Goal: Task Accomplishment & Management: Manage account settings

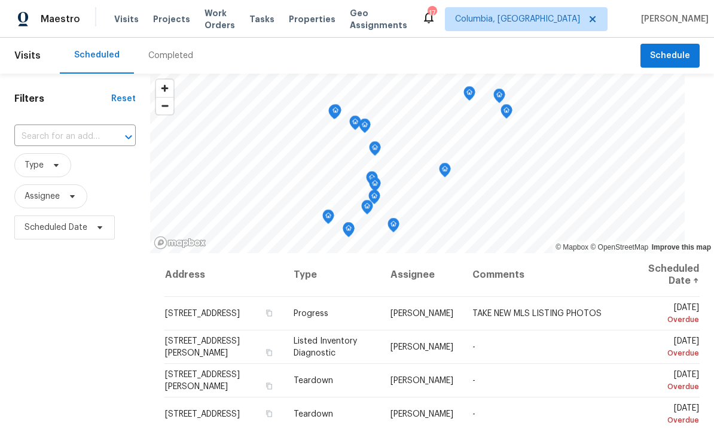
click at [319, 14] on span "Properties" at bounding box center [312, 19] width 47 height 12
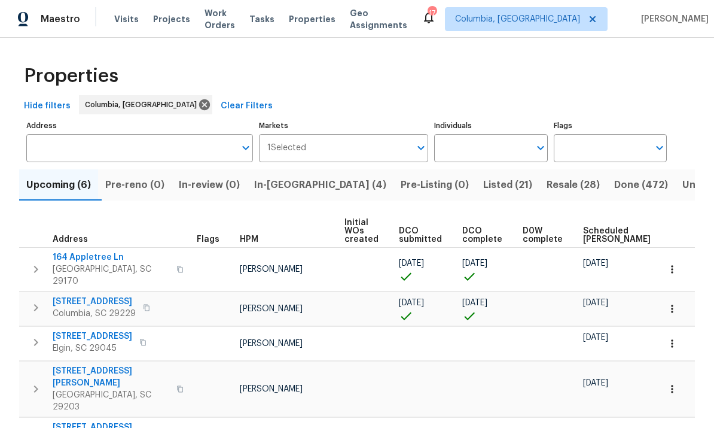
click at [304, 182] on span "In-reno (4)" at bounding box center [320, 184] width 132 height 17
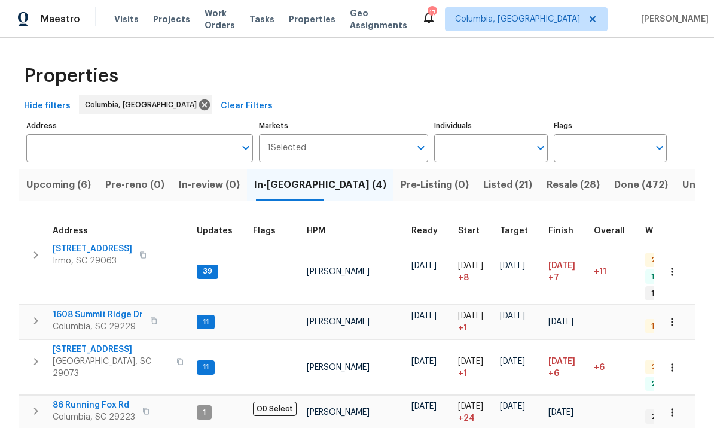
scroll to position [25, 0]
click at [100, 343] on span "[STREET_ADDRESS]" at bounding box center [111, 349] width 117 height 12
click at [90, 243] on span "105 Kenton Ct" at bounding box center [93, 249] width 80 height 12
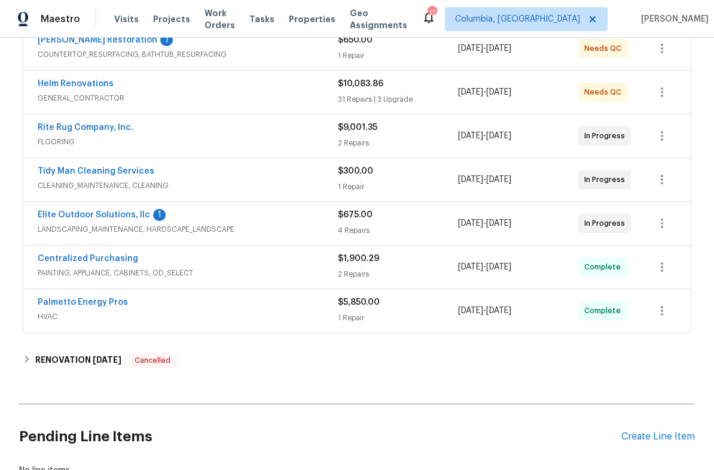
scroll to position [240, 0]
click at [119, 211] on link "Elite Outdoor Solutions, llc" at bounding box center [94, 215] width 112 height 8
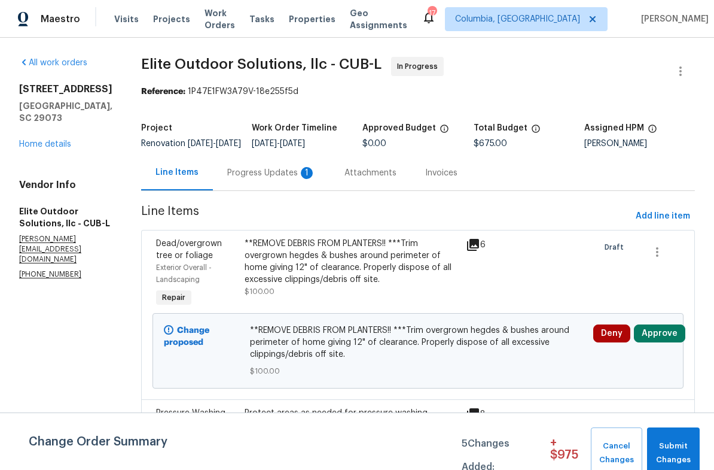
click at [239, 179] on div "Progress Updates 1" at bounding box center [271, 173] width 89 height 12
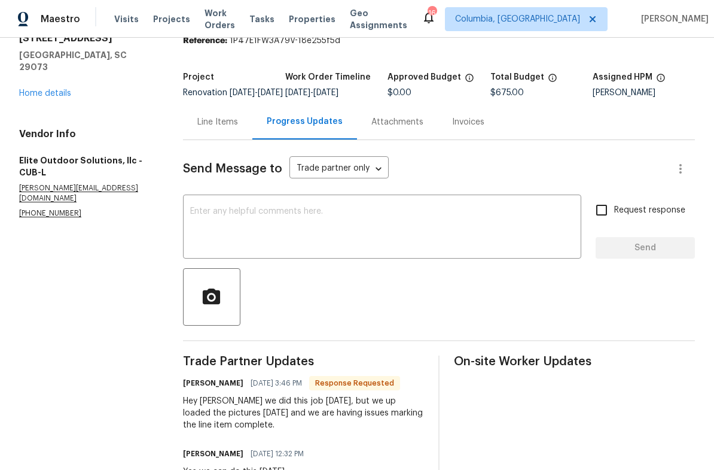
scroll to position [48, 0]
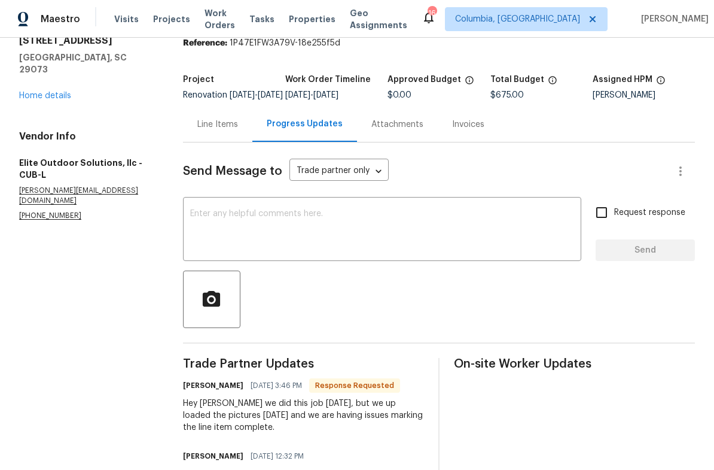
click at [225, 128] on div "Line Items" at bounding box center [217, 124] width 41 height 12
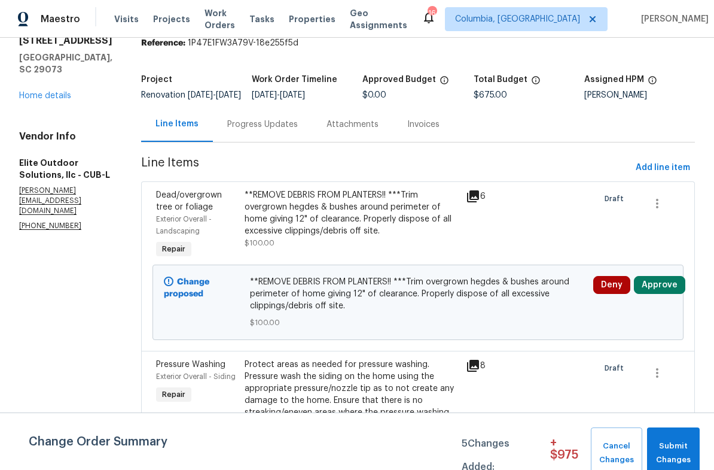
click at [347, 227] on div "**REMOVE DEBRIS FROM PLANTERS!! ***Trim overgrown hegdes & bushes around perime…" at bounding box center [352, 213] width 214 height 48
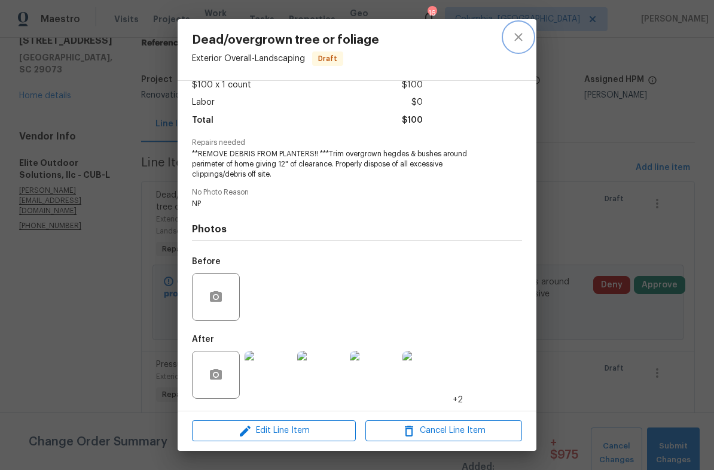
click at [521, 35] on icon "close" at bounding box center [518, 37] width 8 height 8
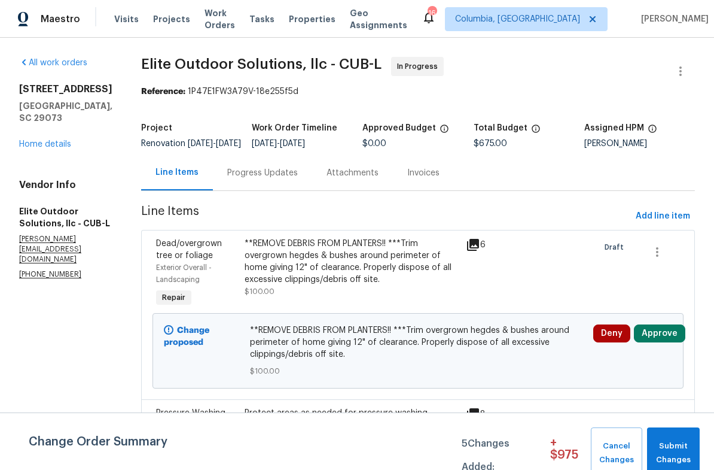
click at [233, 189] on div "Progress Updates" at bounding box center [262, 172] width 99 height 35
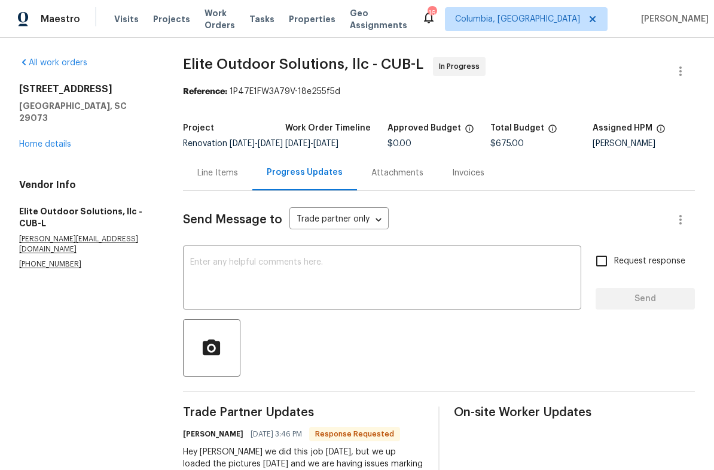
click at [221, 179] on div "Line Items" at bounding box center [217, 173] width 41 height 12
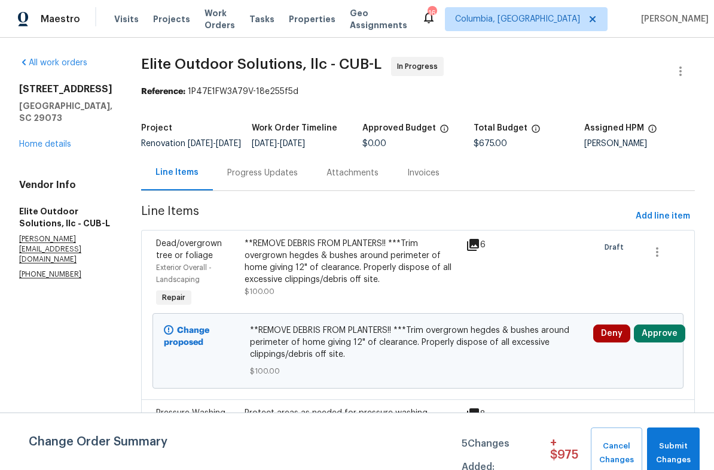
click at [230, 179] on div "Progress Updates" at bounding box center [262, 173] width 71 height 12
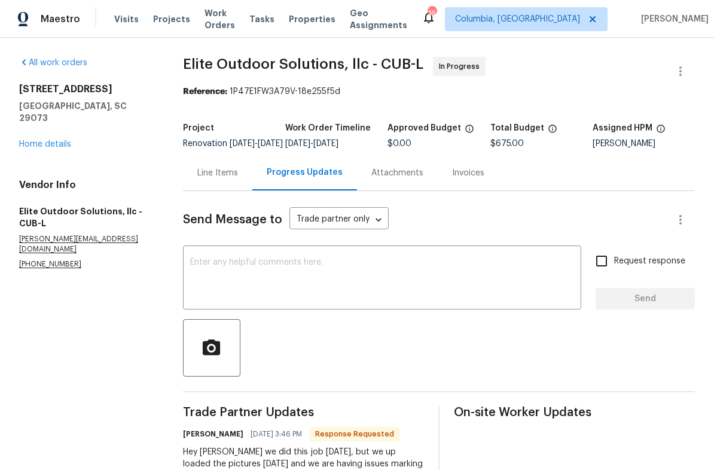
click at [286, 294] on textarea at bounding box center [382, 279] width 384 height 42
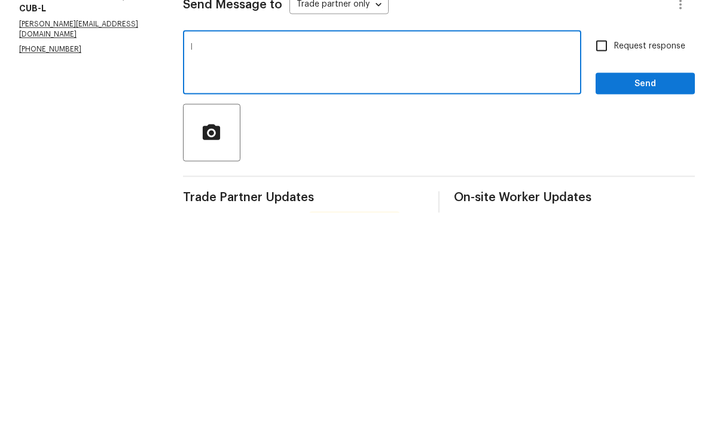
scroll to position [45, 0]
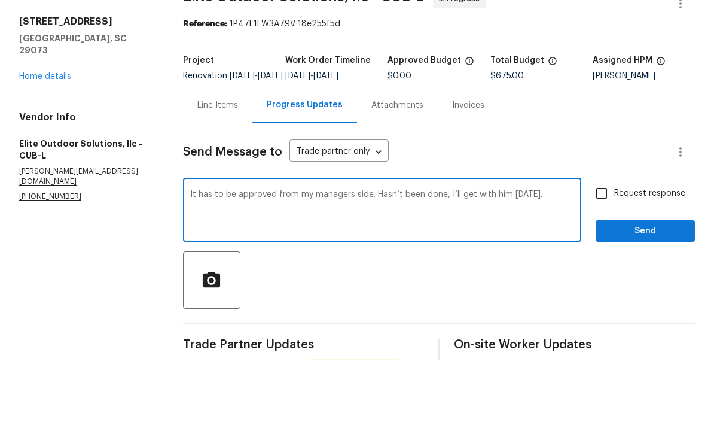
type textarea "It has to be approved from my managers side. Hasn’t been done, I’ll get with hi…"
click at [647, 291] on span "Send" at bounding box center [645, 298] width 80 height 15
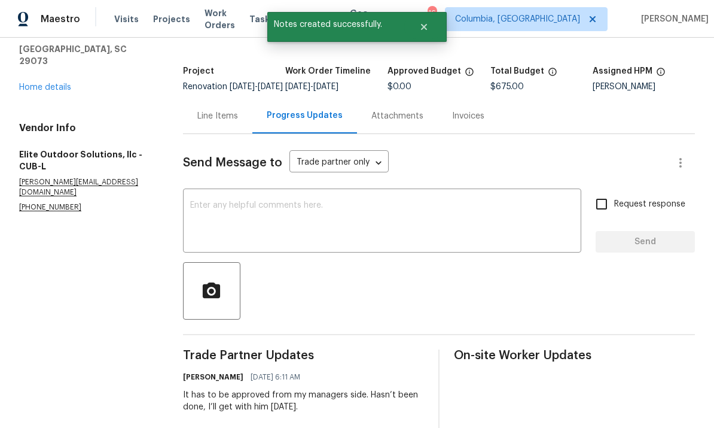
scroll to position [57, 0]
click at [228, 109] on div "Line Items" at bounding box center [217, 115] width 41 height 12
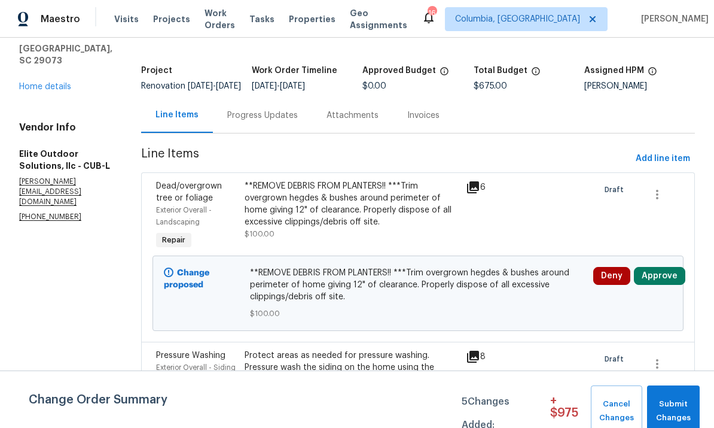
click at [248, 103] on div "Progress Updates" at bounding box center [262, 114] width 99 height 35
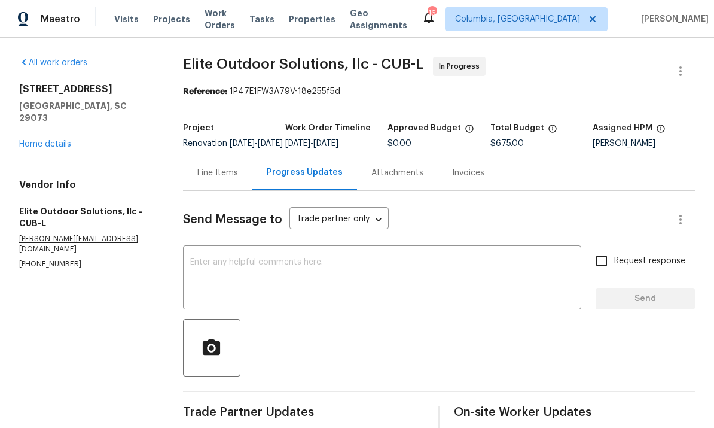
click at [294, 258] on textarea at bounding box center [382, 279] width 384 height 42
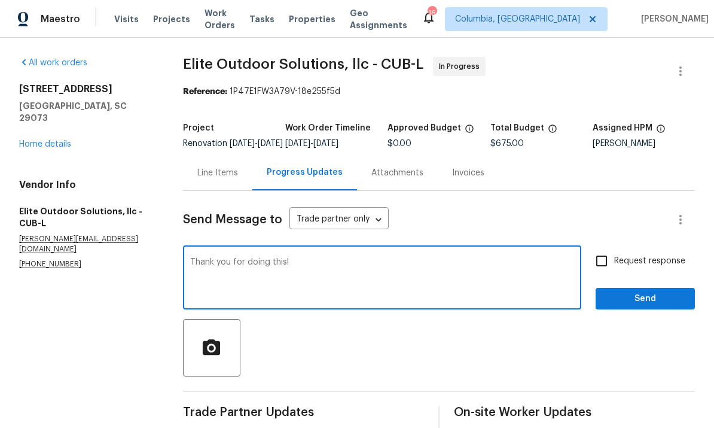
type textarea "Thank you for doing this!"
click at [634, 291] on span "Send" at bounding box center [645, 298] width 80 height 15
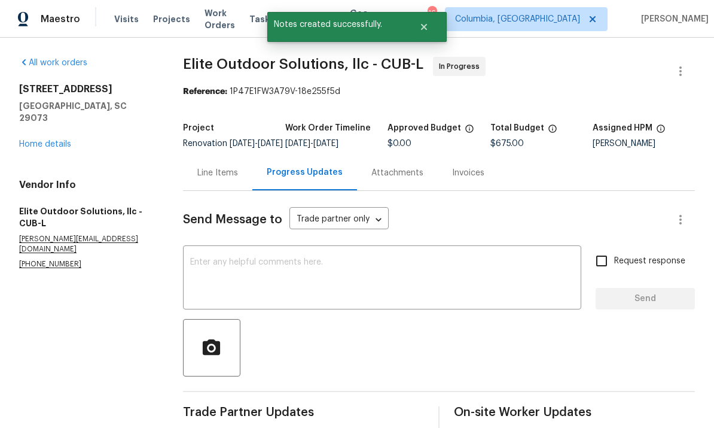
click at [221, 169] on div "Line Items" at bounding box center [217, 172] width 69 height 35
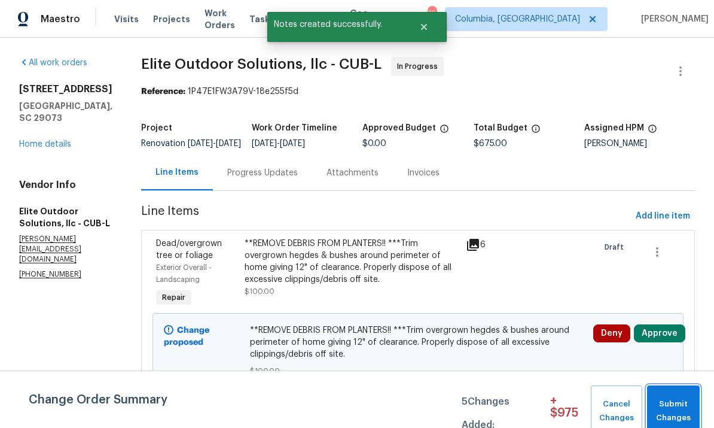
click at [679, 397] on button "Submit Changes" at bounding box center [673, 410] width 53 height 51
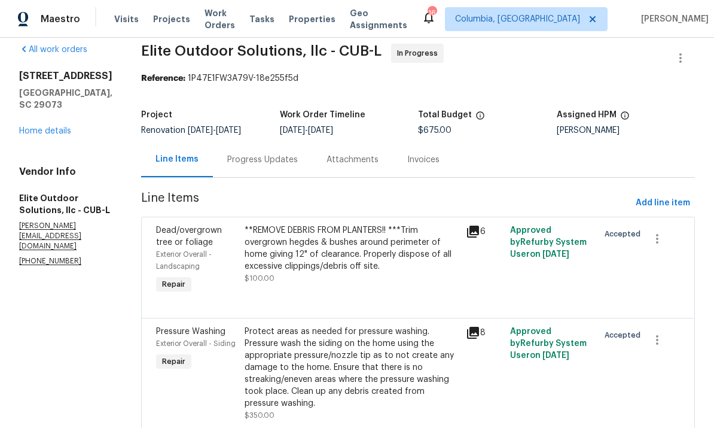
scroll to position [14, 0]
click at [333, 257] on div "**REMOVE DEBRIS FROM PLANTERS!! ***Trim overgrown hegdes & bushes around perime…" at bounding box center [352, 248] width 214 height 48
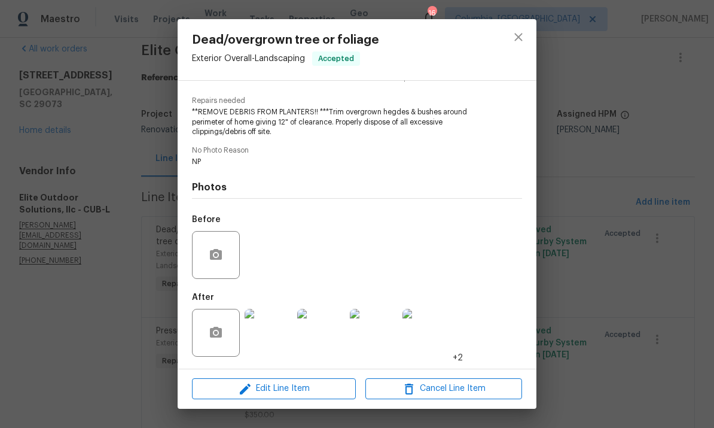
scroll to position [115, 0]
click at [516, 33] on icon "close" at bounding box center [518, 37] width 14 height 14
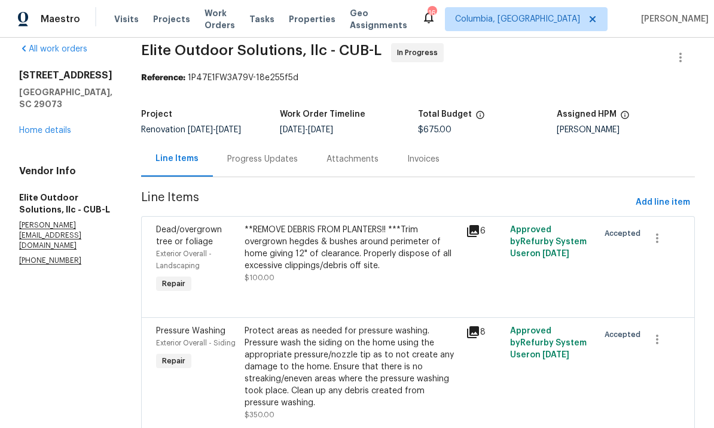
click at [395, 258] on div "**REMOVE DEBRIS FROM PLANTERS!! ***Trim overgrown hegdes & bushes around perime…" at bounding box center [352, 248] width 214 height 48
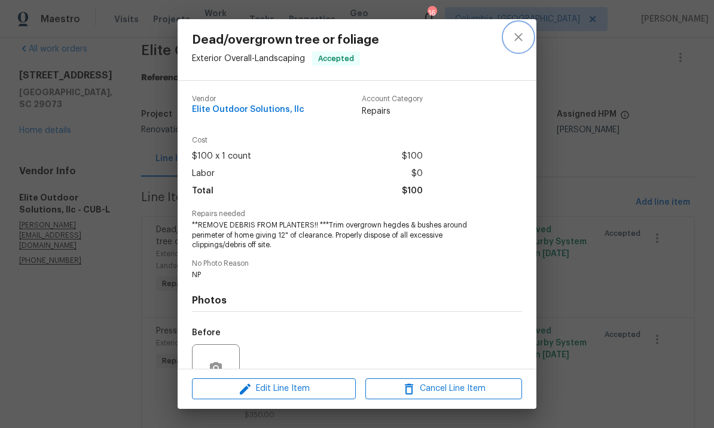
click at [515, 38] on icon "close" at bounding box center [518, 37] width 14 height 14
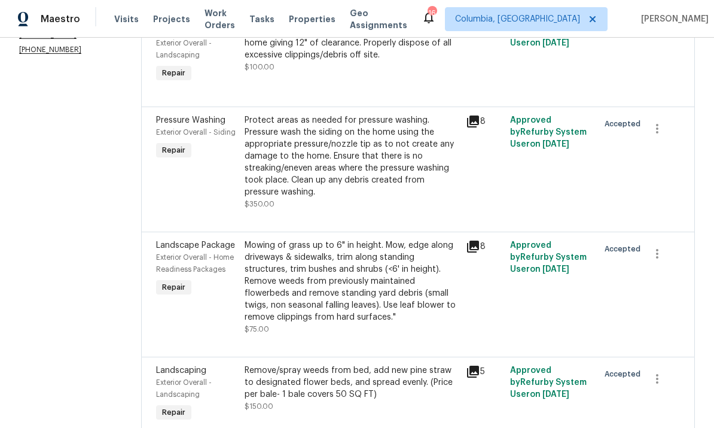
scroll to position [223, 0]
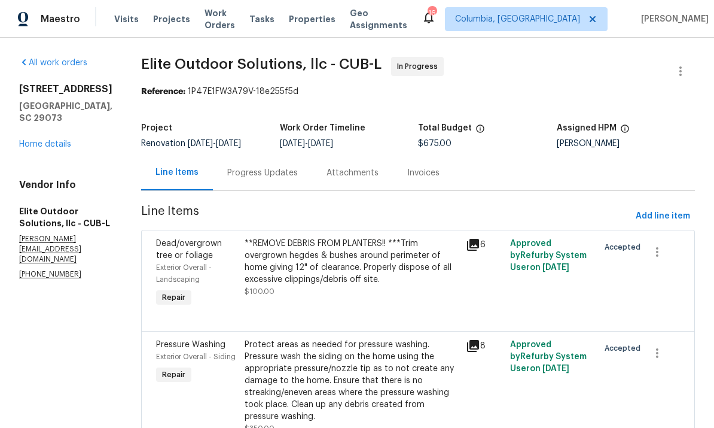
click at [315, 284] on div "**REMOVE DEBRIS FROM PLANTERS!! ***Trim overgrown hegdes & bushes around perime…" at bounding box center [352, 261] width 214 height 48
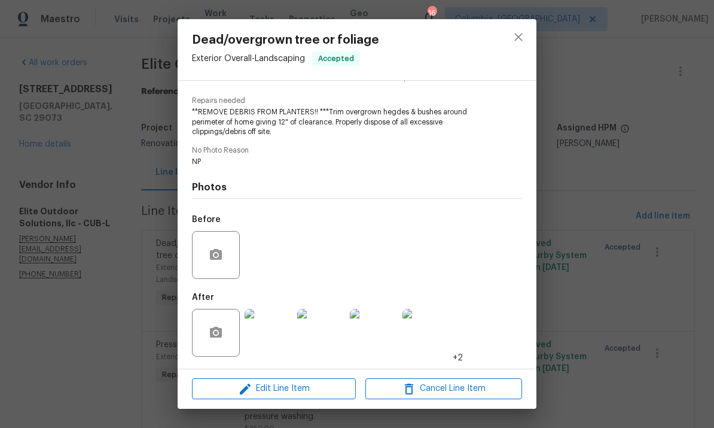
scroll to position [115, 0]
click at [519, 39] on icon "close" at bounding box center [518, 37] width 14 height 14
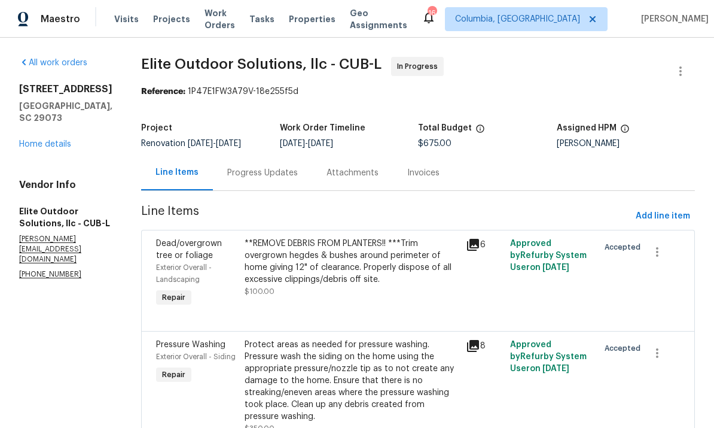
click at [318, 268] on div "**REMOVE DEBRIS FROM PLANTERS!! ***Trim overgrown hegdes & bushes around perime…" at bounding box center [352, 261] width 214 height 48
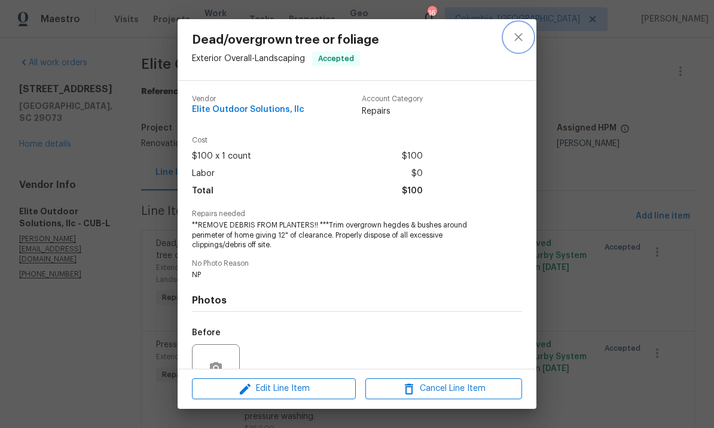
click at [514, 35] on icon "close" at bounding box center [518, 37] width 14 height 14
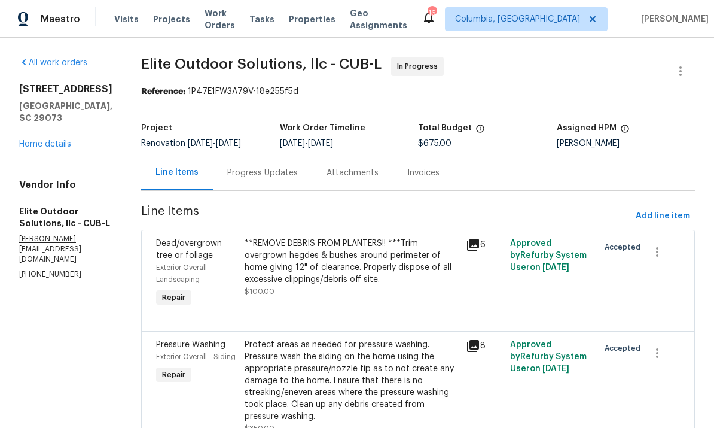
click at [242, 171] on div "Progress Updates" at bounding box center [262, 173] width 71 height 12
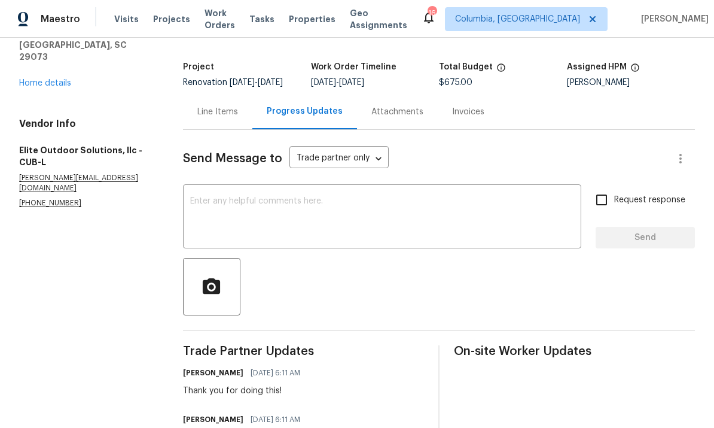
scroll to position [117, 0]
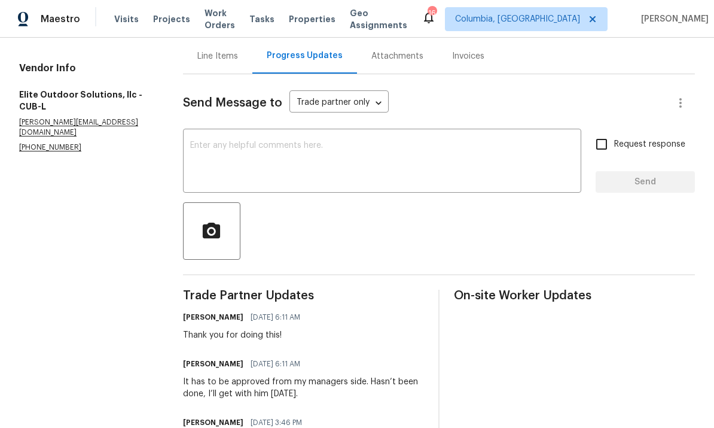
click at [373, 183] on textarea at bounding box center [382, 162] width 384 height 42
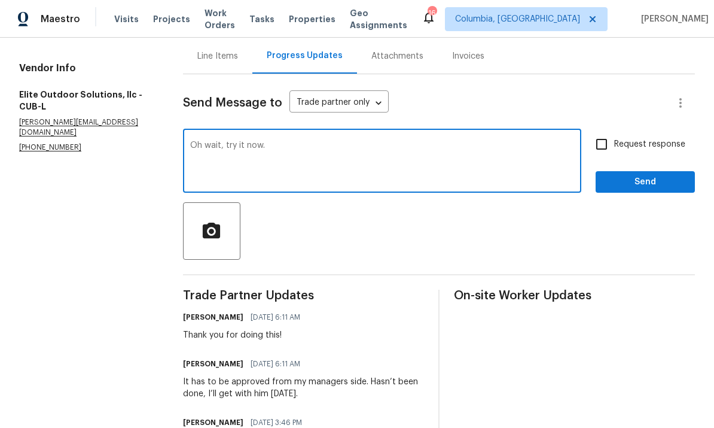
type textarea "Oh wait, try it now."
click at [651, 190] on span "Send" at bounding box center [645, 182] width 80 height 15
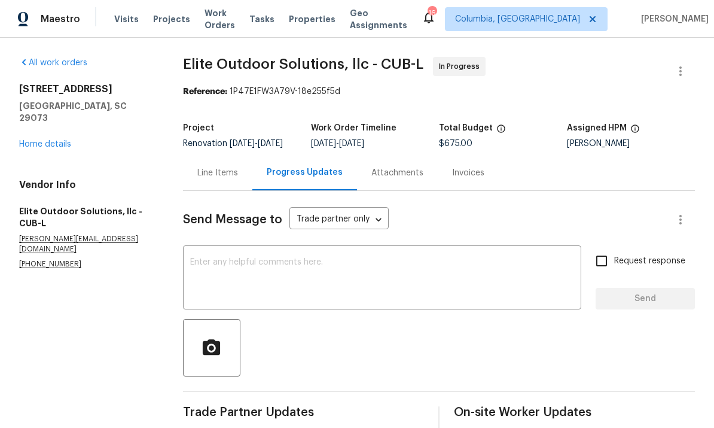
scroll to position [0, 0]
click at [41, 140] on link "Home details" at bounding box center [45, 144] width 52 height 8
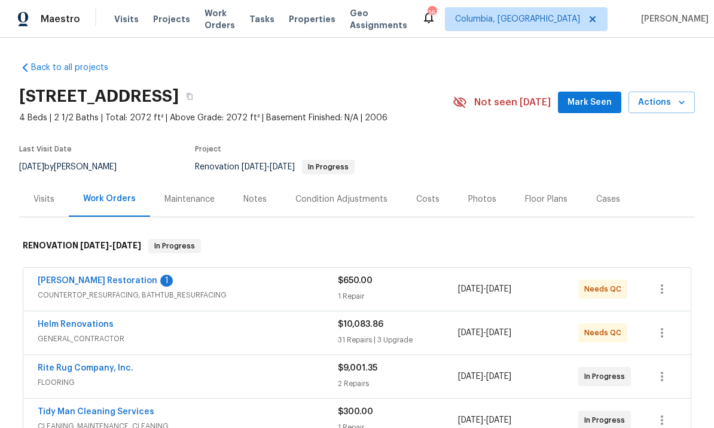
click at [96, 276] on link "[PERSON_NAME] Restoration" at bounding box center [98, 280] width 120 height 8
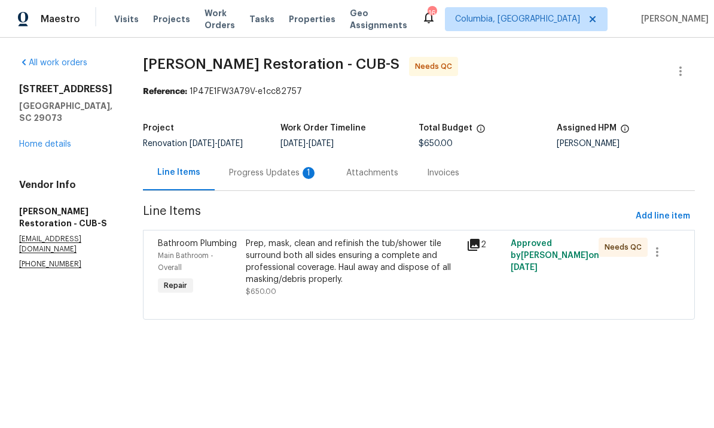
click at [254, 173] on div "Progress Updates 1" at bounding box center [273, 173] width 89 height 12
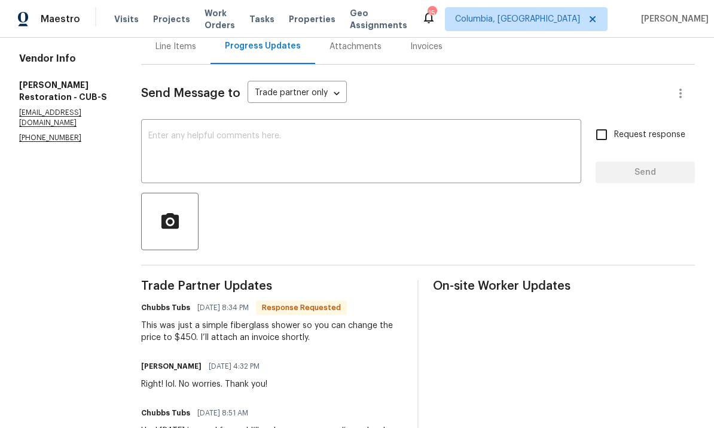
scroll to position [126, 0]
click at [410, 157] on textarea at bounding box center [361, 153] width 426 height 42
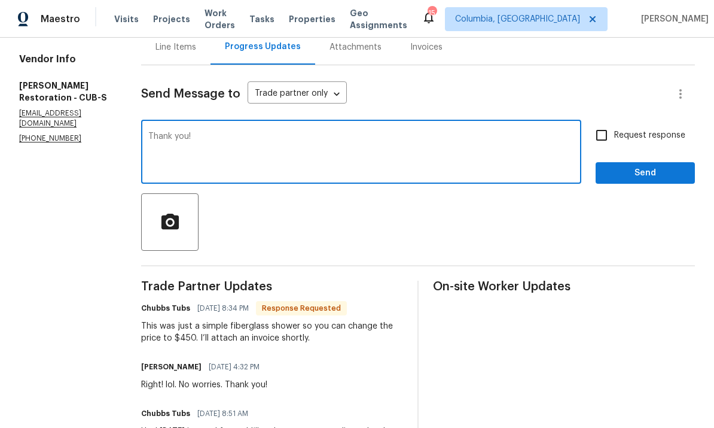
type textarea "Thank you!"
click at [640, 174] on span "Send" at bounding box center [645, 173] width 80 height 15
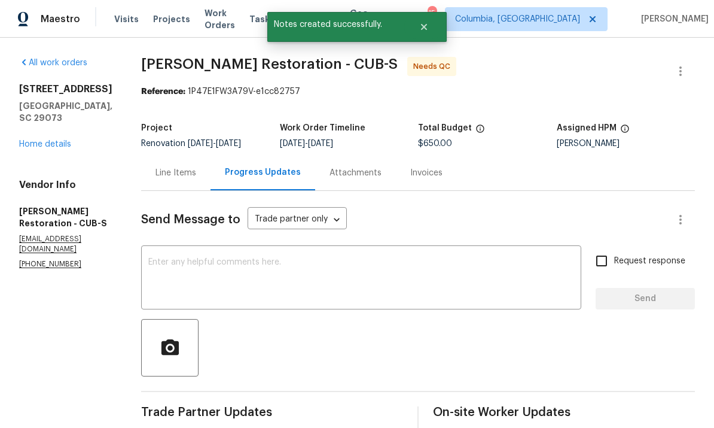
click at [175, 179] on div "Line Items" at bounding box center [176, 173] width 41 height 12
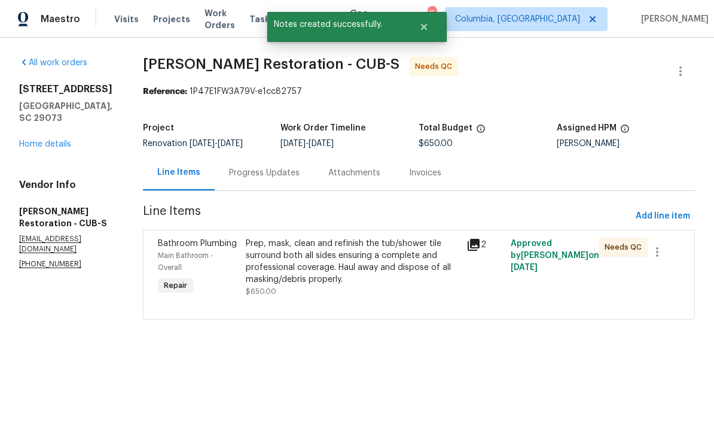
click at [315, 265] on div "Prep, mask, clean and refinish the tub/shower tile surround both all sides ensu…" at bounding box center [353, 261] width 214 height 48
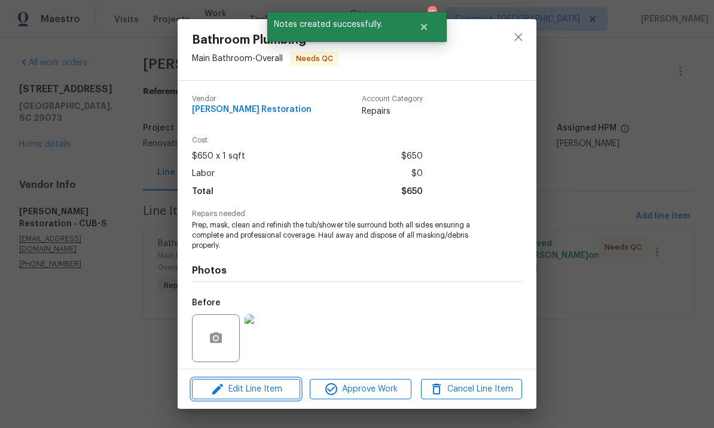
click at [270, 389] on span "Edit Line Item" at bounding box center [246, 389] width 101 height 15
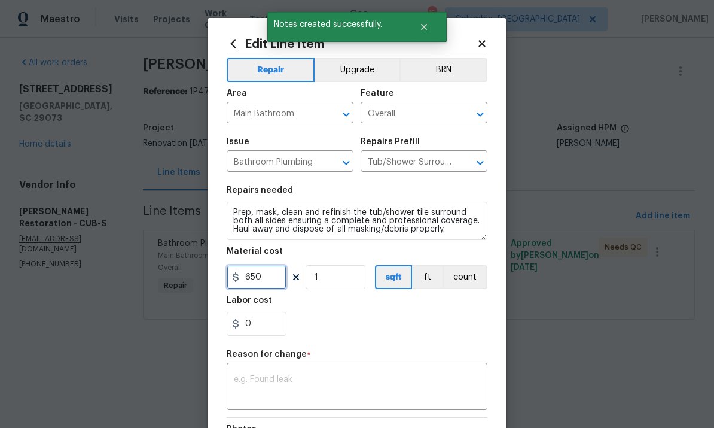
click at [273, 283] on input "650" at bounding box center [257, 277] width 60 height 24
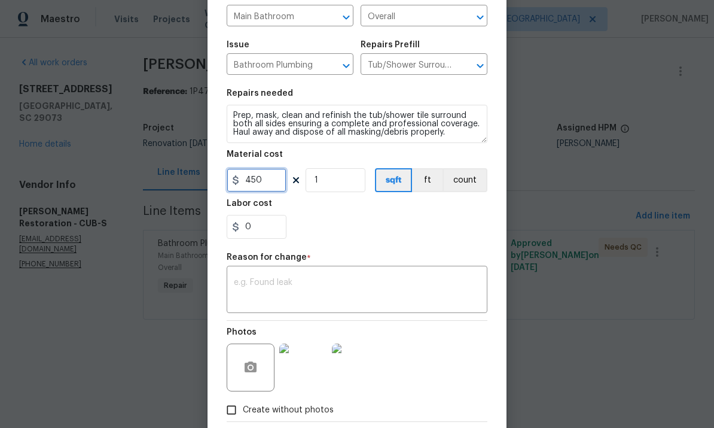
scroll to position [110, 0]
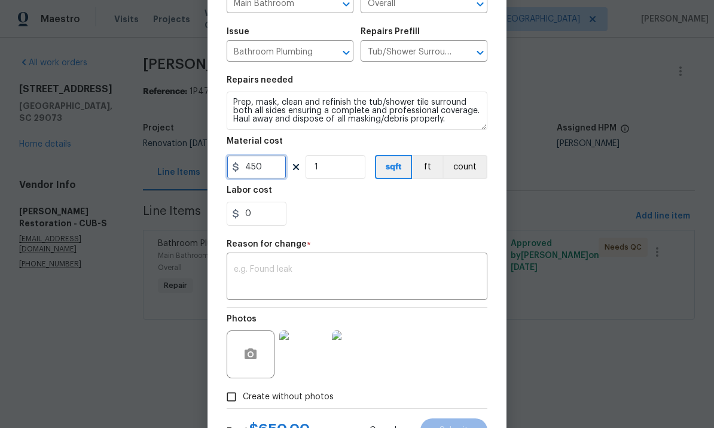
type input "450"
click at [361, 272] on textarea at bounding box center [357, 277] width 246 height 25
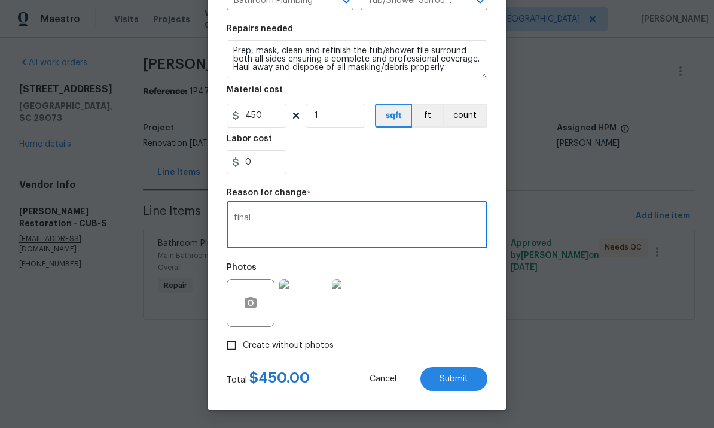
scroll to position [164, 0]
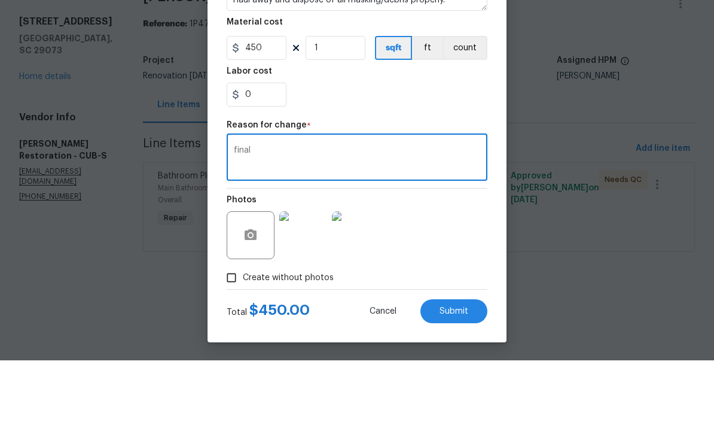
type textarea "final"
click at [447, 367] on button "Submit" at bounding box center [453, 379] width 67 height 24
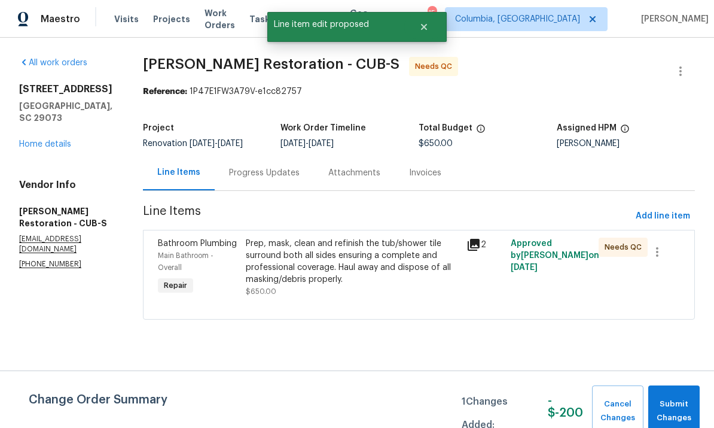
scroll to position [0, 0]
click at [669, 422] on span "Submit Changes" at bounding box center [673, 411] width 39 height 28
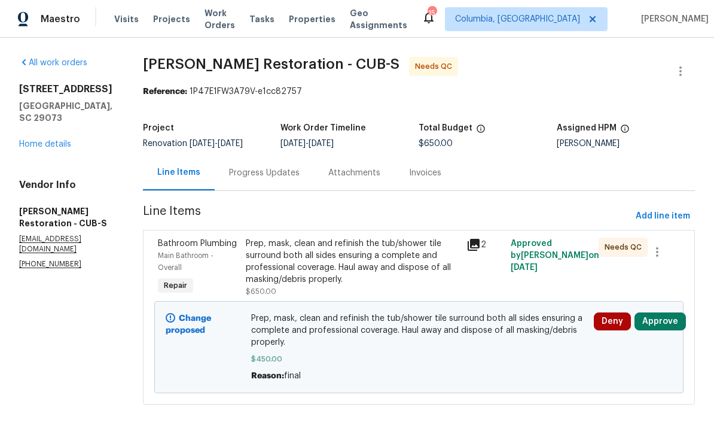
click at [665, 329] on button "Approve" at bounding box center [660, 321] width 51 height 18
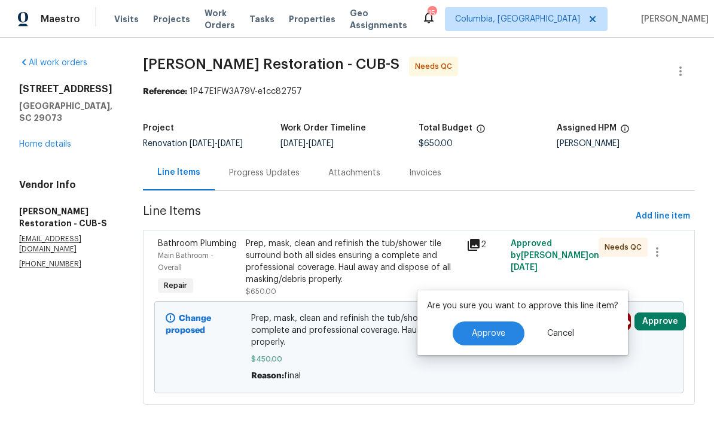
click at [494, 331] on span "Approve" at bounding box center [488, 333] width 33 height 9
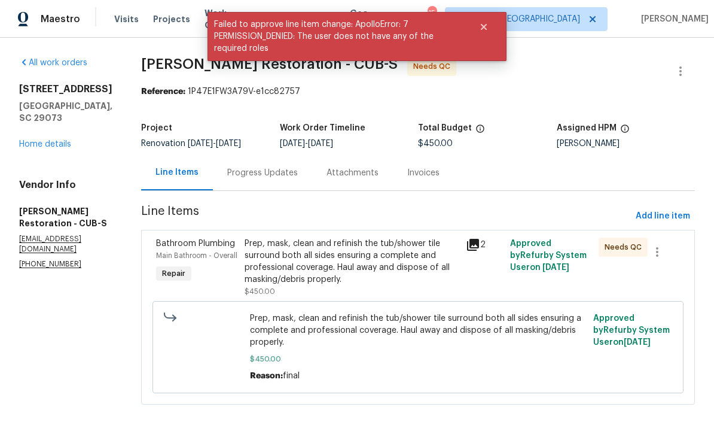
click at [358, 255] on div "Prep, mask, clean and refinish the tub/shower tile surround both all sides ensu…" at bounding box center [352, 261] width 214 height 48
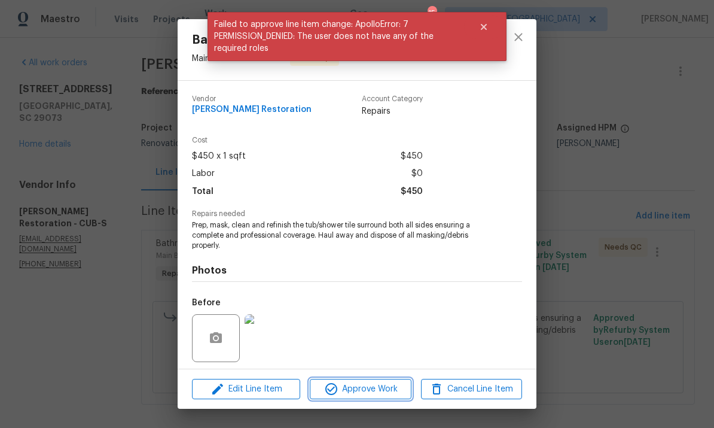
click at [380, 388] on span "Approve Work" at bounding box center [360, 389] width 94 height 15
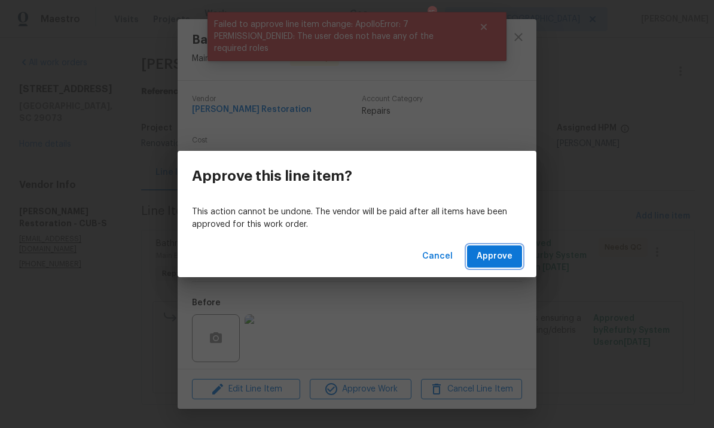
click at [494, 258] on span "Approve" at bounding box center [495, 256] width 36 height 15
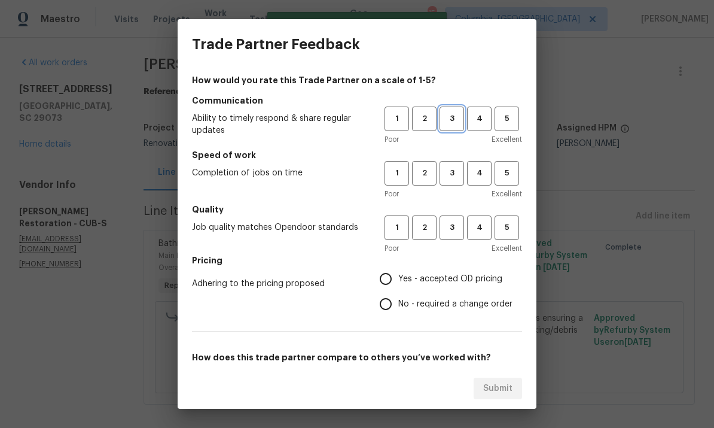
click at [455, 114] on span "3" at bounding box center [452, 119] width 22 height 14
click at [455, 173] on span "3" at bounding box center [452, 173] width 22 height 14
click at [459, 225] on span "3" at bounding box center [452, 228] width 22 height 14
click at [386, 284] on input "Yes - accepted OD pricing" at bounding box center [385, 278] width 25 height 25
radio input "true"
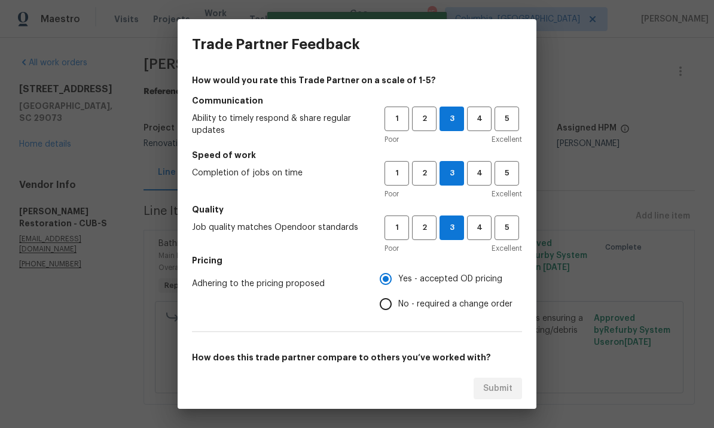
click at [388, 298] on input "No - required a change order" at bounding box center [385, 303] width 25 height 25
radio input "true"
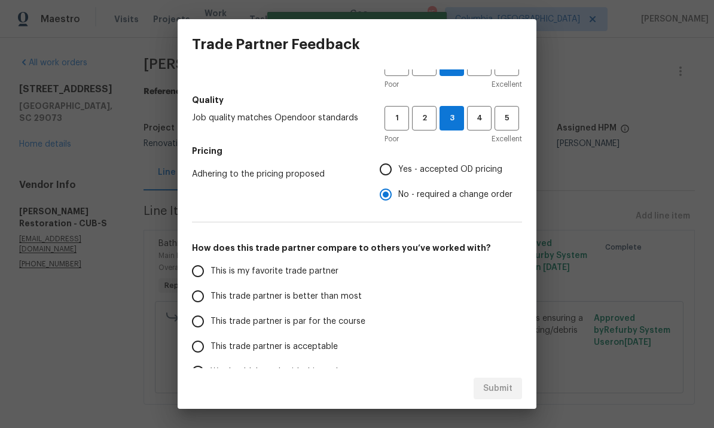
scroll to position [125, 0]
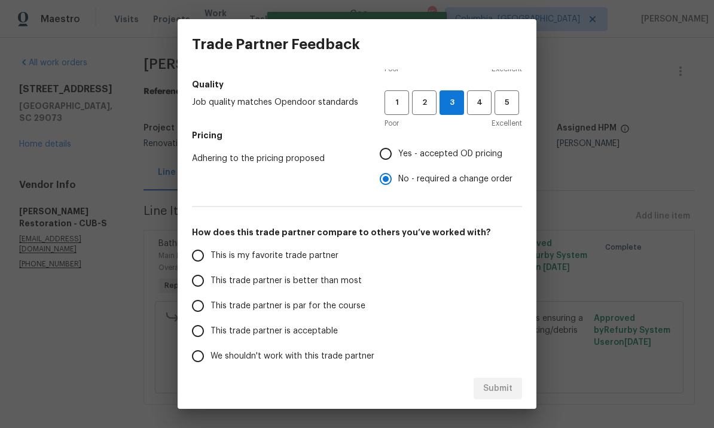
click at [203, 302] on input "This trade partner is par for the course" at bounding box center [197, 305] width 25 height 25
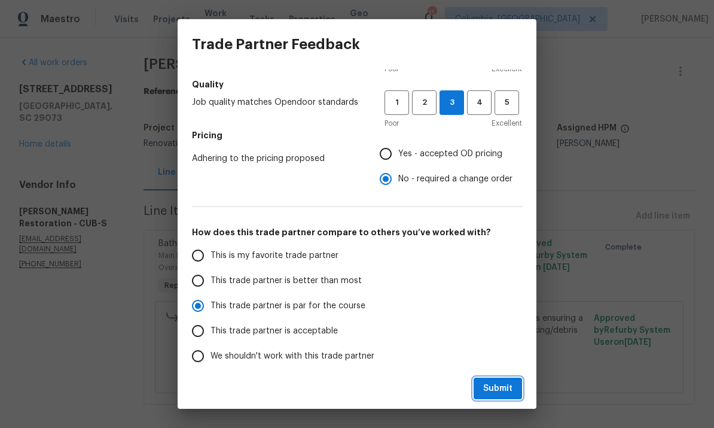
click at [494, 388] on span "Submit" at bounding box center [497, 388] width 29 height 15
radio input "true"
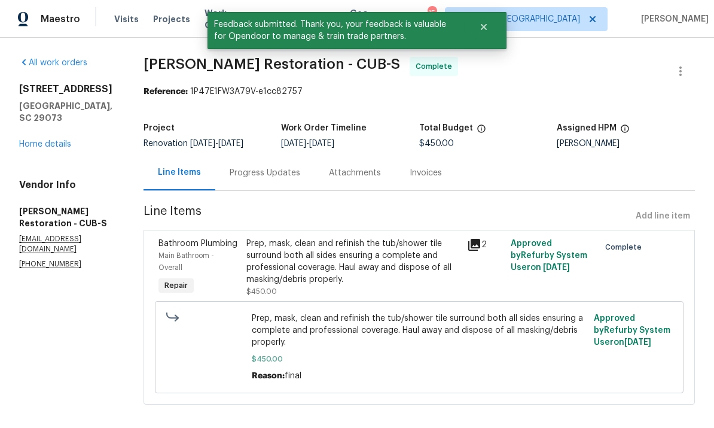
click at [47, 140] on link "Home details" at bounding box center [45, 144] width 52 height 8
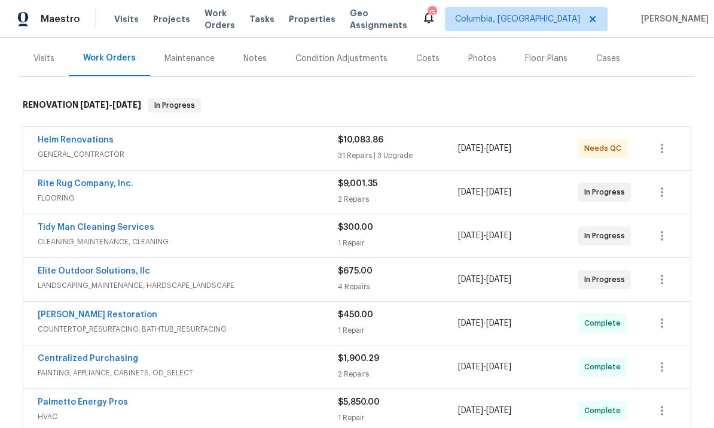
scroll to position [141, 0]
click at [126, 230] on link "Tidy Man Cleaning Services" at bounding box center [96, 227] width 117 height 8
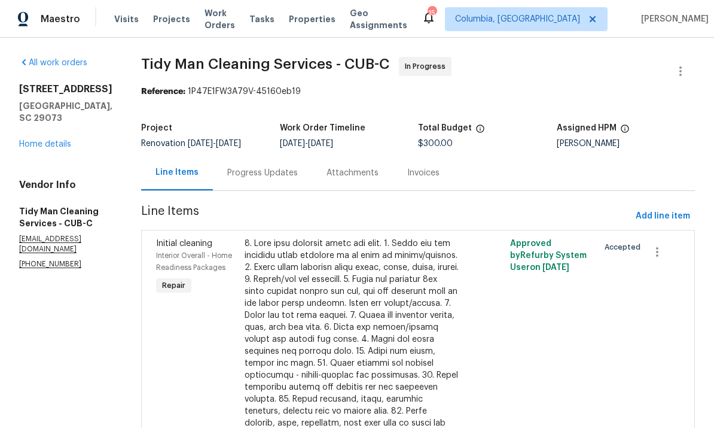
click at [231, 170] on div "Progress Updates" at bounding box center [262, 173] width 71 height 12
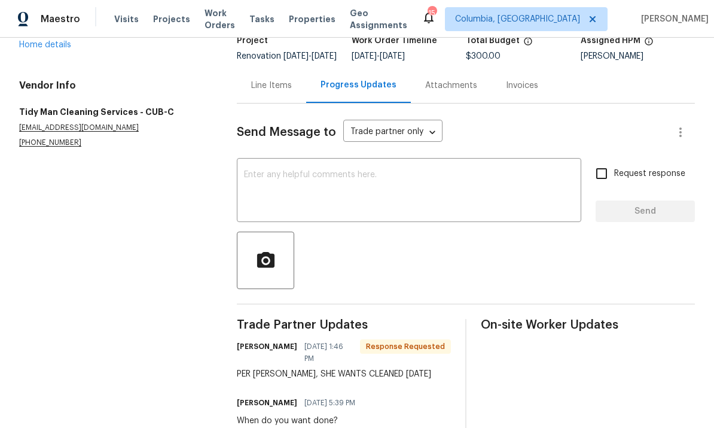
scroll to position [86, 0]
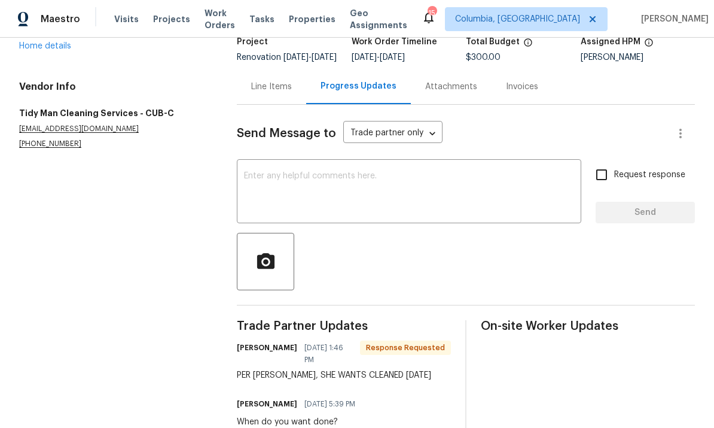
click at [428, 192] on textarea at bounding box center [409, 193] width 330 height 42
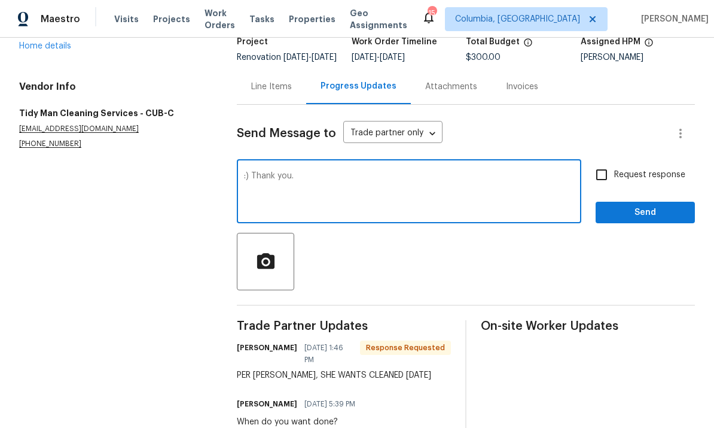
type textarea ":) Thank you."
click at [655, 224] on button "Send" at bounding box center [645, 213] width 99 height 22
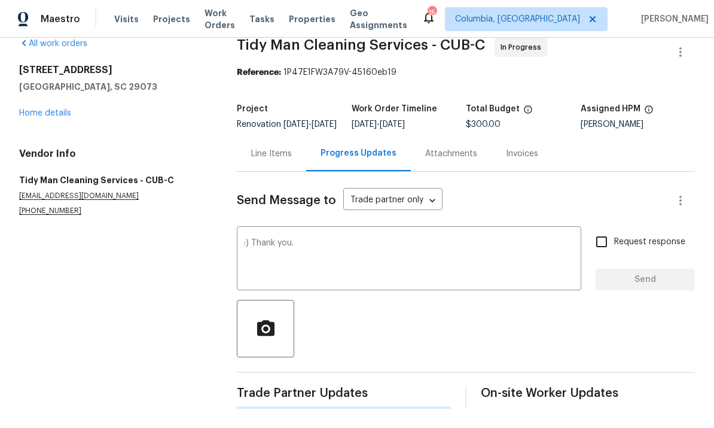
scroll to position [0, 0]
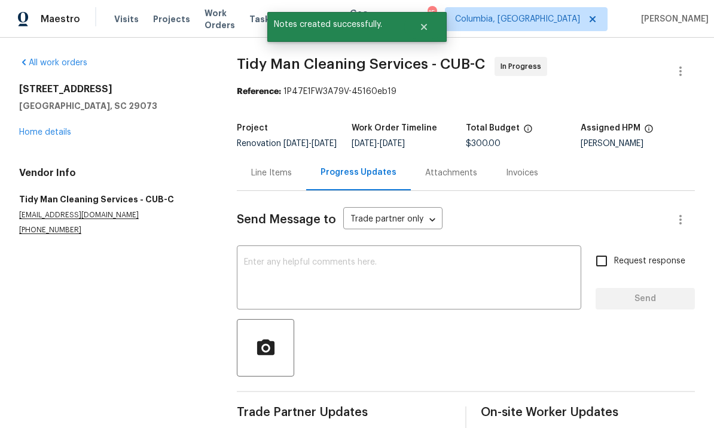
click at [268, 179] on div "Line Items" at bounding box center [271, 173] width 41 height 12
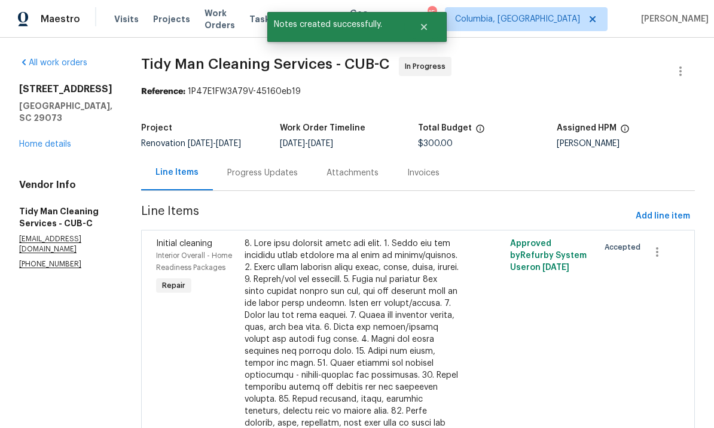
click at [53, 148] on link "Home details" at bounding box center [45, 144] width 52 height 8
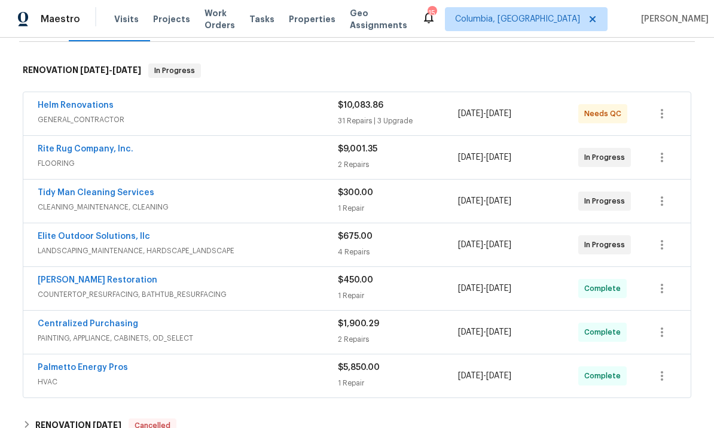
scroll to position [140, 0]
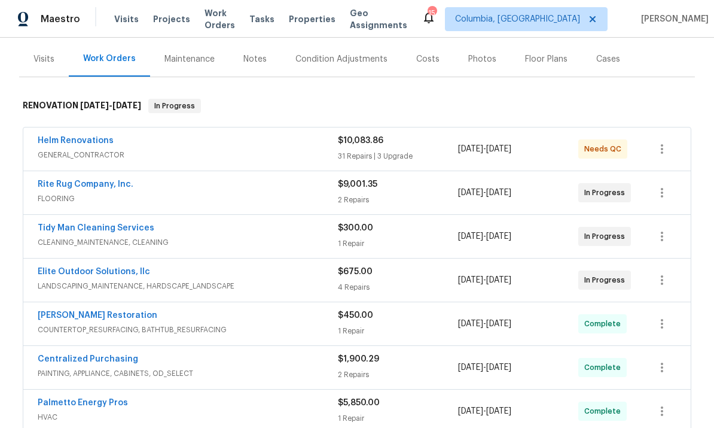
click at [96, 141] on link "Helm Renovations" at bounding box center [76, 140] width 76 height 8
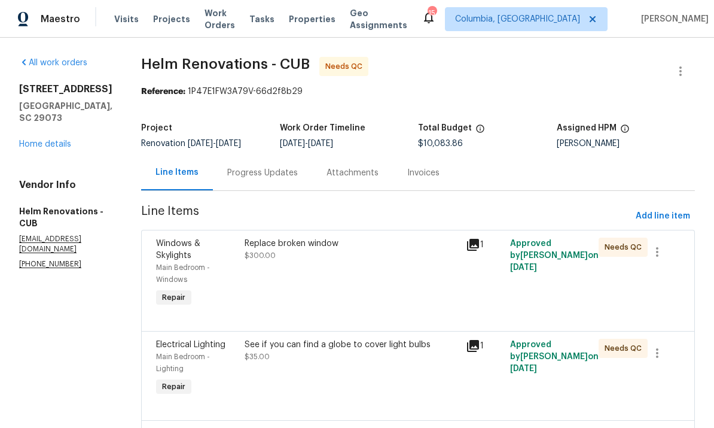
click at [339, 273] on div "Replace broken window $300.00" at bounding box center [351, 273] width 221 height 79
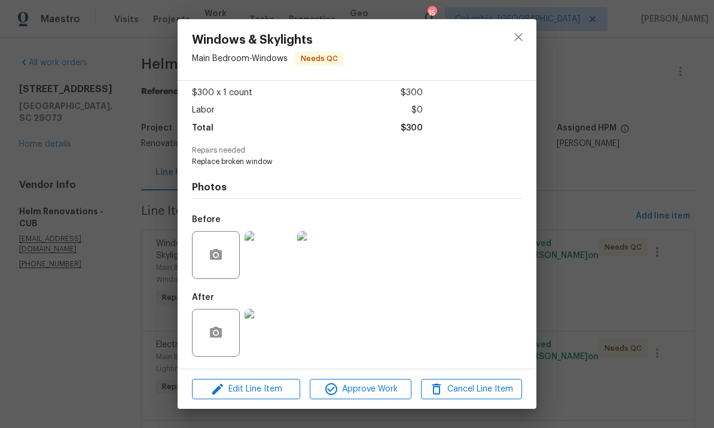
scroll to position [66, 0]
click at [267, 344] on img at bounding box center [269, 333] width 48 height 48
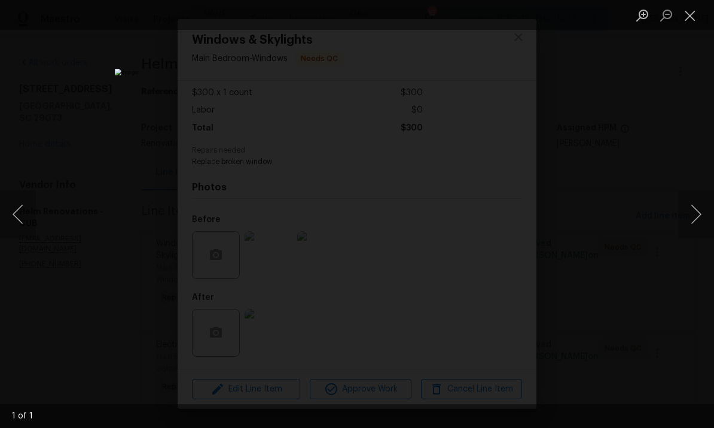
click at [691, 19] on button "Close lightbox" at bounding box center [690, 15] width 24 height 21
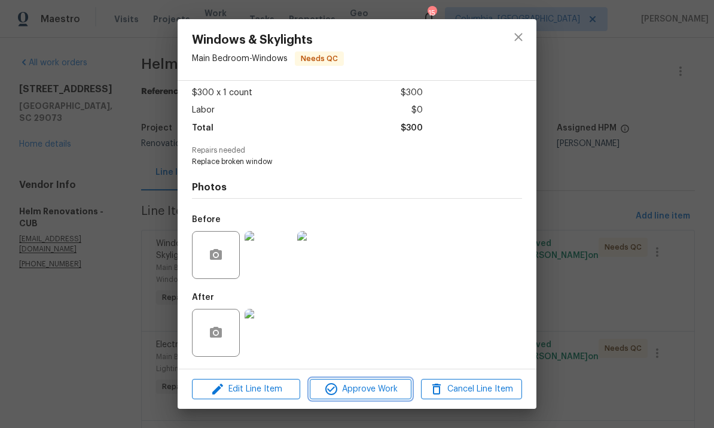
click at [342, 393] on span "Approve Work" at bounding box center [360, 389] width 94 height 15
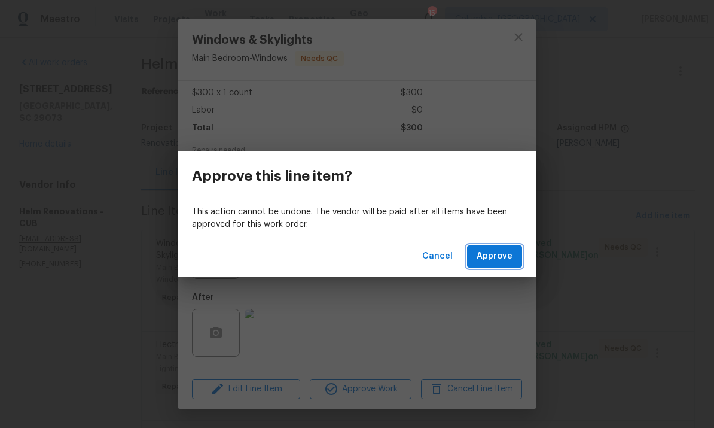
click at [502, 263] on span "Approve" at bounding box center [495, 256] width 36 height 15
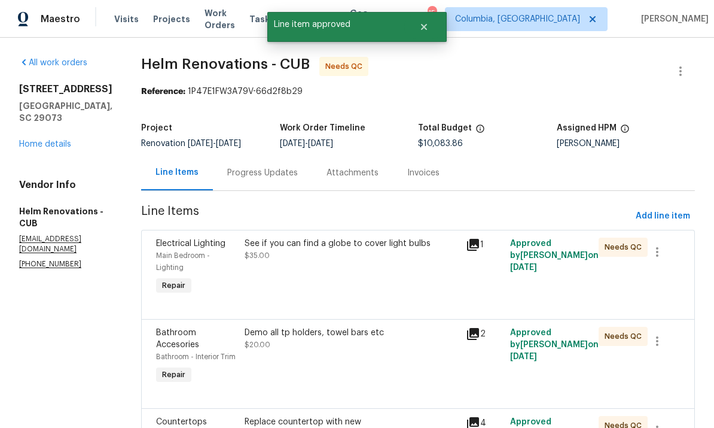
click at [390, 265] on div "See if you can find a globe to cover light bulbs $35.00" at bounding box center [351, 267] width 221 height 67
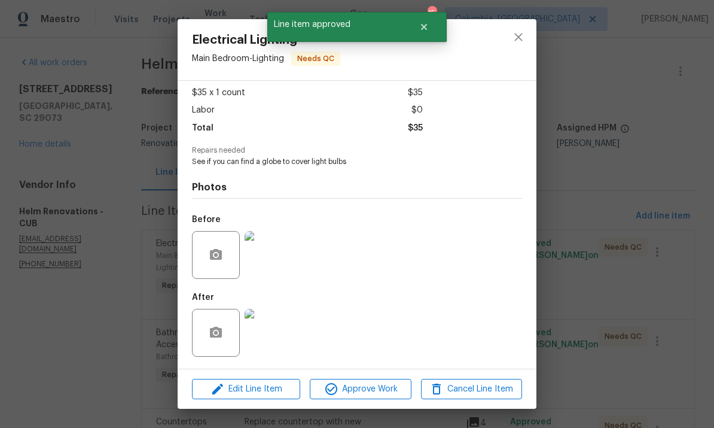
click at [273, 335] on img at bounding box center [269, 333] width 48 height 48
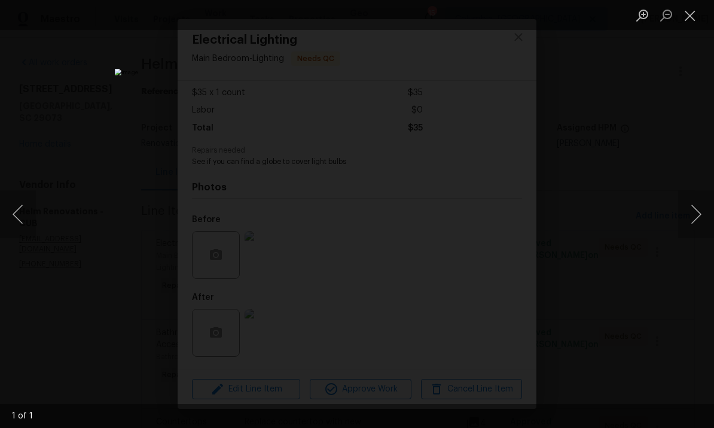
click at [689, 24] on button "Close lightbox" at bounding box center [690, 15] width 24 height 21
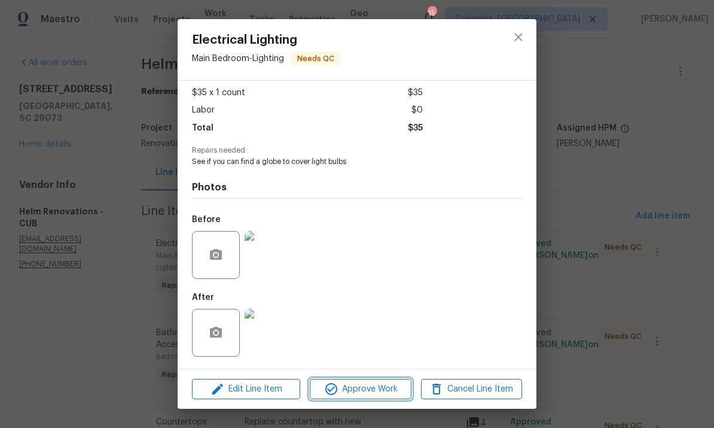
click at [375, 392] on span "Approve Work" at bounding box center [360, 389] width 94 height 15
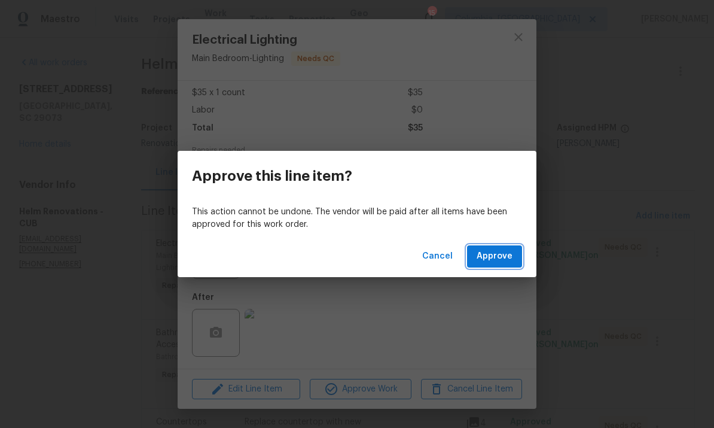
click at [499, 255] on span "Approve" at bounding box center [495, 256] width 36 height 15
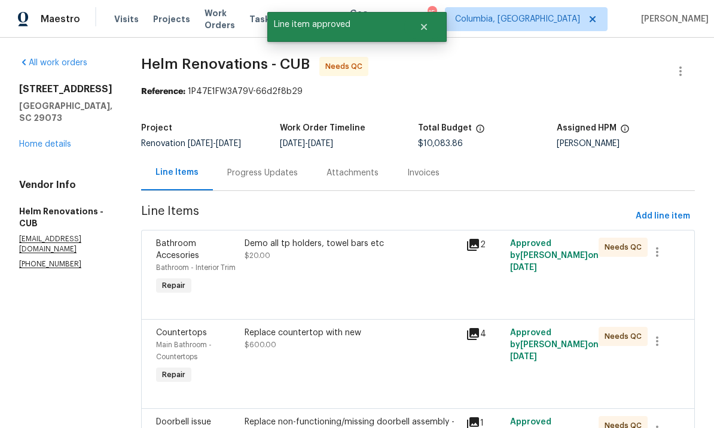
click at [373, 281] on div "Demo all tp holders, towel bars etc $20.00" at bounding box center [351, 267] width 221 height 67
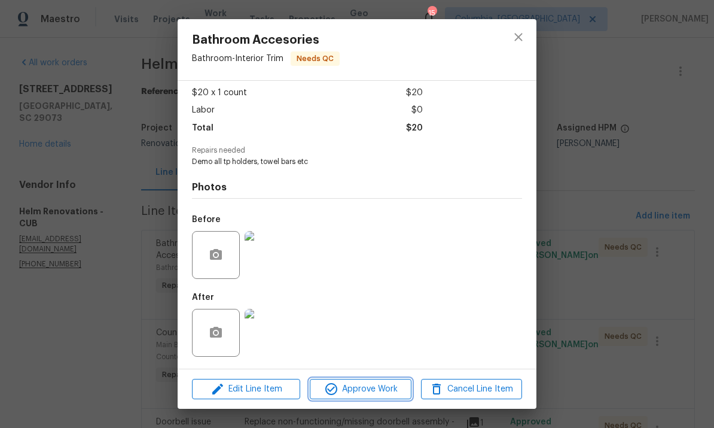
click at [355, 379] on button "Approve Work" at bounding box center [360, 389] width 101 height 21
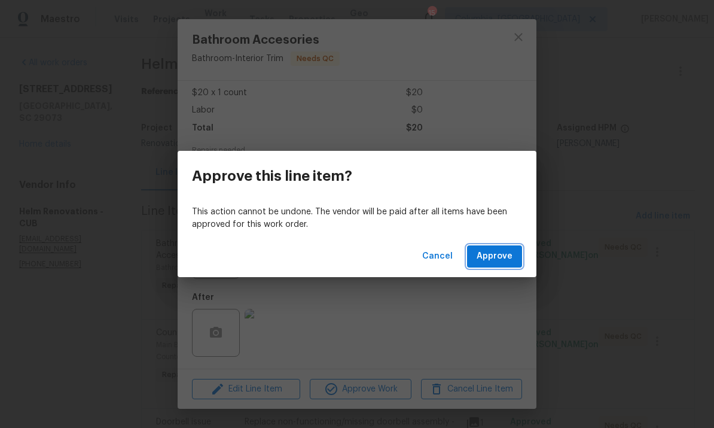
click at [495, 261] on span "Approve" at bounding box center [495, 256] width 36 height 15
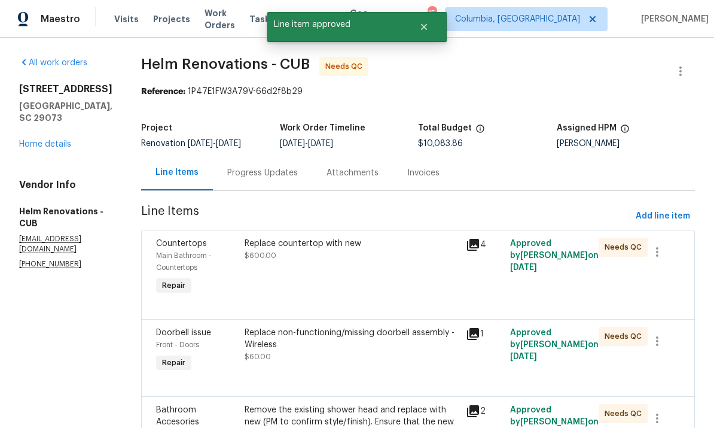
click at [382, 269] on div "Replace countertop with new $600.00" at bounding box center [351, 267] width 221 height 67
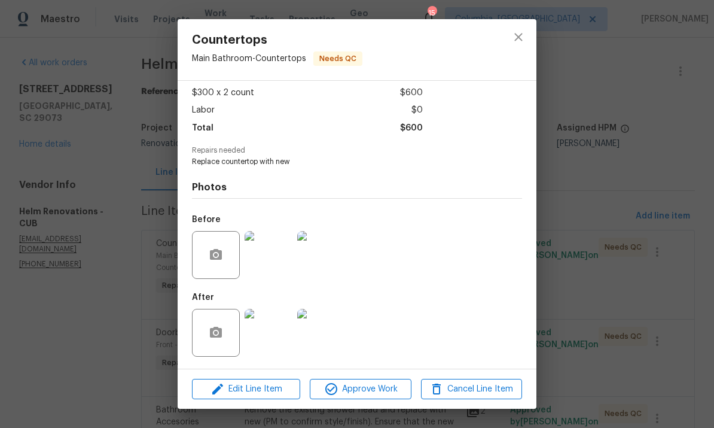
click at [279, 328] on img at bounding box center [269, 333] width 48 height 48
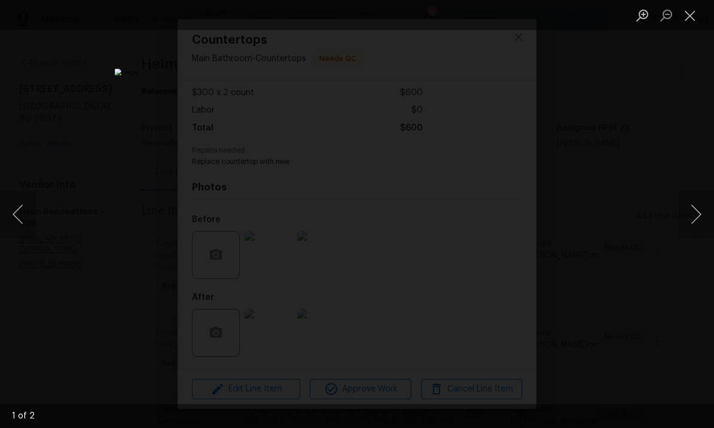
click at [693, 223] on button "Next image" at bounding box center [696, 214] width 36 height 48
click at [694, 20] on button "Close lightbox" at bounding box center [690, 15] width 24 height 21
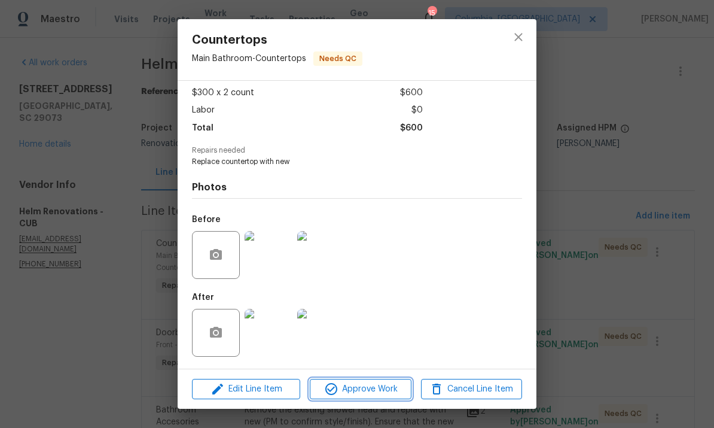
click at [377, 391] on span "Approve Work" at bounding box center [360, 389] width 94 height 15
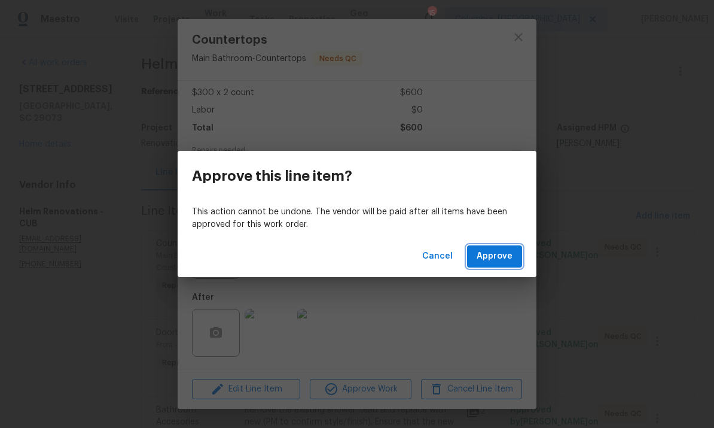
click at [486, 252] on span "Approve" at bounding box center [495, 256] width 36 height 15
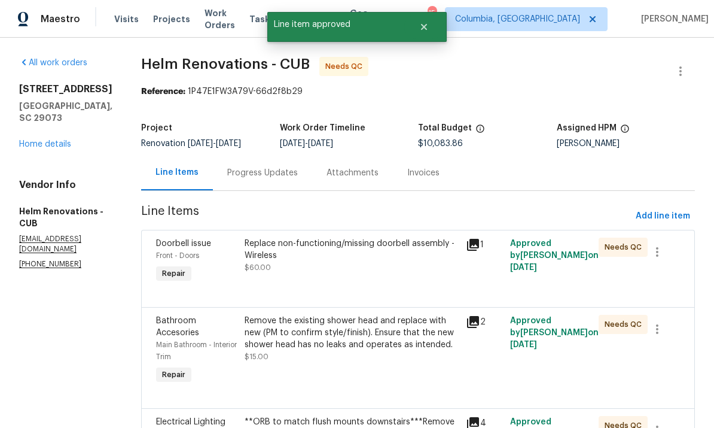
click at [378, 276] on div "Replace non-functioning/missing doorbell assembly - Wireless $60.00" at bounding box center [351, 261] width 221 height 55
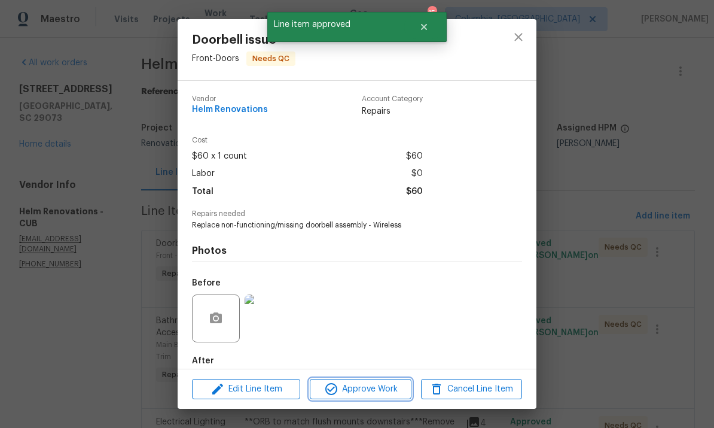
click at [370, 385] on span "Approve Work" at bounding box center [360, 389] width 94 height 15
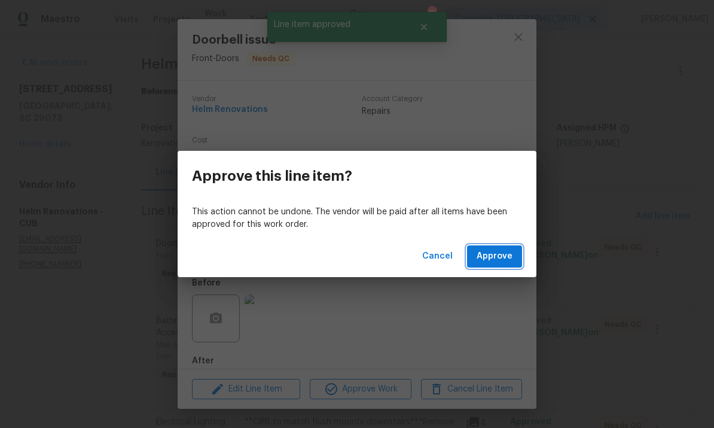
click at [483, 256] on span "Approve" at bounding box center [495, 256] width 36 height 15
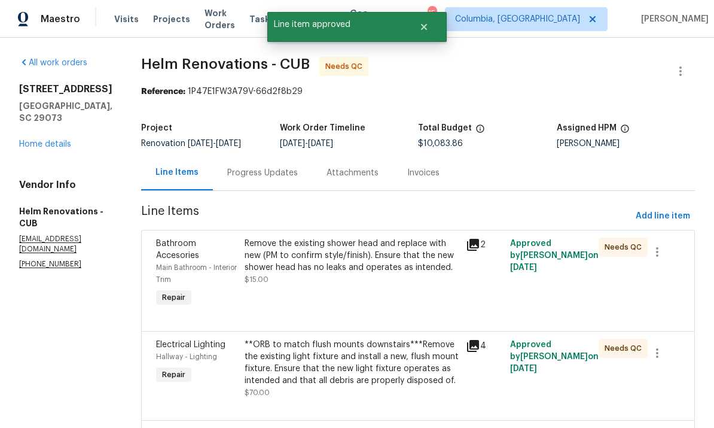
click at [381, 285] on div "Remove the existing shower head and replace with new (PM to confirm style/finis…" at bounding box center [352, 261] width 214 height 48
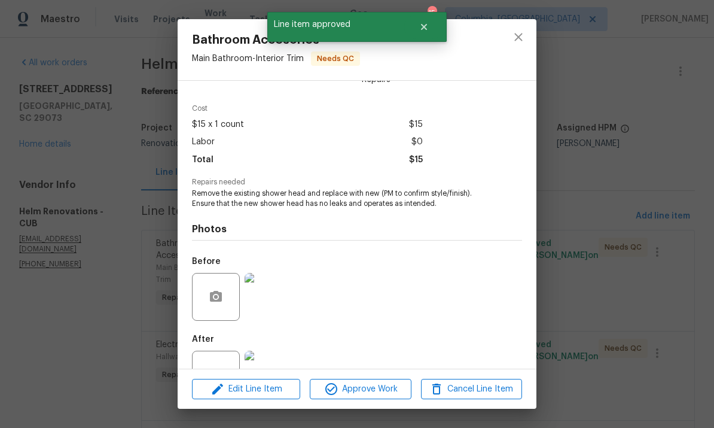
scroll to position [60, 0]
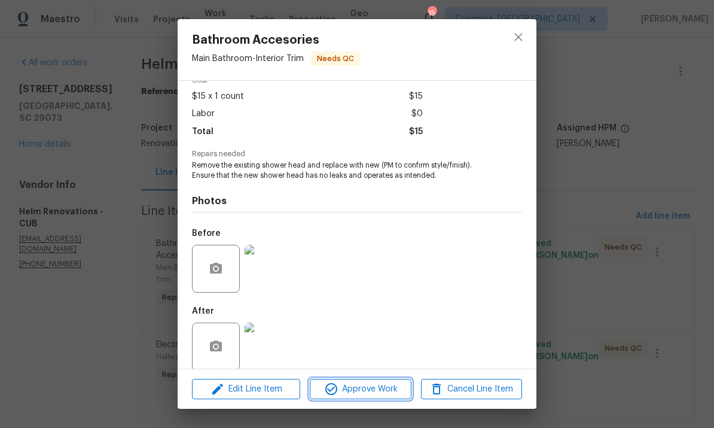
click at [383, 389] on span "Approve Work" at bounding box center [360, 389] width 94 height 15
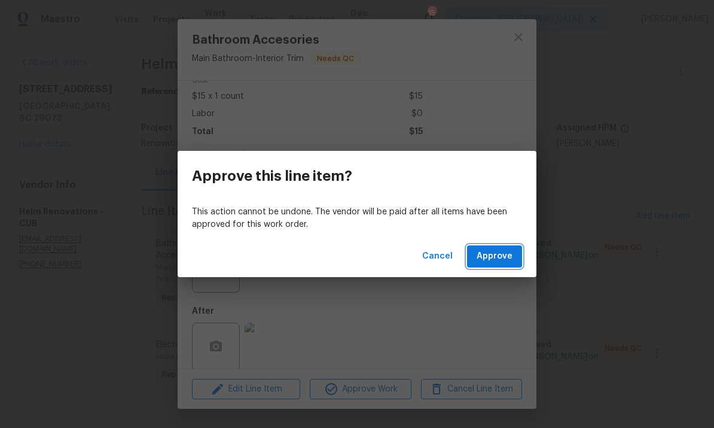
click at [494, 254] on span "Approve" at bounding box center [495, 256] width 36 height 15
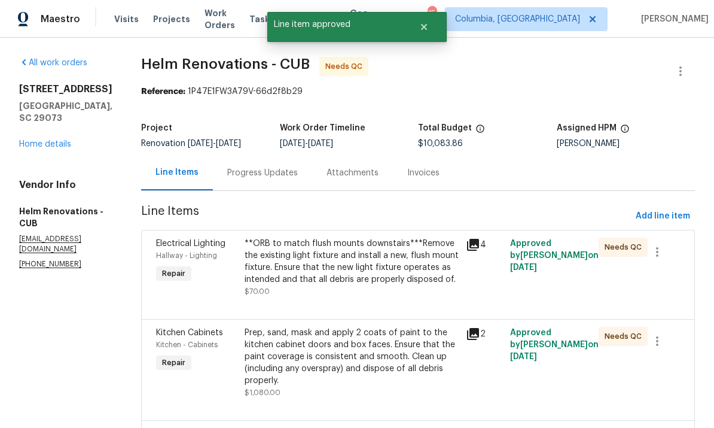
click at [366, 276] on div "**ORB to match flush mounts downstairs***Remove the existing light fixture and …" at bounding box center [352, 261] width 214 height 48
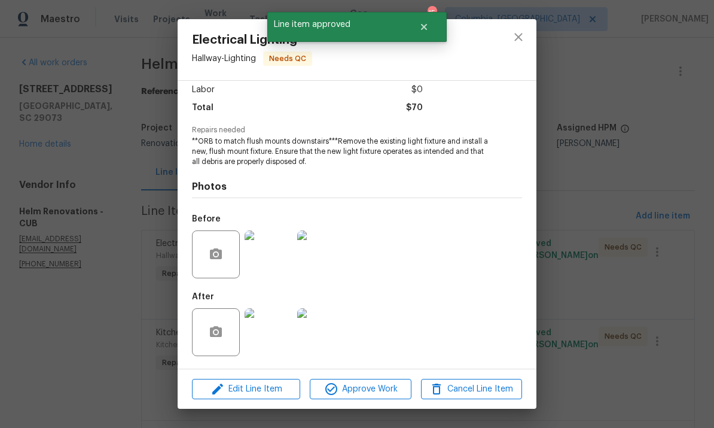
scroll to position [86, 0]
click at [365, 392] on span "Approve Work" at bounding box center [360, 389] width 94 height 15
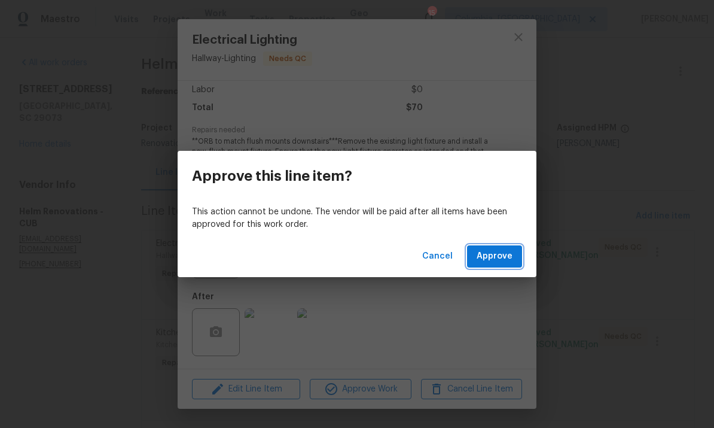
click at [504, 257] on span "Approve" at bounding box center [495, 256] width 36 height 15
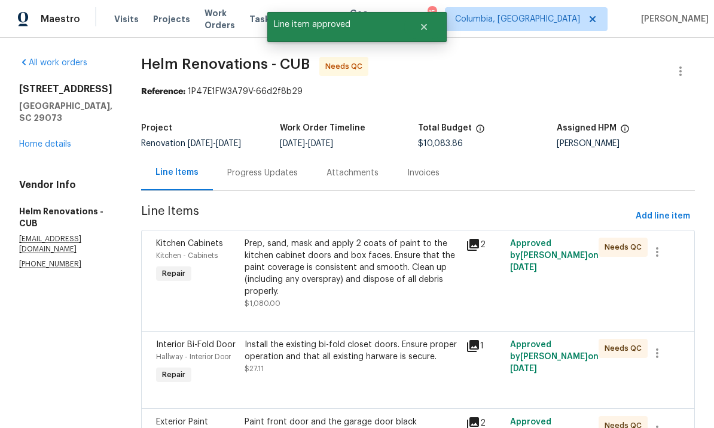
click at [390, 273] on div "Prep, sand, mask and apply 2 coats of paint to the kitchen cabinet doors and bo…" at bounding box center [352, 267] width 214 height 60
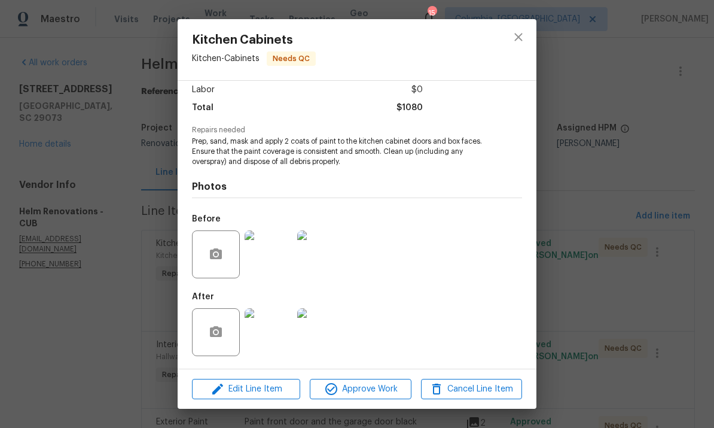
click at [275, 331] on img at bounding box center [269, 332] width 48 height 48
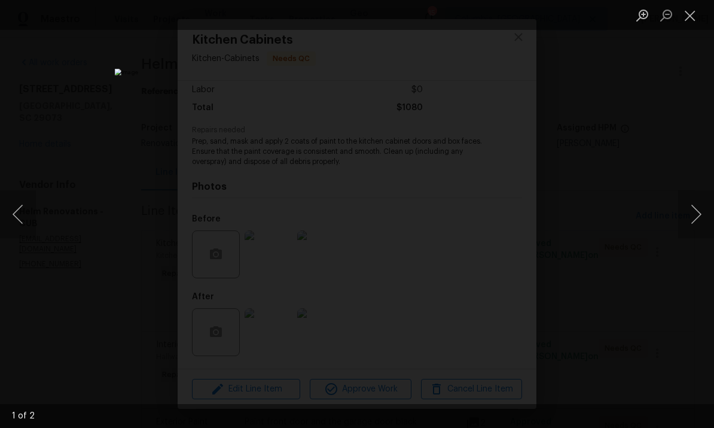
click at [693, 219] on button "Next image" at bounding box center [696, 214] width 36 height 48
click at [693, 14] on button "Close lightbox" at bounding box center [690, 15] width 24 height 21
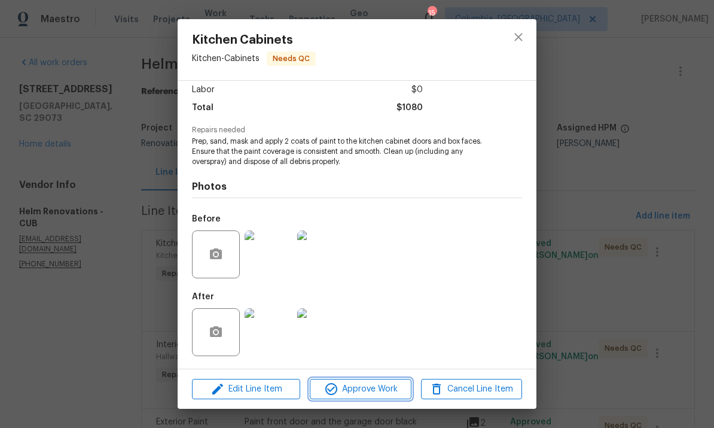
click at [361, 395] on span "Approve Work" at bounding box center [360, 389] width 94 height 15
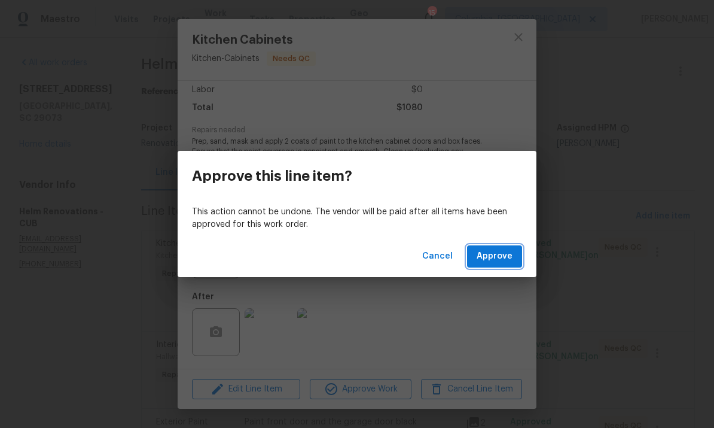
click at [493, 255] on span "Approve" at bounding box center [495, 256] width 36 height 15
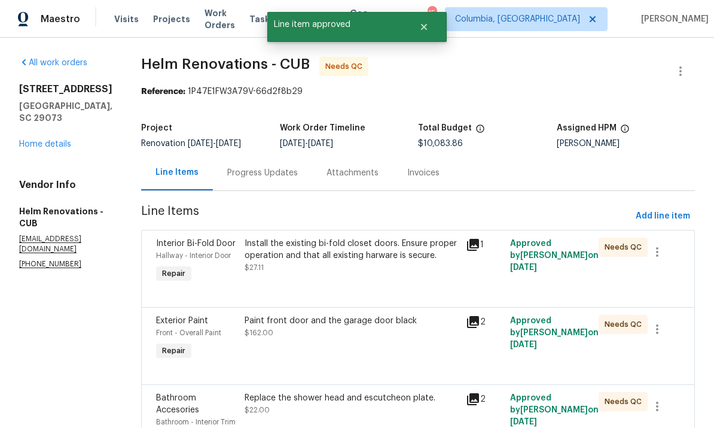
click at [383, 261] on div "Install the existing bi-fold closet doors. Ensure proper operation and that all…" at bounding box center [352, 249] width 214 height 24
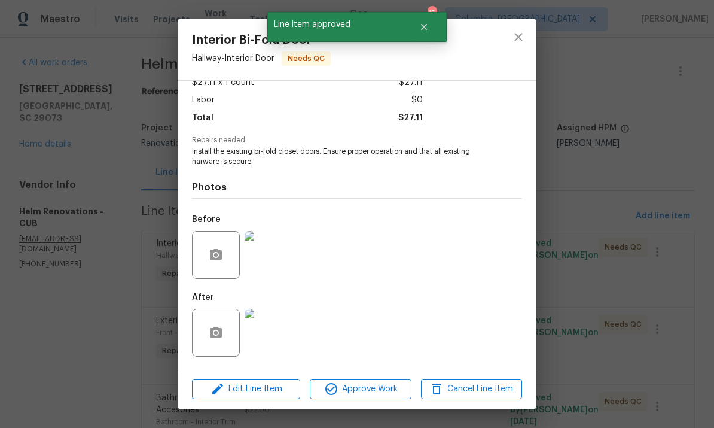
scroll to position [76, 0]
click at [362, 386] on span "Approve Work" at bounding box center [360, 389] width 94 height 15
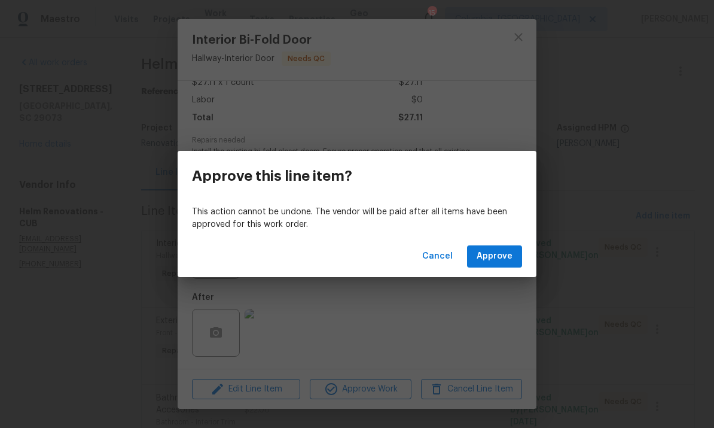
click at [503, 258] on span "Approve" at bounding box center [495, 256] width 36 height 15
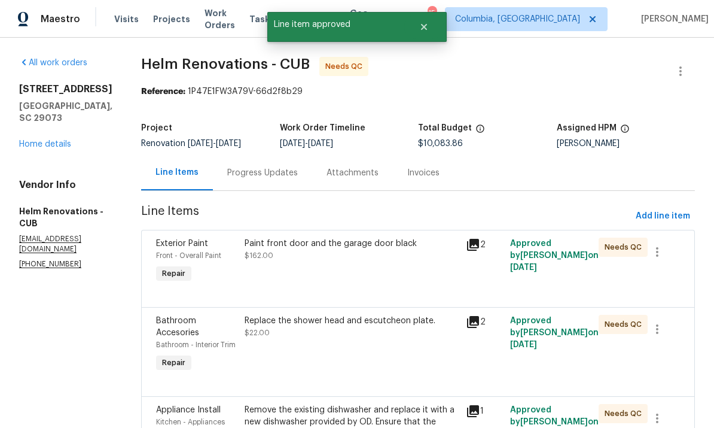
click at [383, 276] on div "Paint front door and the garage door black $162.00" at bounding box center [351, 261] width 221 height 55
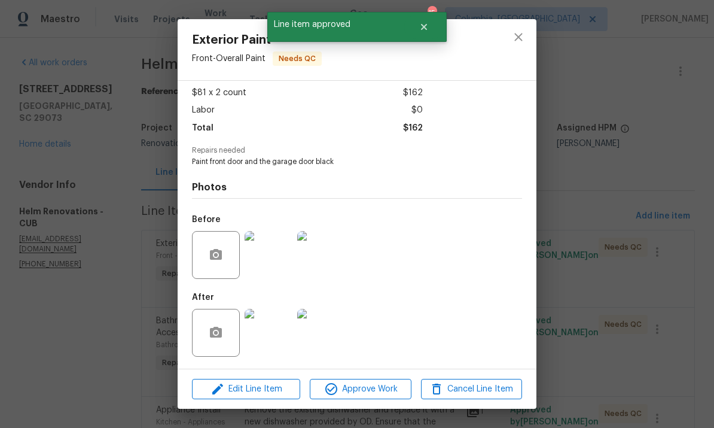
scroll to position [66, 0]
click at [279, 336] on img at bounding box center [269, 333] width 48 height 48
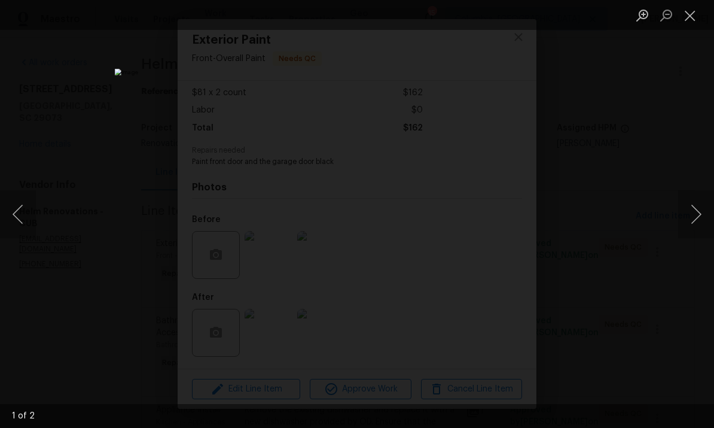
click at [688, 218] on button "Next image" at bounding box center [696, 214] width 36 height 48
click at [692, 19] on button "Close lightbox" at bounding box center [690, 15] width 24 height 21
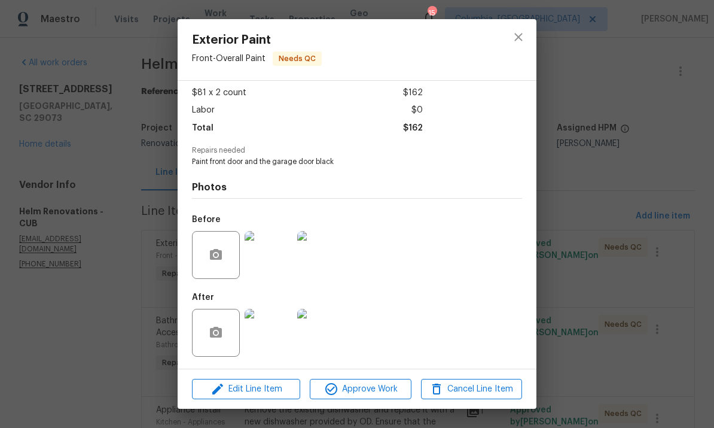
click at [364, 376] on div "Edit Line Item Approve Work Cancel Line Item" at bounding box center [357, 389] width 359 height 40
click at [395, 389] on span "Approve Work" at bounding box center [360, 389] width 94 height 15
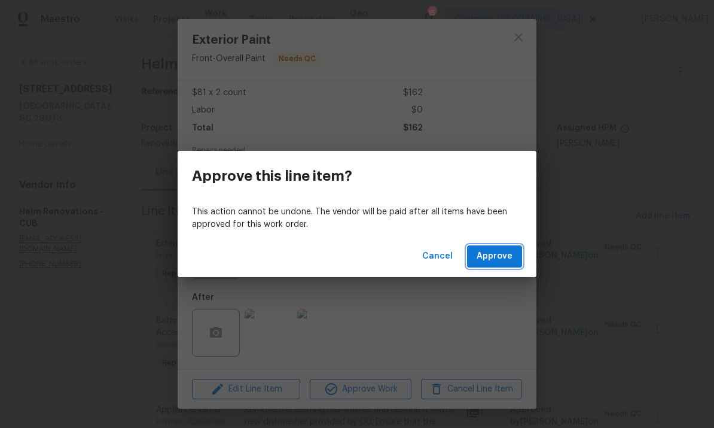
click at [499, 255] on span "Approve" at bounding box center [495, 256] width 36 height 15
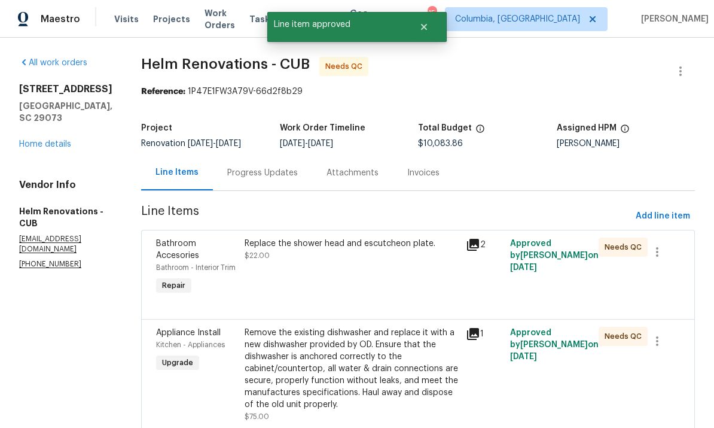
click at [368, 272] on div "Replace the shower head and escutcheon plate. $22.00" at bounding box center [351, 267] width 221 height 67
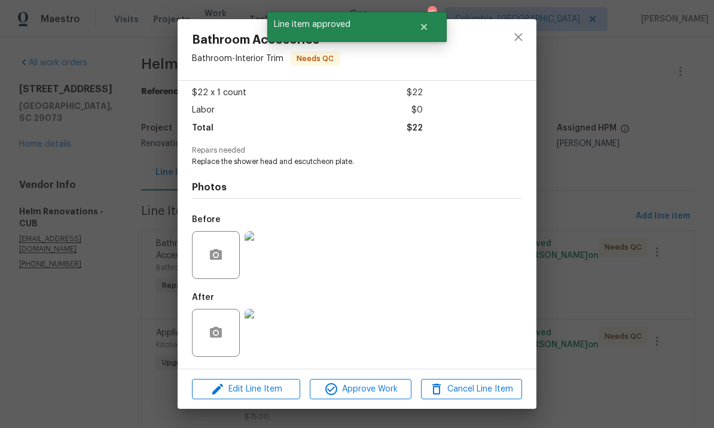
click at [276, 334] on img at bounding box center [269, 333] width 48 height 48
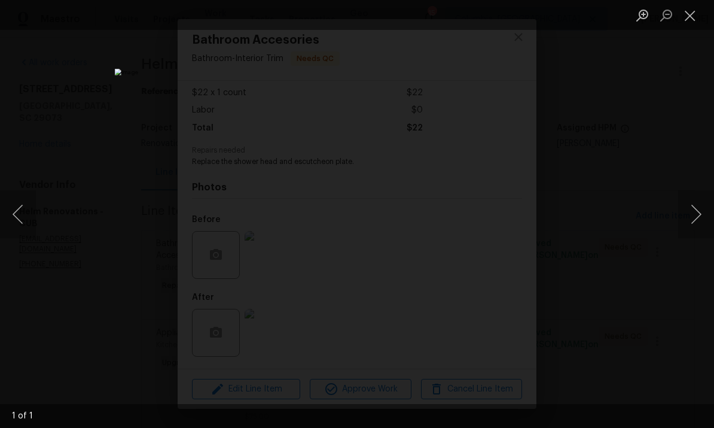
click at [690, 24] on button "Close lightbox" at bounding box center [690, 15] width 24 height 21
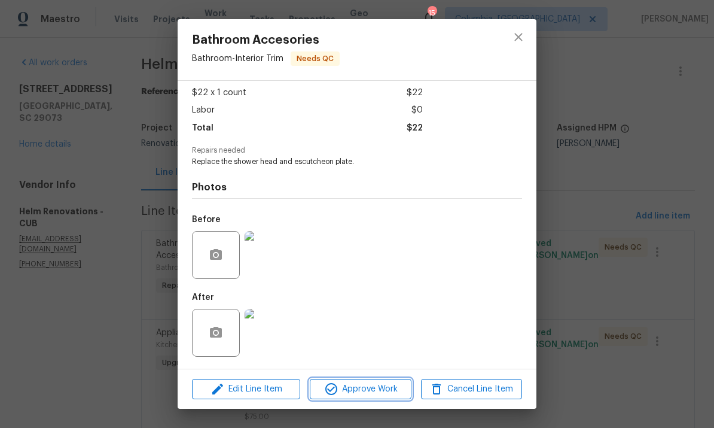
click at [373, 398] on button "Approve Work" at bounding box center [360, 389] width 101 height 21
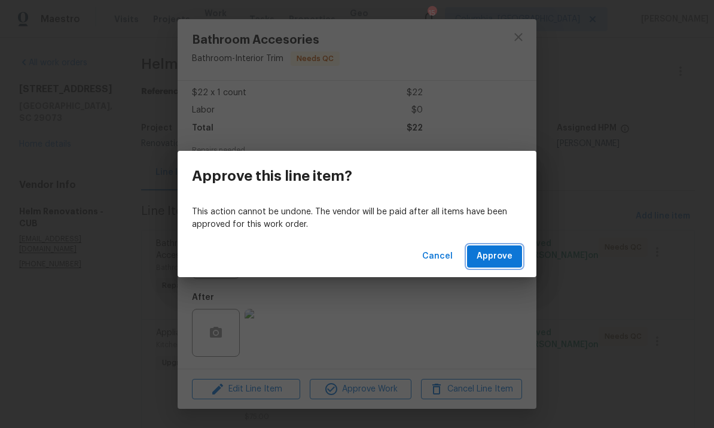
click at [506, 246] on button "Approve" at bounding box center [494, 256] width 55 height 22
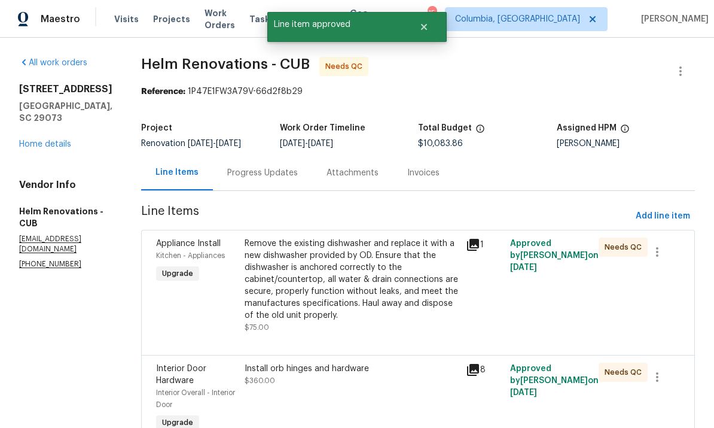
click at [404, 297] on div "Remove the existing dishwasher and replace it with a new dishwasher provided by…" at bounding box center [352, 279] width 214 height 84
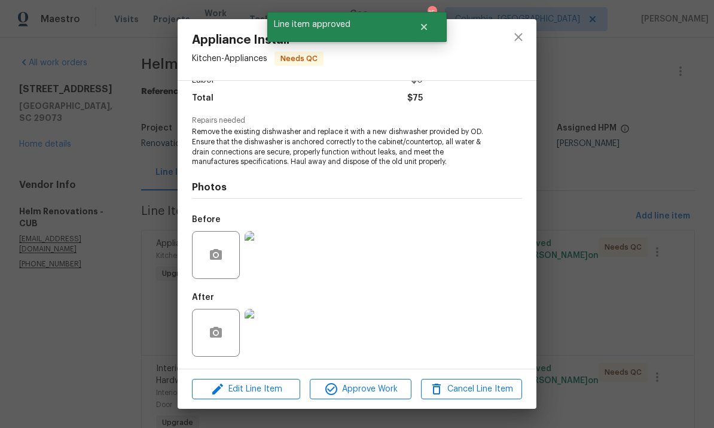
scroll to position [95, 0]
click at [380, 395] on span "Approve Work" at bounding box center [360, 389] width 94 height 15
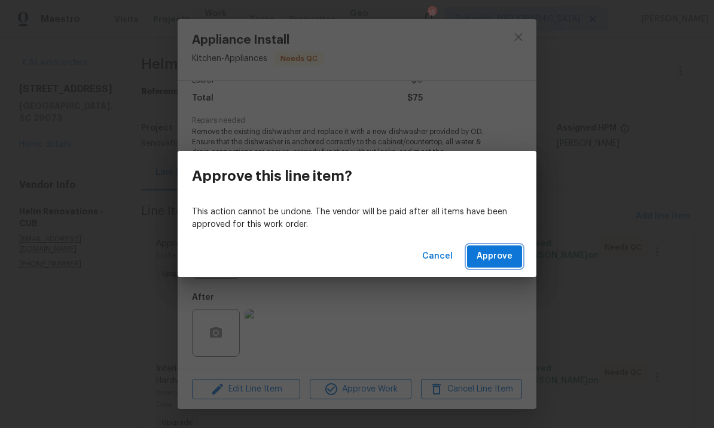
click at [494, 258] on span "Approve" at bounding box center [495, 256] width 36 height 15
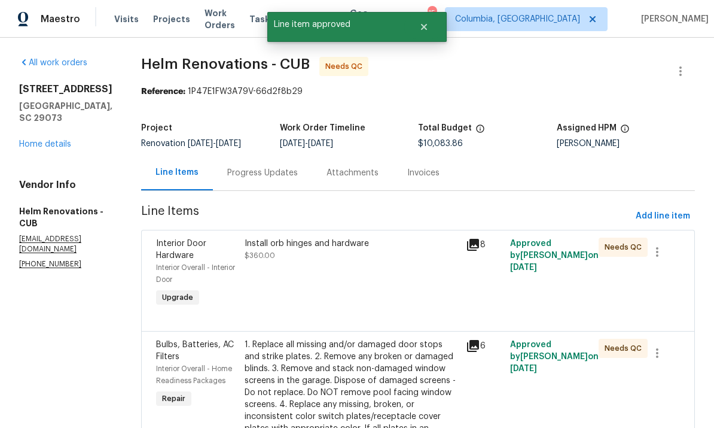
click at [373, 272] on div "Install orb hinges and hardware $360.00" at bounding box center [351, 273] width 221 height 79
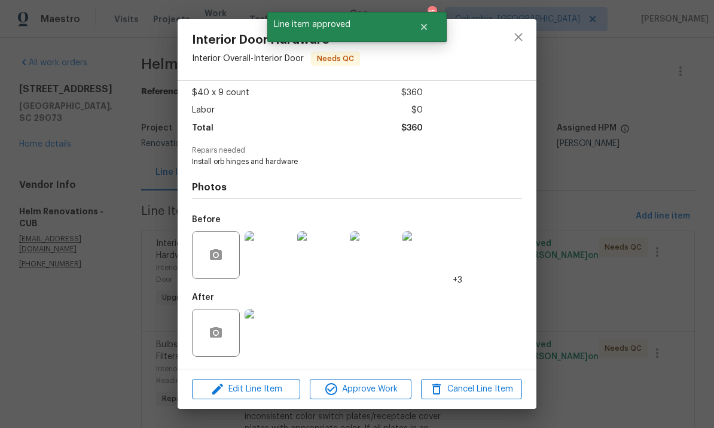
scroll to position [66, 0]
click at [367, 391] on span "Approve Work" at bounding box center [360, 389] width 94 height 15
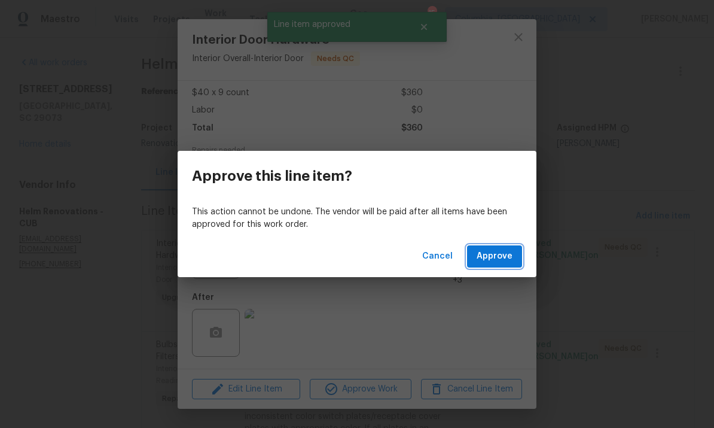
click at [499, 257] on span "Approve" at bounding box center [495, 256] width 36 height 15
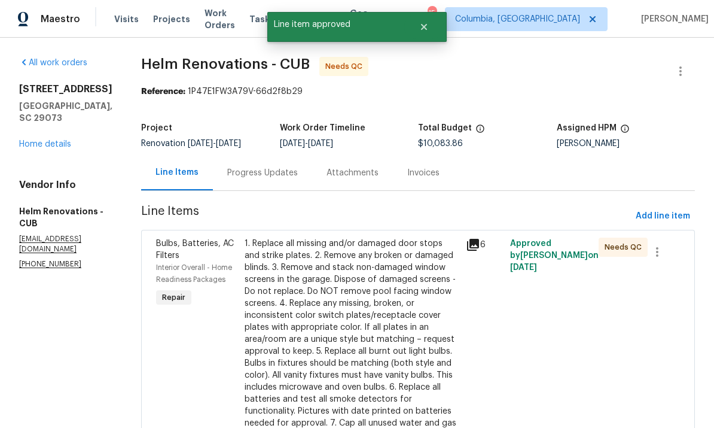
click at [365, 307] on div "1. Replace all missing and/or damaged door stops and strike plates. 2. Remove a…" at bounding box center [352, 350] width 214 height 227
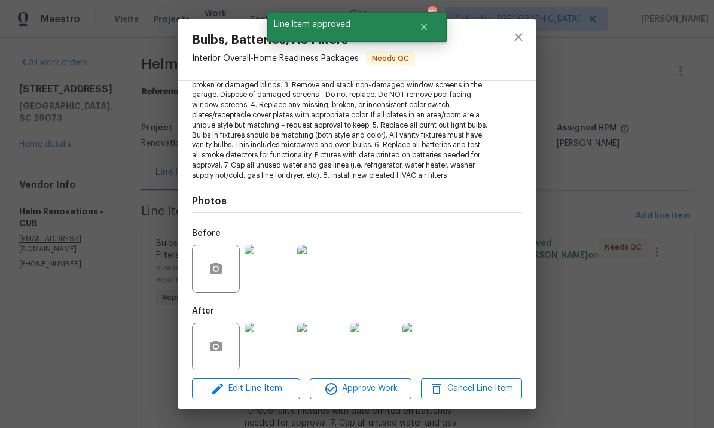
scroll to position [152, 0]
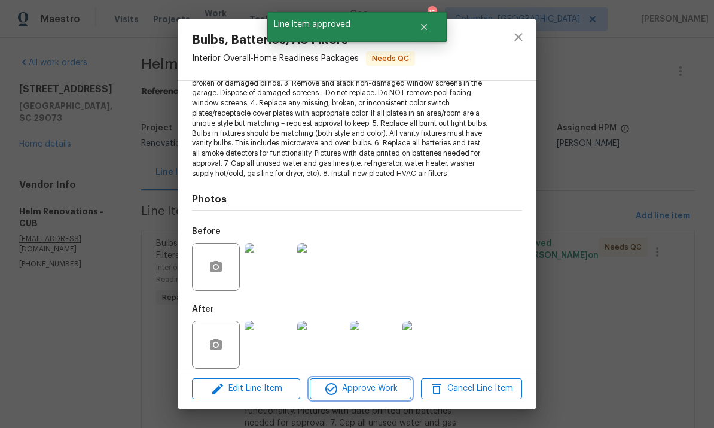
click at [364, 385] on span "Approve Work" at bounding box center [360, 388] width 94 height 15
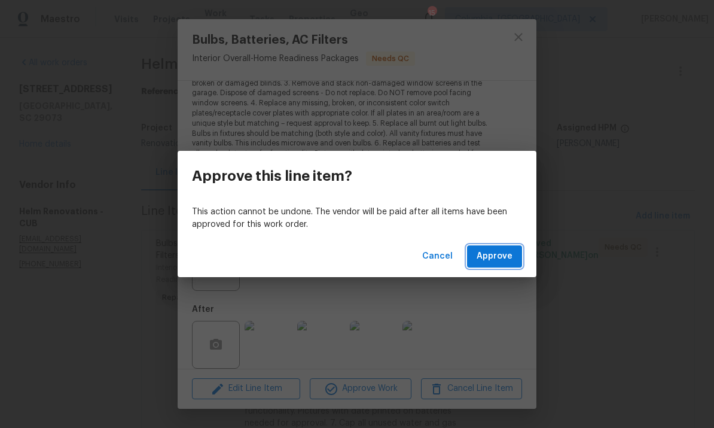
click at [500, 260] on span "Approve" at bounding box center [495, 256] width 36 height 15
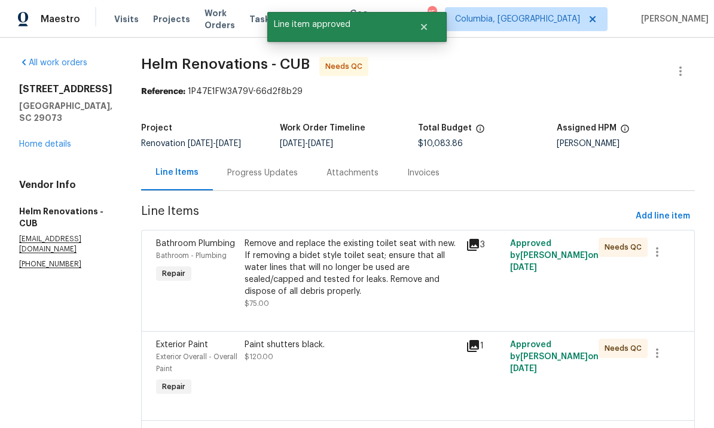
click at [385, 279] on div "Remove and replace the existing toilet seat with new. If removing a bidet style…" at bounding box center [352, 267] width 214 height 60
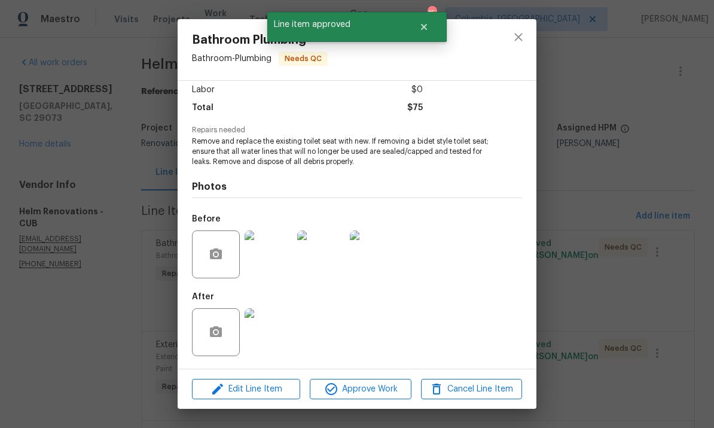
scroll to position [86, 0]
click at [376, 391] on span "Approve Work" at bounding box center [360, 389] width 94 height 15
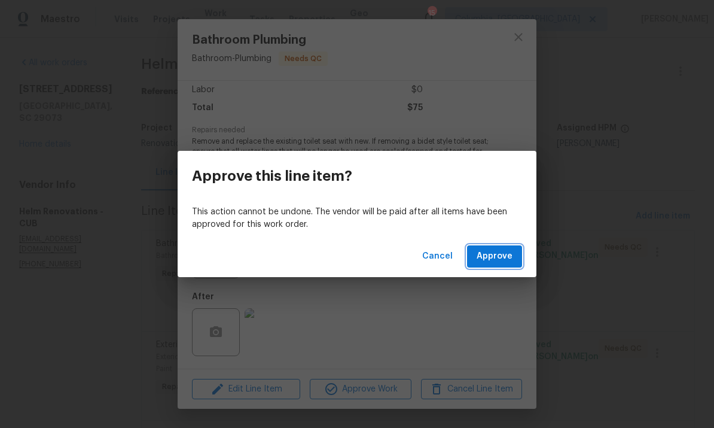
click at [505, 259] on span "Approve" at bounding box center [495, 256] width 36 height 15
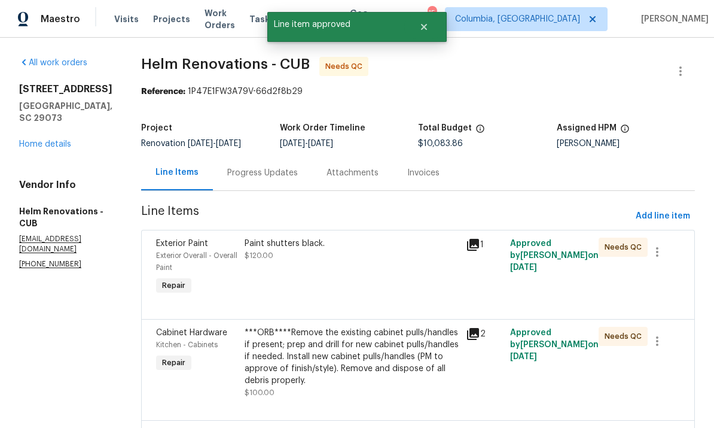
click at [397, 275] on div "Paint shutters black. $120.00" at bounding box center [351, 267] width 221 height 67
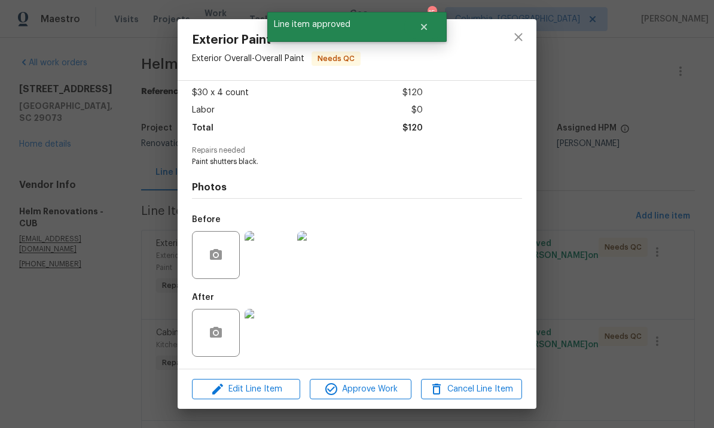
scroll to position [66, 0]
click at [350, 383] on span "Approve Work" at bounding box center [360, 389] width 94 height 15
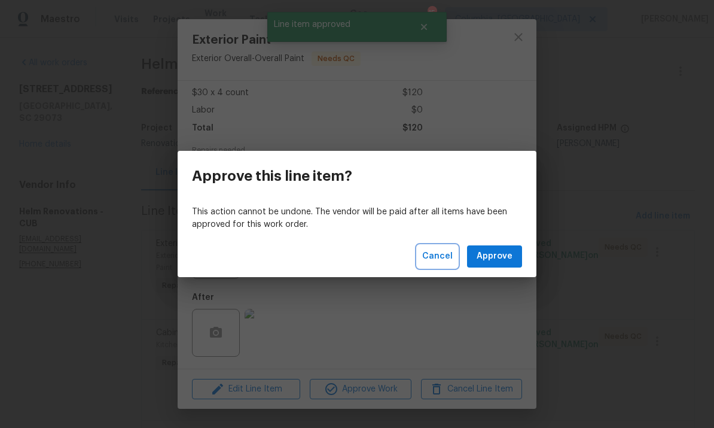
click at [431, 256] on span "Cancel" at bounding box center [437, 256] width 31 height 15
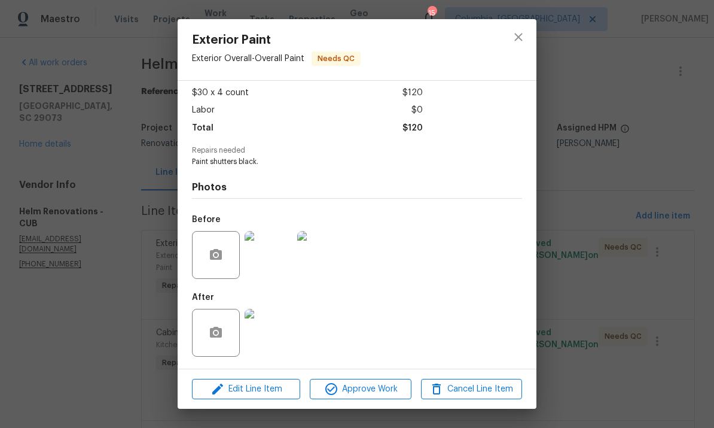
click at [281, 332] on img at bounding box center [269, 333] width 48 height 48
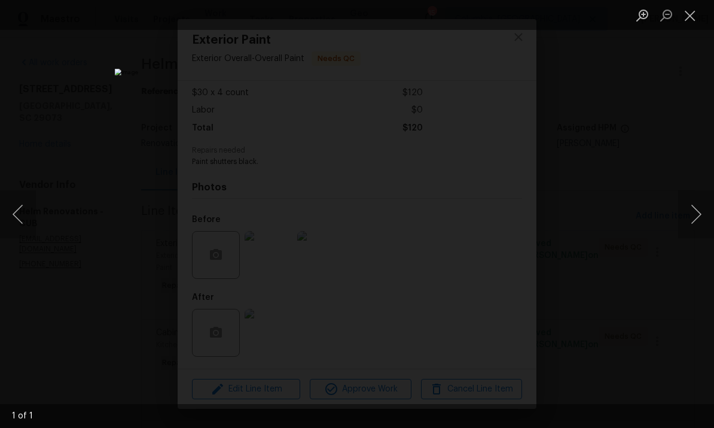
click at [685, 25] on button "Close lightbox" at bounding box center [690, 15] width 24 height 21
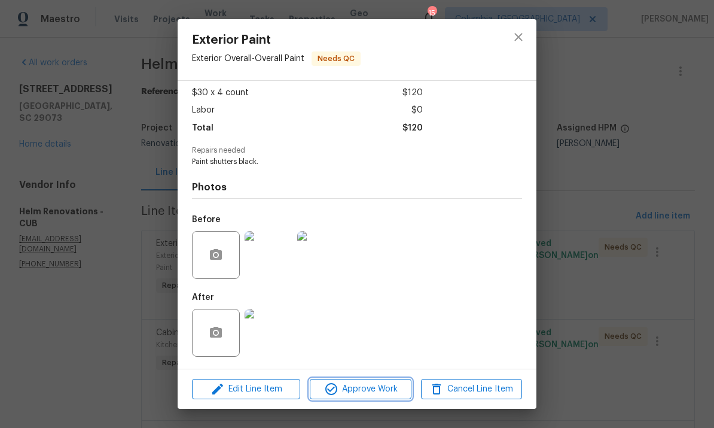
click at [386, 392] on span "Approve Work" at bounding box center [360, 389] width 94 height 15
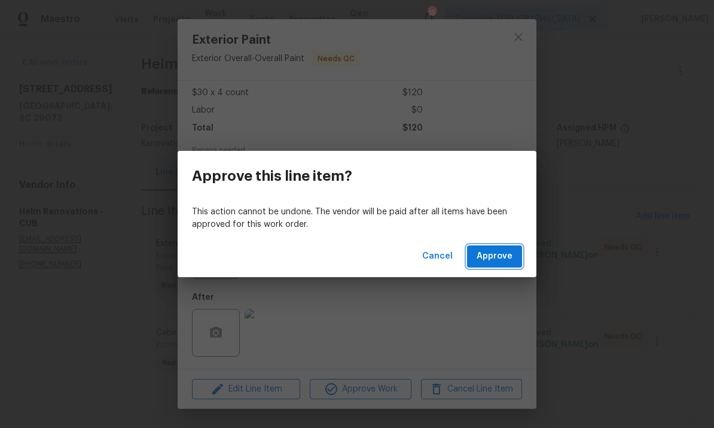
click at [505, 249] on span "Approve" at bounding box center [495, 256] width 36 height 15
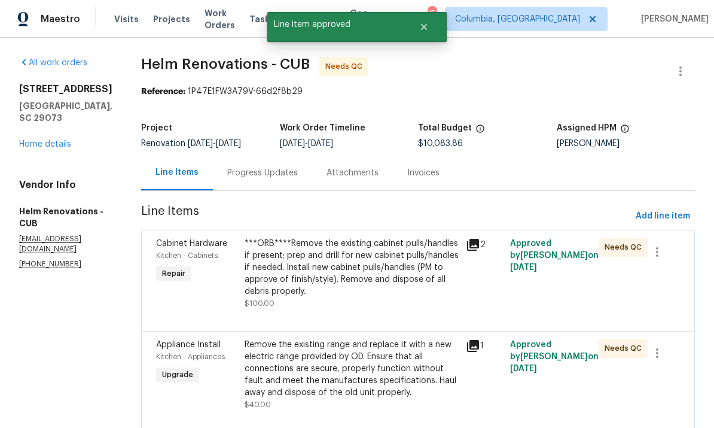
click at [364, 277] on div "***ORB****Remove the existing cabinet pulls/handles if present; prep and drill …" at bounding box center [352, 267] width 214 height 60
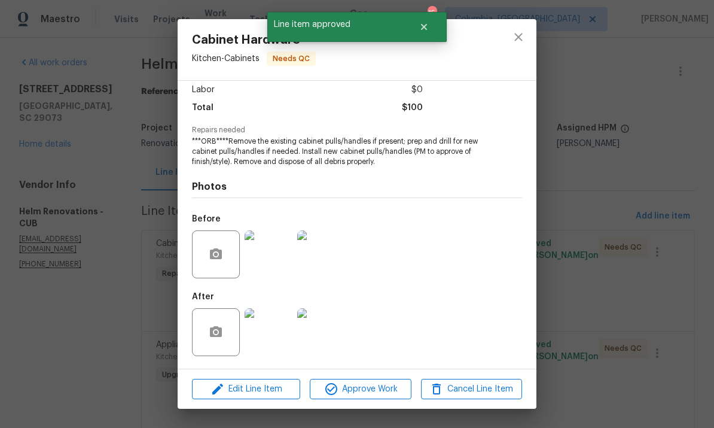
scroll to position [86, 0]
click at [274, 337] on img at bounding box center [269, 332] width 48 height 48
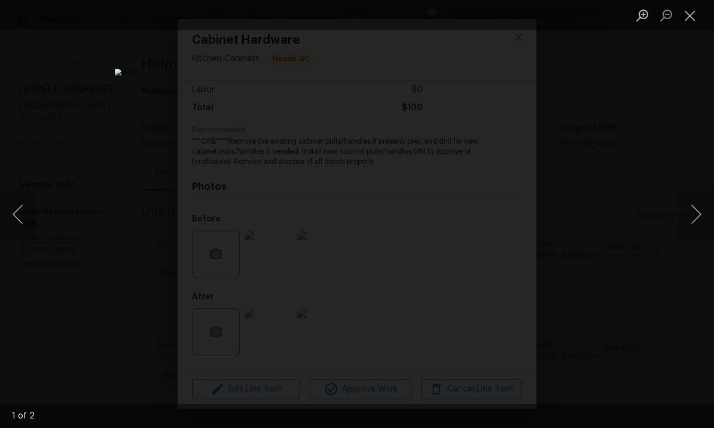
click at [688, 21] on button "Close lightbox" at bounding box center [690, 15] width 24 height 21
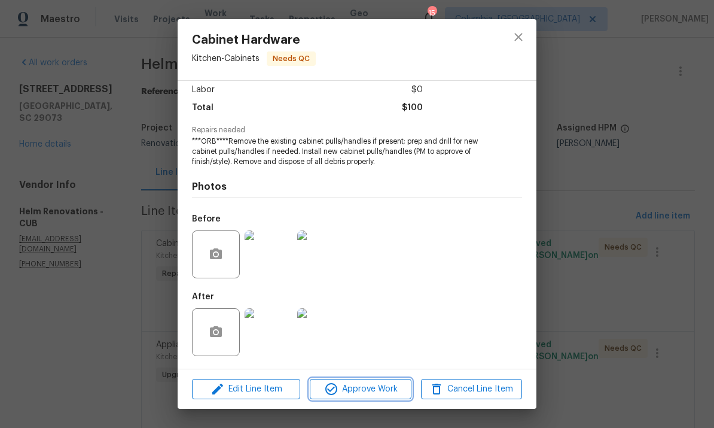
click at [386, 397] on button "Approve Work" at bounding box center [360, 389] width 101 height 21
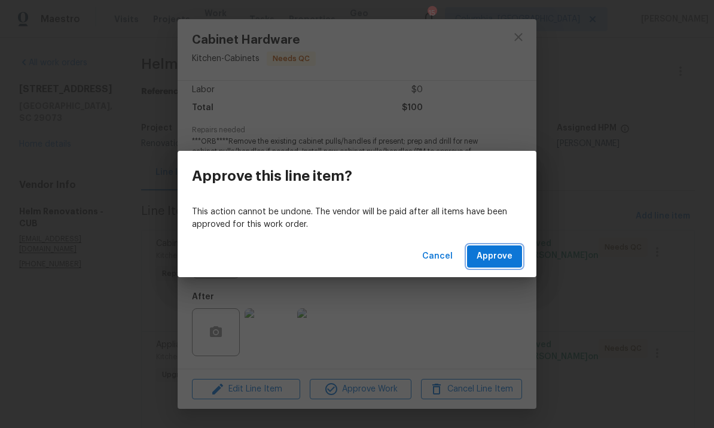
click at [498, 261] on span "Approve" at bounding box center [495, 256] width 36 height 15
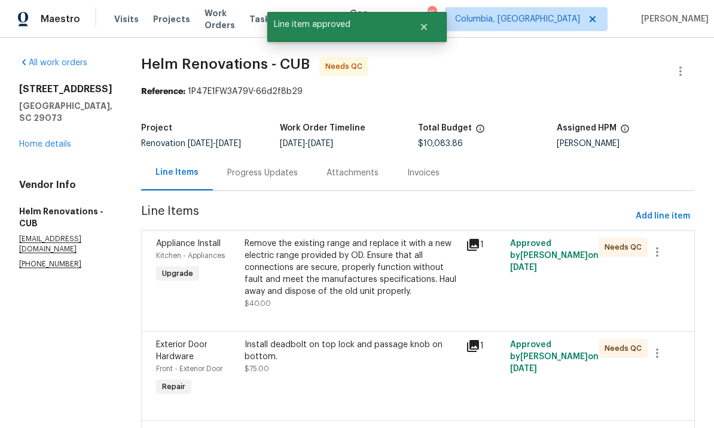
click at [382, 276] on div "Remove the existing range and replace it with a new electric range provided by …" at bounding box center [352, 267] width 214 height 60
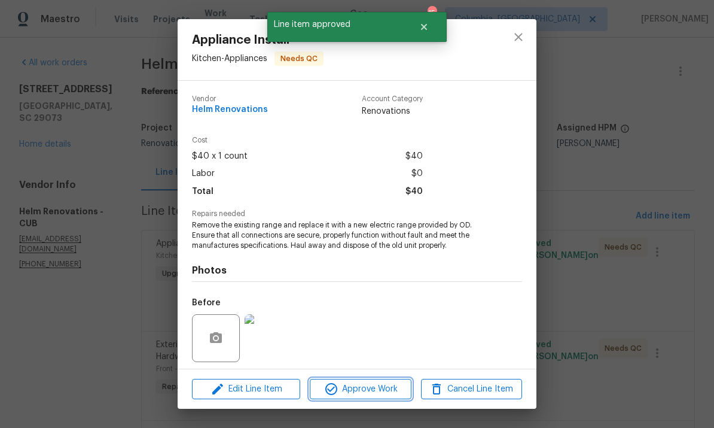
click at [349, 398] on button "Approve Work" at bounding box center [360, 389] width 101 height 21
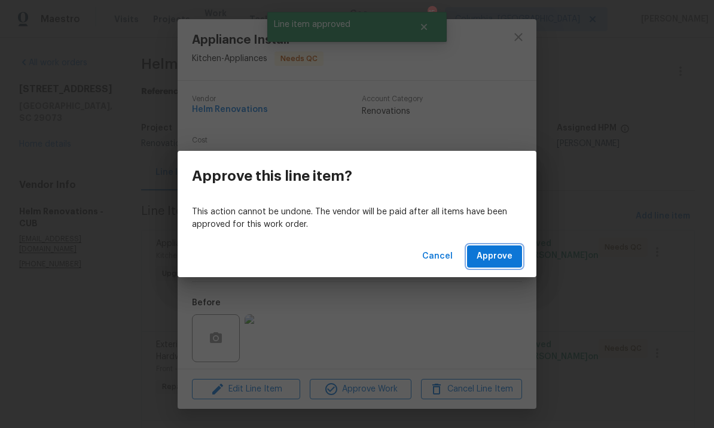
click at [499, 263] on span "Approve" at bounding box center [495, 256] width 36 height 15
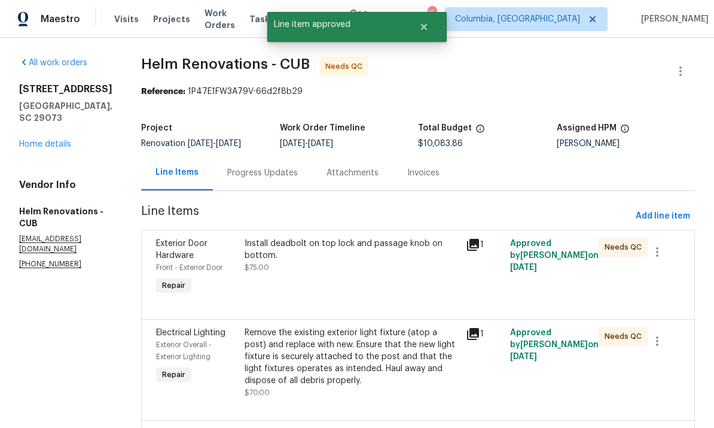
click at [391, 276] on div "Install deadbolt on top lock and passage knob on bottom. $75.00" at bounding box center [351, 267] width 221 height 67
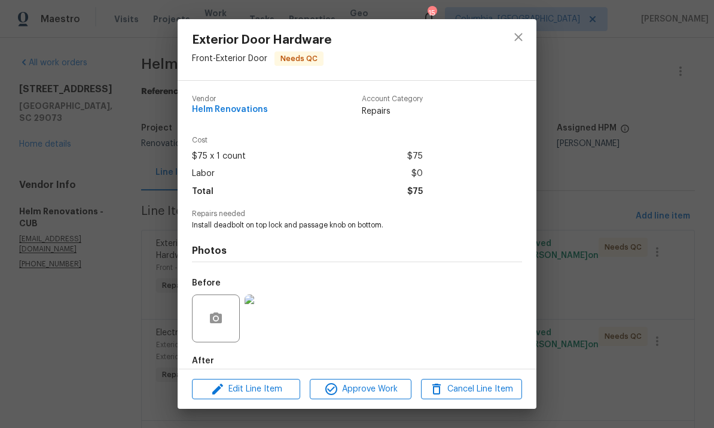
scroll to position [0, 0]
click at [520, 38] on icon "close" at bounding box center [518, 37] width 14 height 14
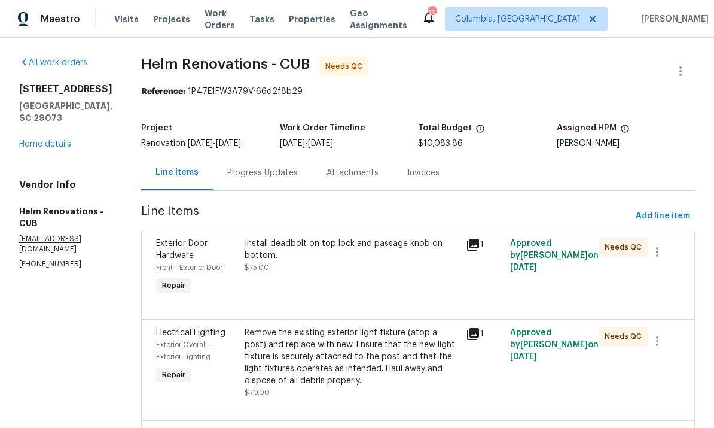
click at [390, 365] on div "Remove the existing exterior light fixture (atop a post) and replace with new. …" at bounding box center [352, 357] width 214 height 60
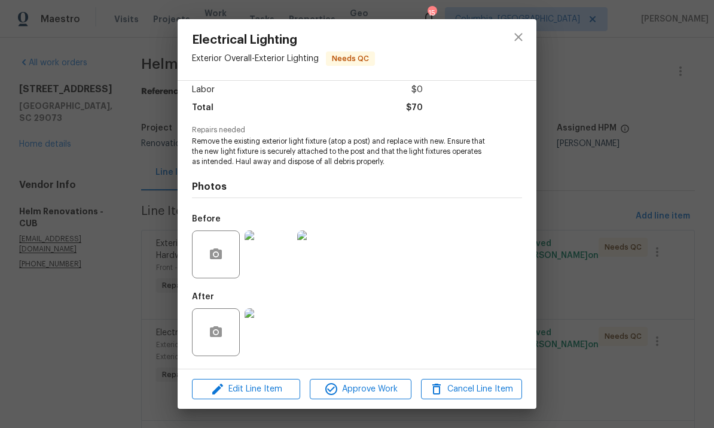
scroll to position [86, 0]
click at [368, 392] on span "Approve Work" at bounding box center [360, 389] width 94 height 15
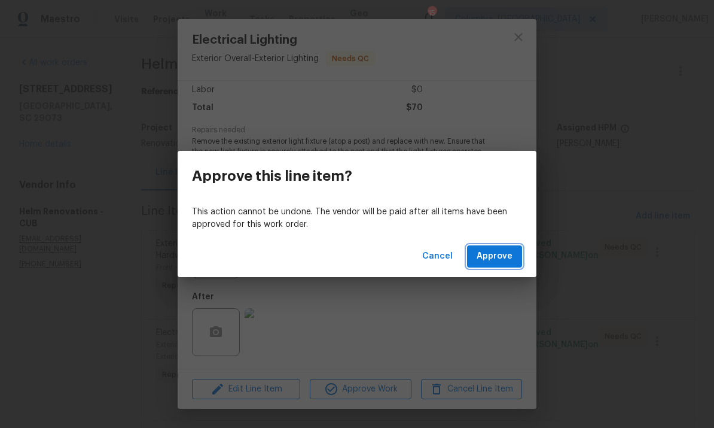
click at [497, 261] on span "Approve" at bounding box center [495, 256] width 36 height 15
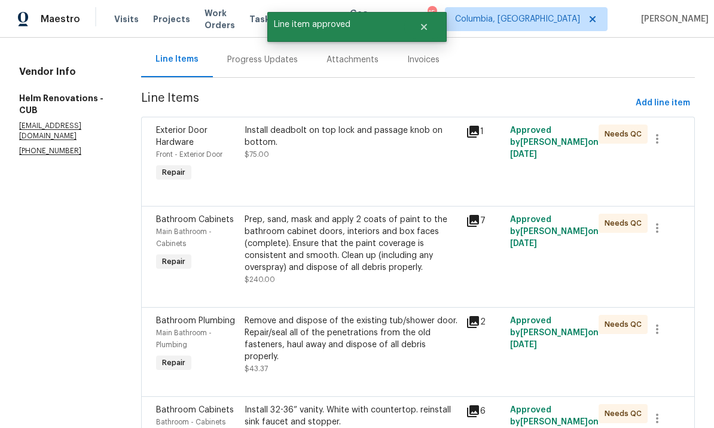
scroll to position [120, 0]
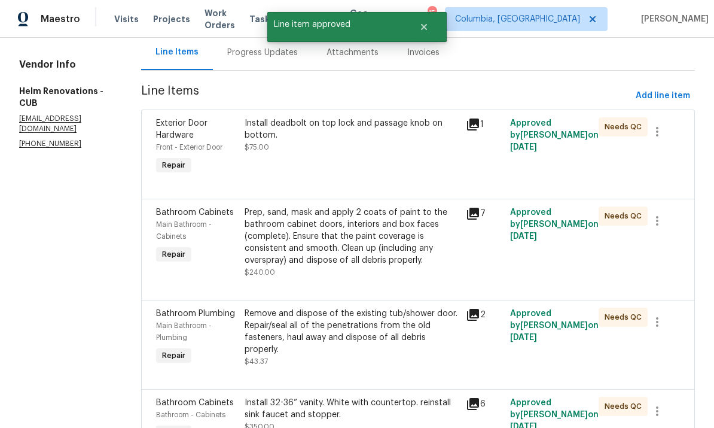
click at [398, 247] on div "Prep, sand, mask and apply 2 coats of paint to the bathroom cabinet doors, inte…" at bounding box center [352, 236] width 214 height 60
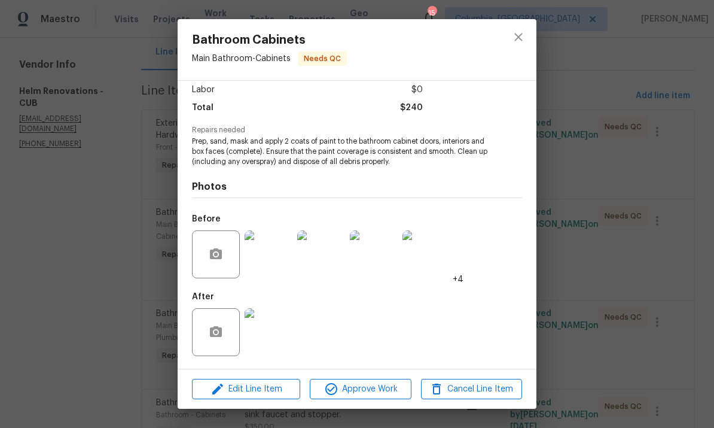
scroll to position [86, 0]
click at [276, 333] on img at bounding box center [269, 332] width 48 height 48
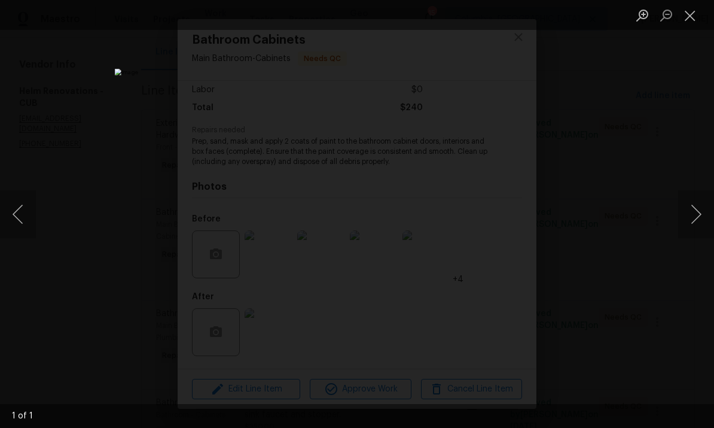
click at [691, 22] on button "Close lightbox" at bounding box center [690, 15] width 24 height 21
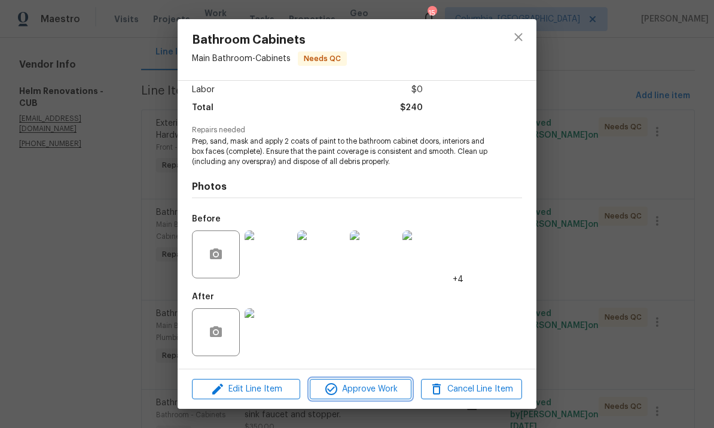
click at [374, 389] on span "Approve Work" at bounding box center [360, 389] width 94 height 15
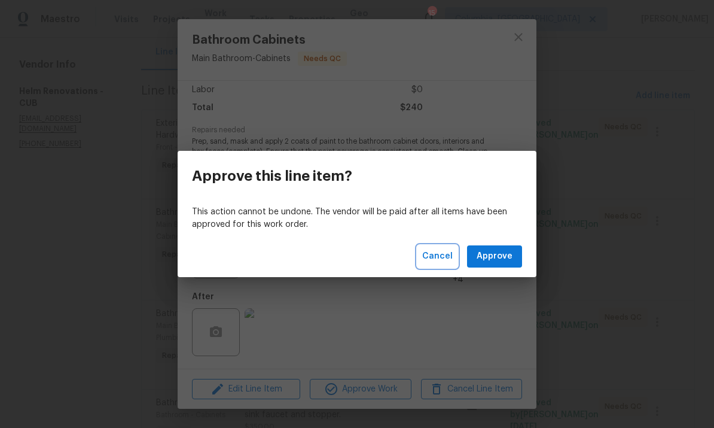
click at [435, 263] on span "Cancel" at bounding box center [437, 256] width 31 height 15
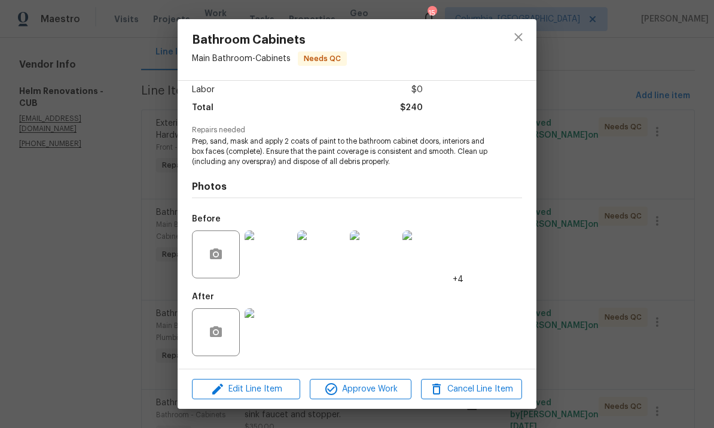
click at [275, 324] on img at bounding box center [269, 332] width 48 height 48
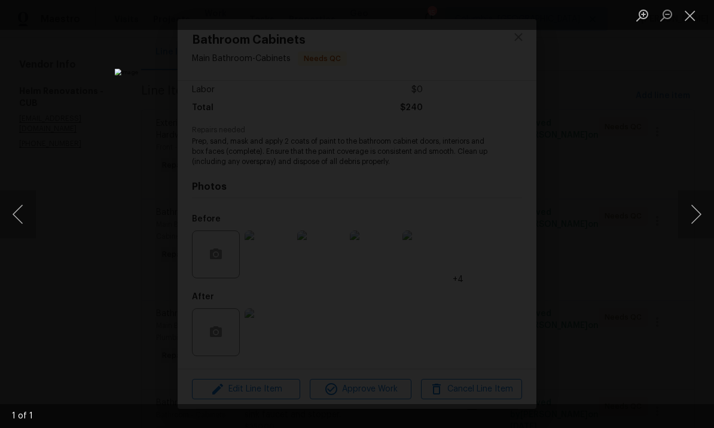
click at [693, 25] on button "Close lightbox" at bounding box center [690, 15] width 24 height 21
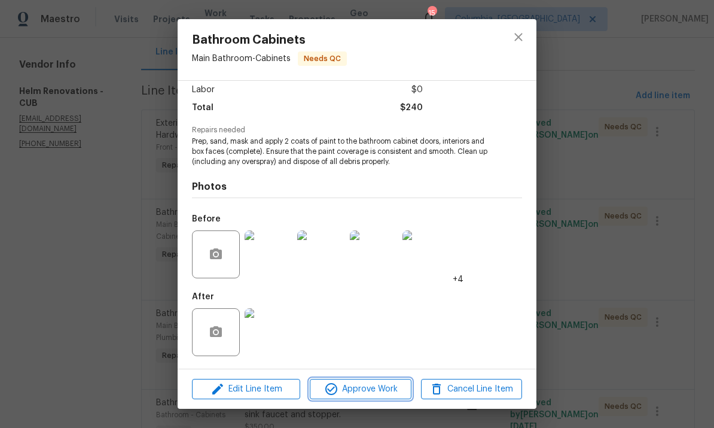
click at [375, 397] on button "Approve Work" at bounding box center [360, 389] width 101 height 21
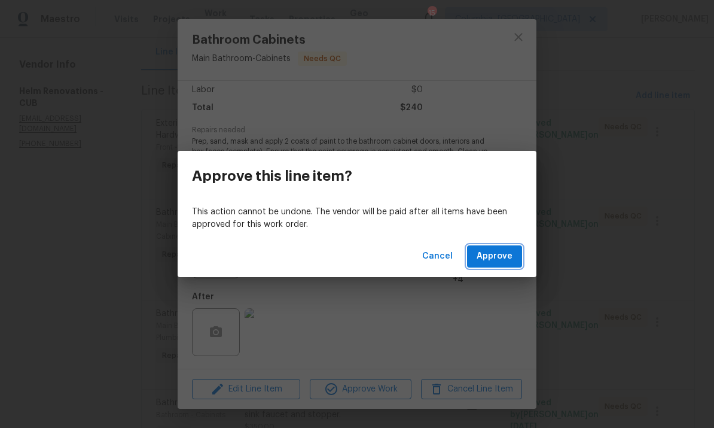
click at [502, 260] on span "Approve" at bounding box center [495, 256] width 36 height 15
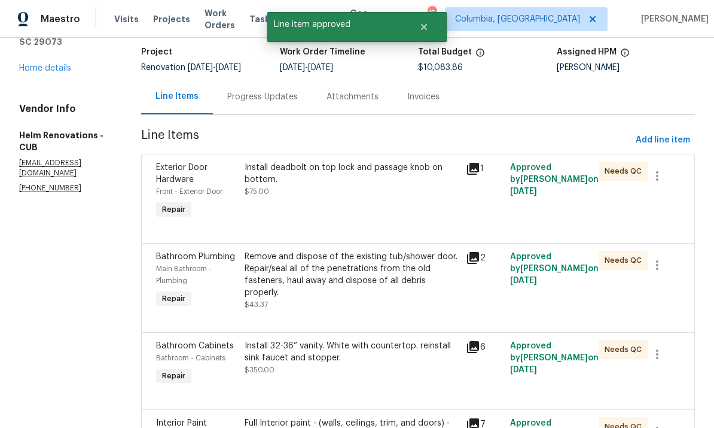
scroll to position [118, 0]
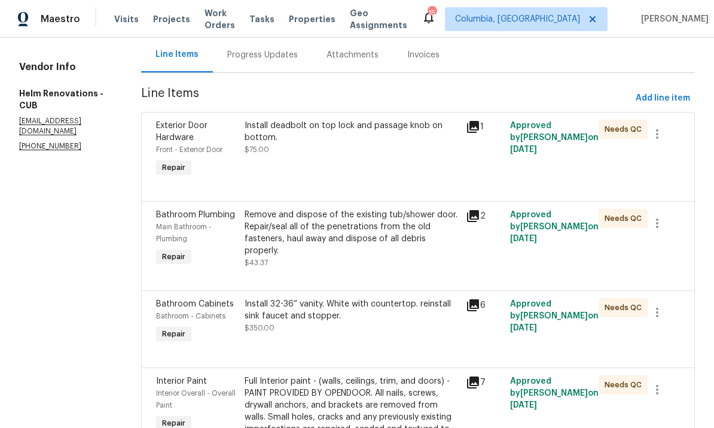
click at [417, 240] on div "Remove and dispose of the existing tub/shower door. Repair/seal all of the pene…" at bounding box center [352, 233] width 214 height 48
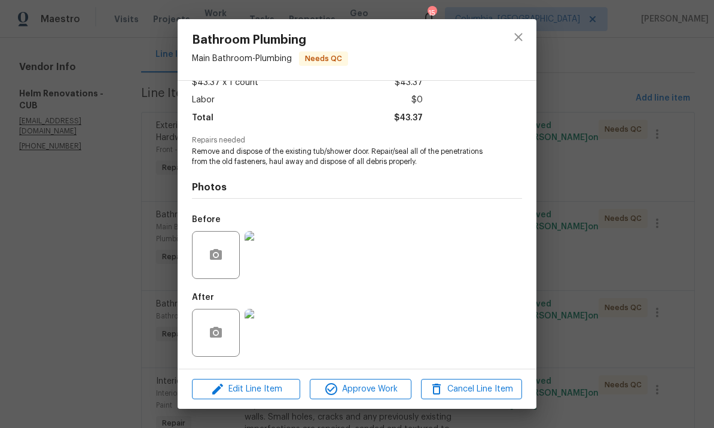
scroll to position [76, 0]
click at [278, 337] on img at bounding box center [269, 333] width 48 height 48
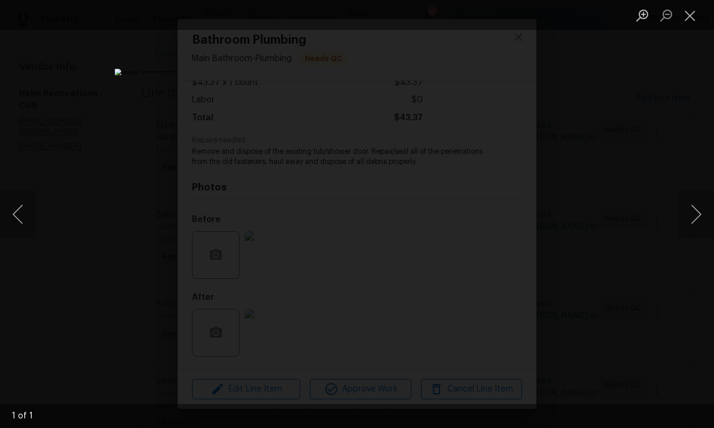
click at [694, 20] on button "Close lightbox" at bounding box center [690, 15] width 24 height 21
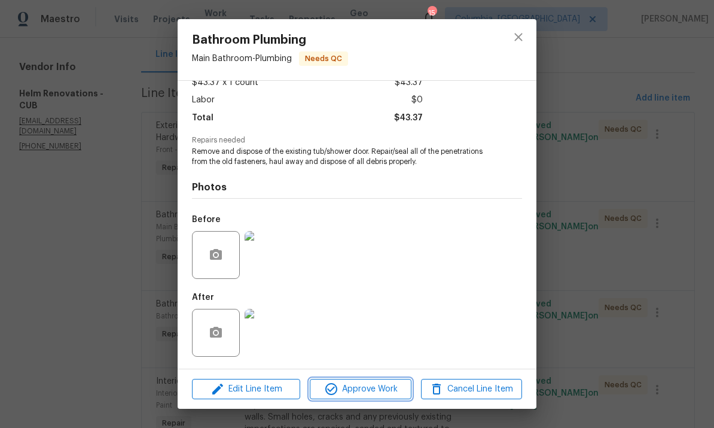
click at [382, 390] on span "Approve Work" at bounding box center [360, 389] width 94 height 15
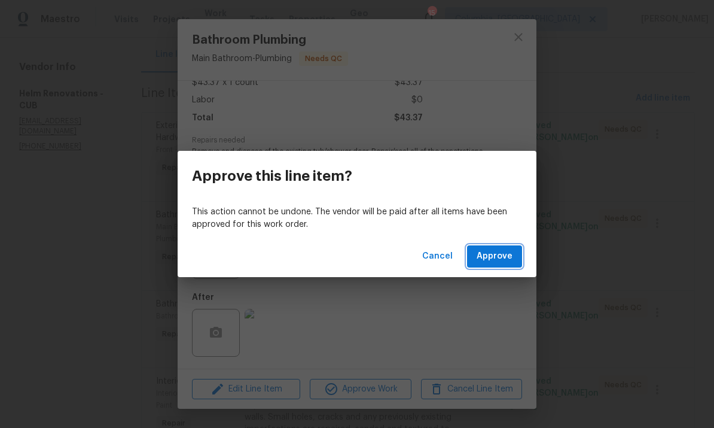
click at [504, 255] on span "Approve" at bounding box center [495, 256] width 36 height 15
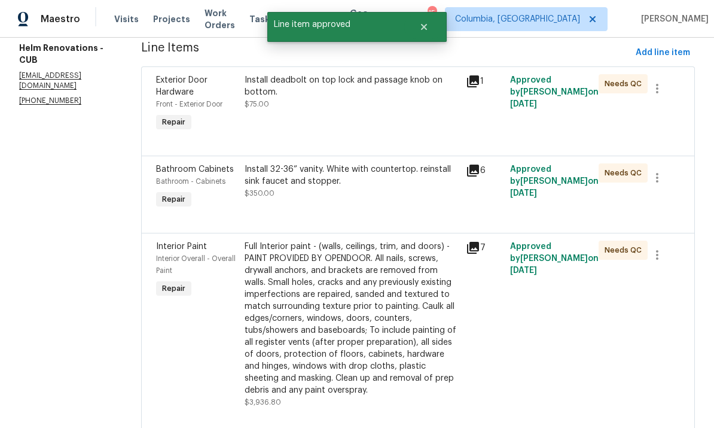
scroll to position [164, 0]
click at [400, 197] on div "Install 32-36” vanity. White with countertop. reinstall sink faucet and stopper…" at bounding box center [352, 181] width 214 height 36
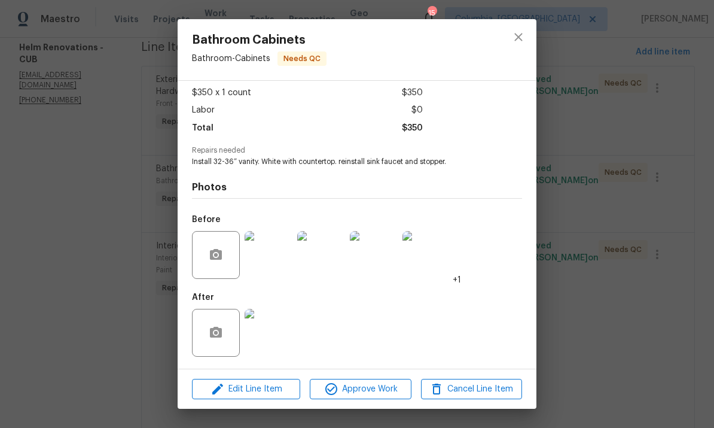
scroll to position [66, 0]
click at [275, 339] on img at bounding box center [269, 333] width 48 height 48
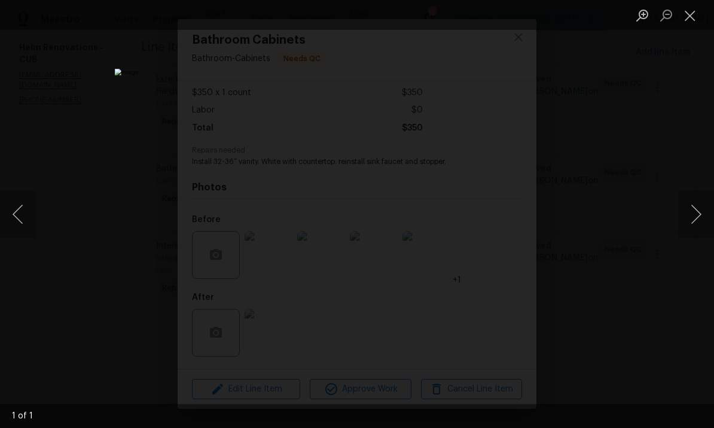
click at [688, 19] on button "Close lightbox" at bounding box center [690, 15] width 24 height 21
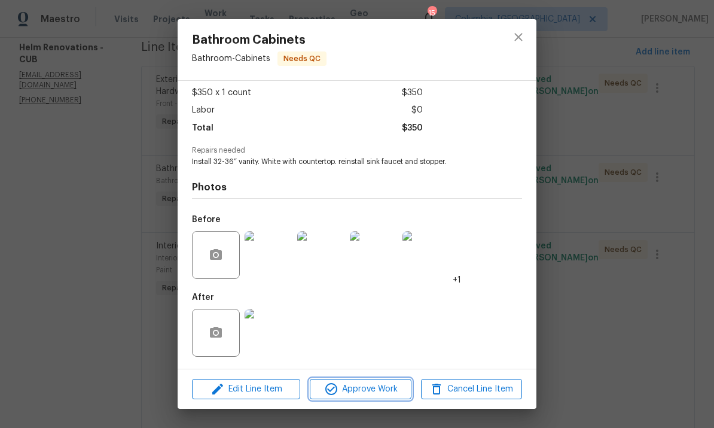
click at [391, 388] on span "Approve Work" at bounding box center [360, 389] width 94 height 15
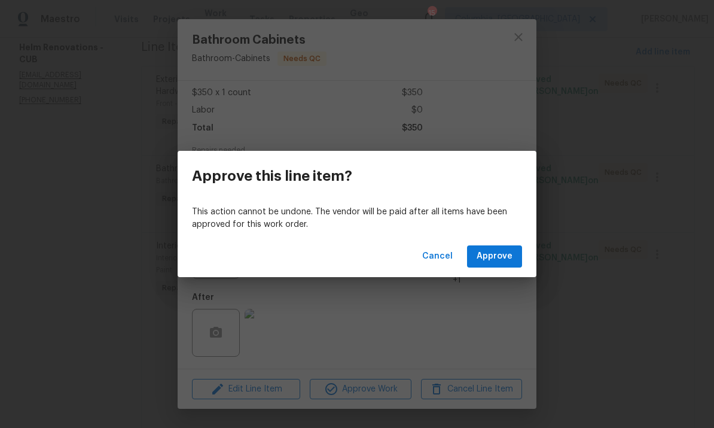
click at [511, 248] on button "Approve" at bounding box center [494, 256] width 55 height 22
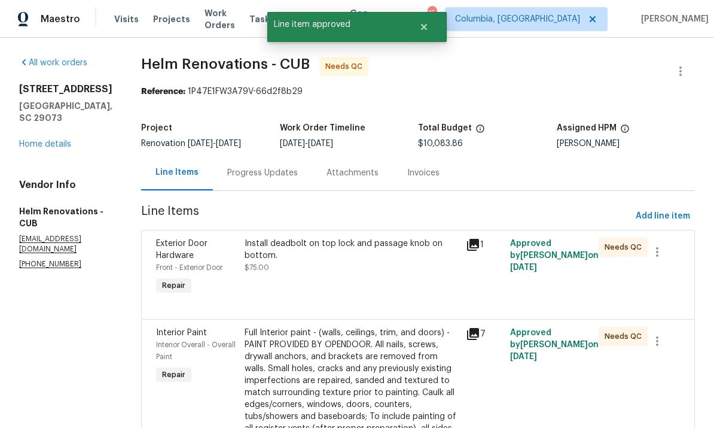
scroll to position [142, 0]
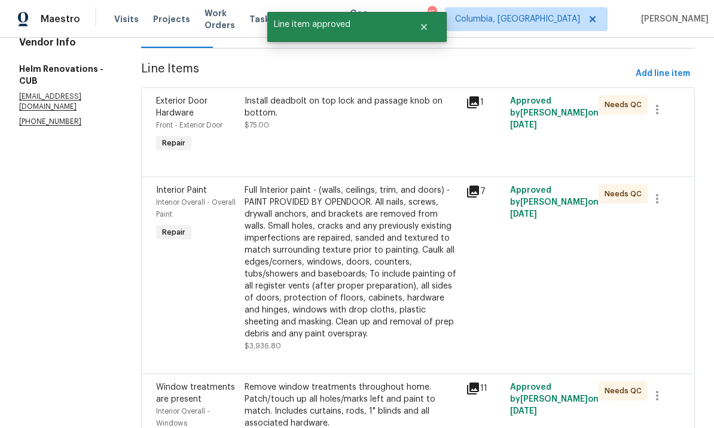
click at [373, 291] on div "Full Interior paint - (walls, ceilings, trim, and doors) - PAINT PROVIDED BY OP…" at bounding box center [352, 262] width 214 height 156
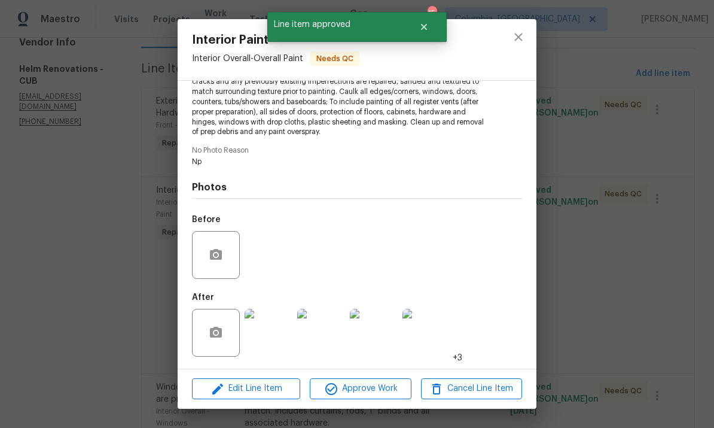
scroll to position [163, 0]
click at [371, 384] on span "Approve Work" at bounding box center [360, 388] width 94 height 15
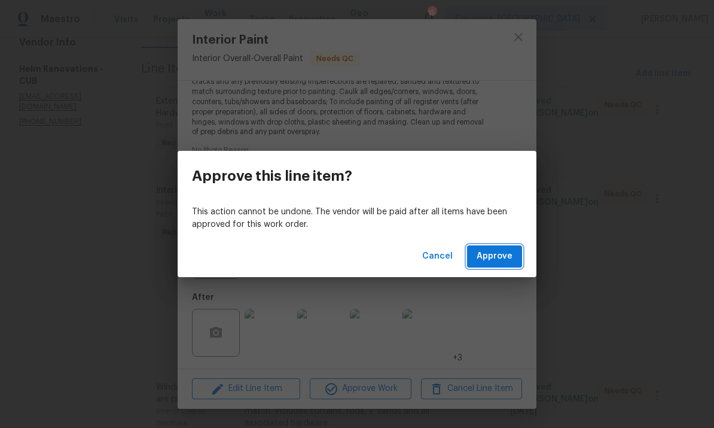
click at [502, 255] on span "Approve" at bounding box center [495, 256] width 36 height 15
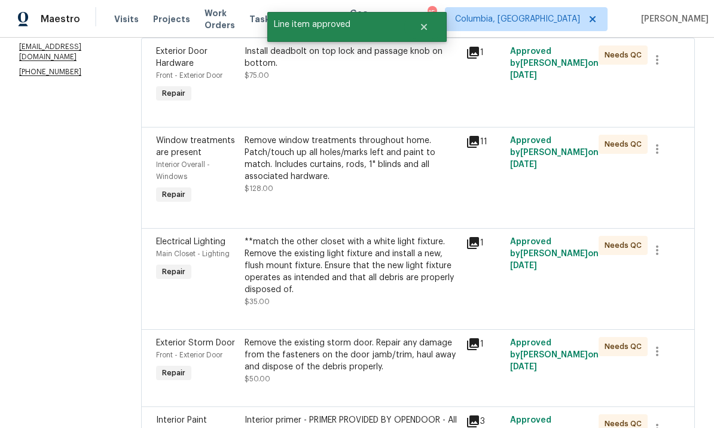
scroll to position [194, 0]
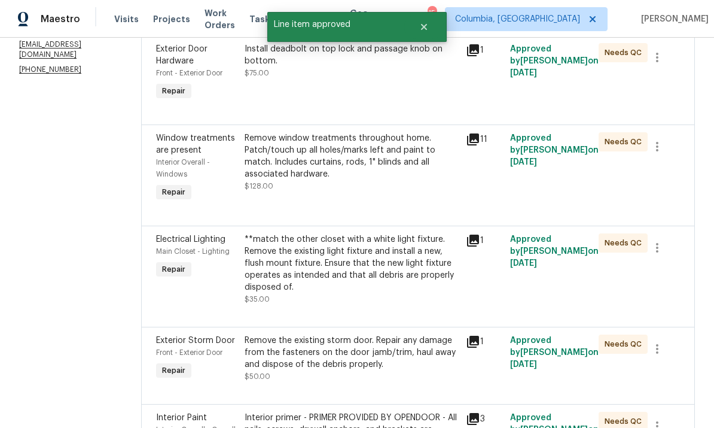
click at [400, 175] on div "Remove window treatments throughout home. Patch/touch up all holes/marks left a…" at bounding box center [352, 156] width 214 height 48
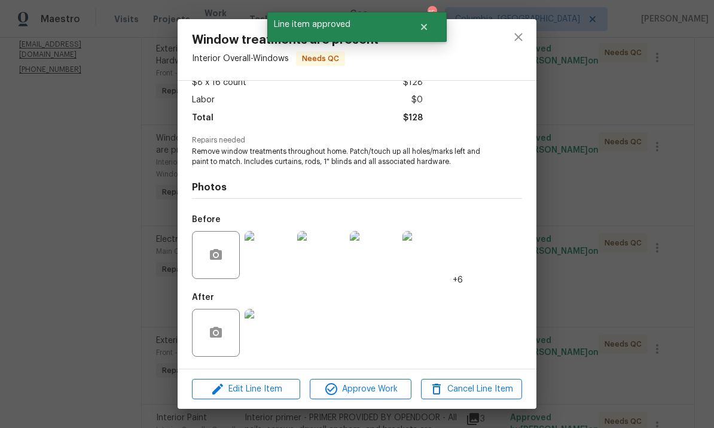
scroll to position [76, 0]
click at [382, 392] on span "Approve Work" at bounding box center [360, 389] width 94 height 15
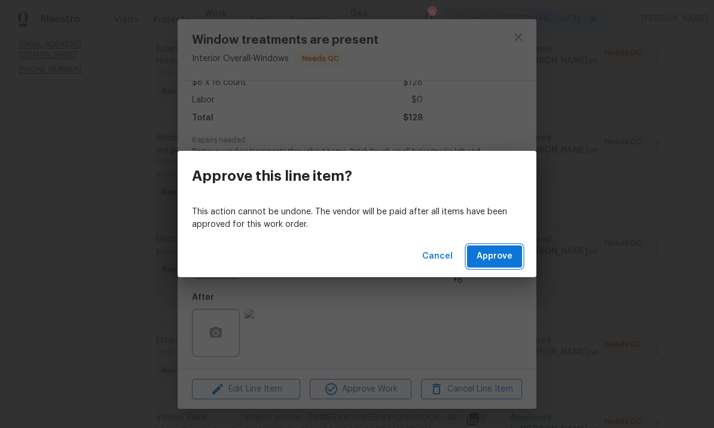
click at [489, 261] on span "Approve" at bounding box center [495, 256] width 36 height 15
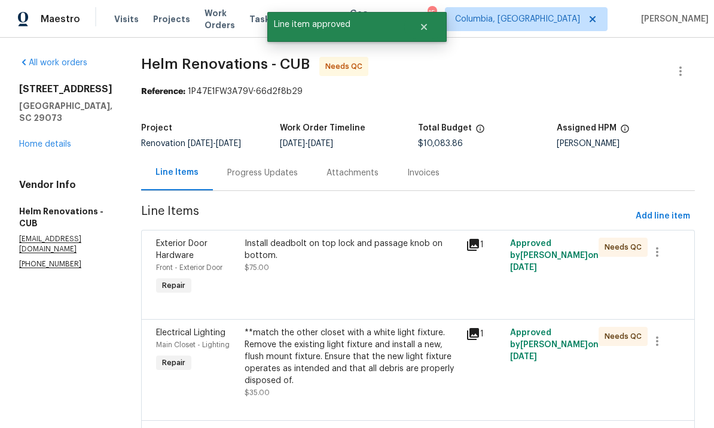
scroll to position [131, 0]
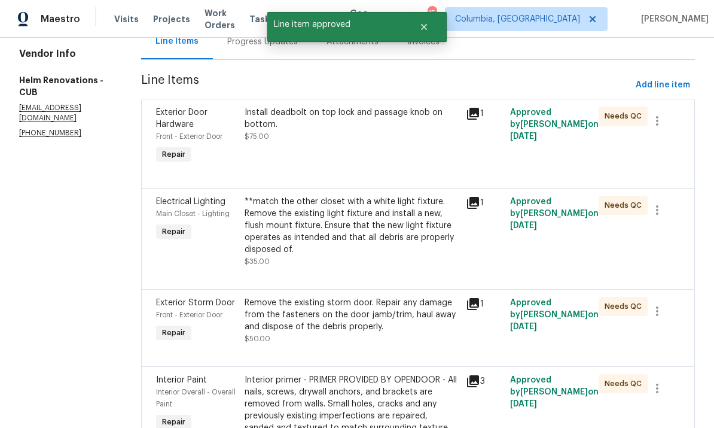
click at [399, 248] on div "**match the other closet with a white light fixture. Remove the existing light …" at bounding box center [352, 226] width 214 height 60
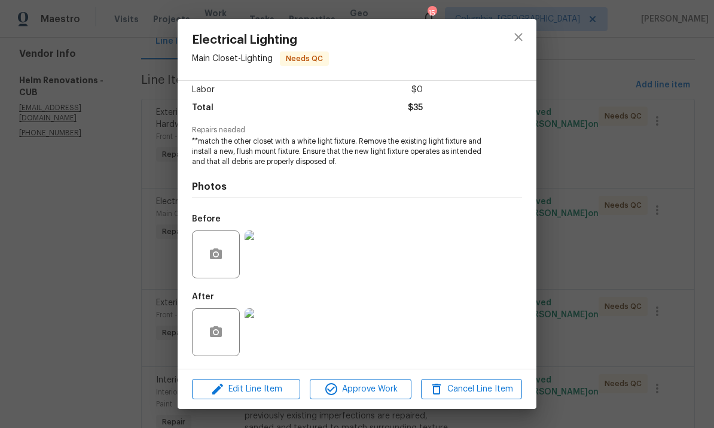
scroll to position [86, 0]
click at [273, 327] on img at bounding box center [269, 332] width 48 height 48
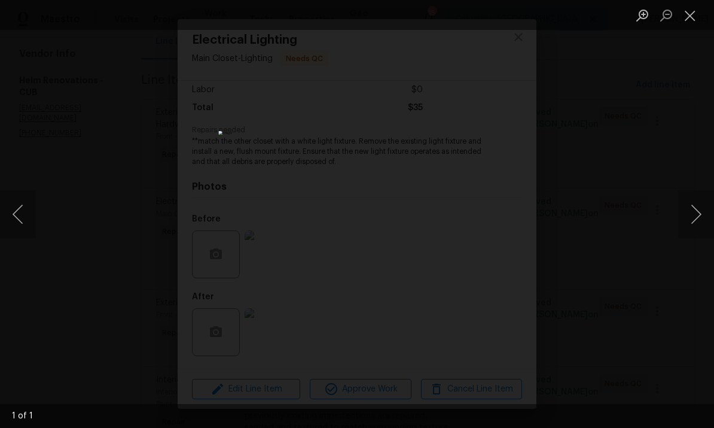
click at [688, 23] on button "Close lightbox" at bounding box center [690, 15] width 24 height 21
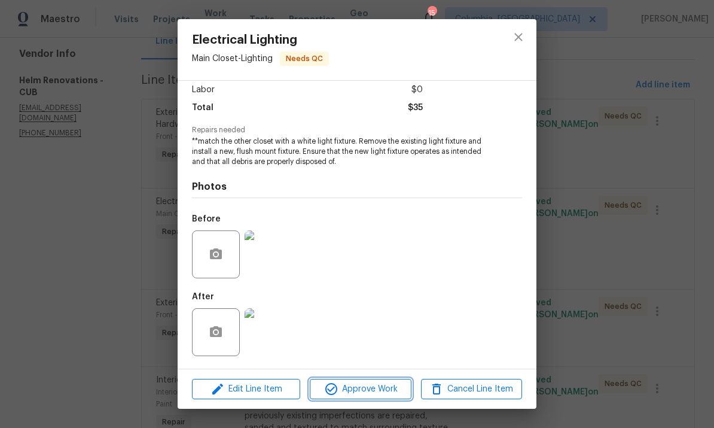
click at [380, 393] on span "Approve Work" at bounding box center [360, 389] width 94 height 15
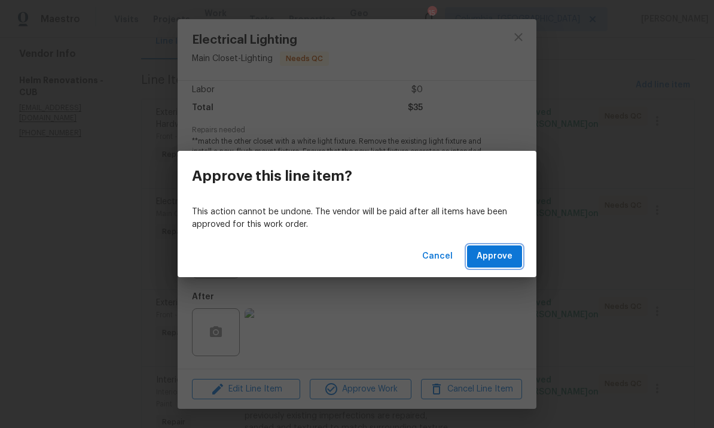
click at [492, 258] on span "Approve" at bounding box center [495, 256] width 36 height 15
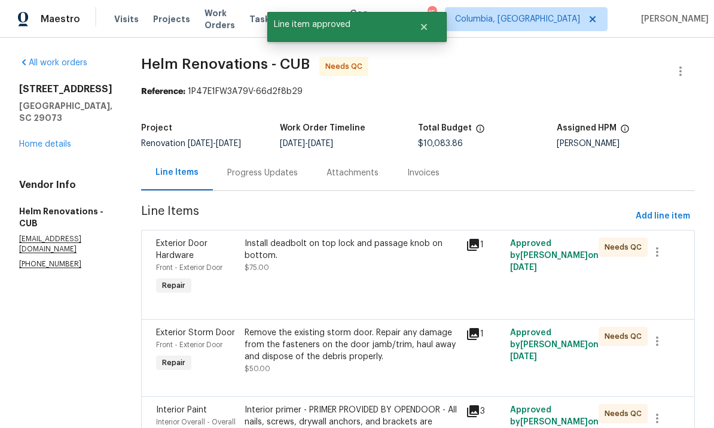
scroll to position [111, 0]
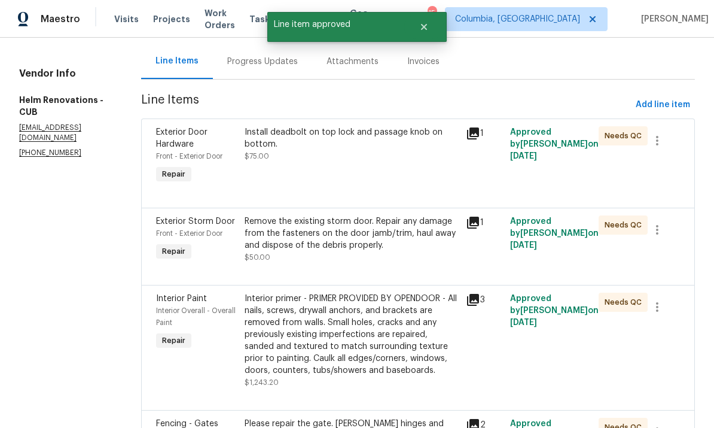
click at [385, 259] on div "Remove the existing storm door. Repair any damage from the fasteners on the doo…" at bounding box center [352, 239] width 214 height 48
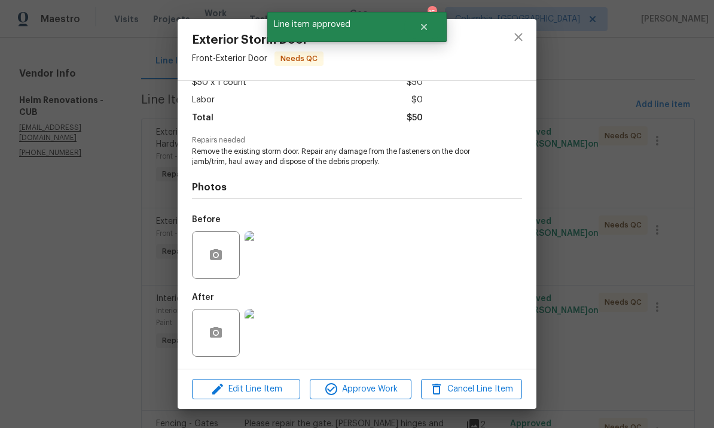
scroll to position [76, 0]
click at [274, 342] on img at bounding box center [269, 333] width 48 height 48
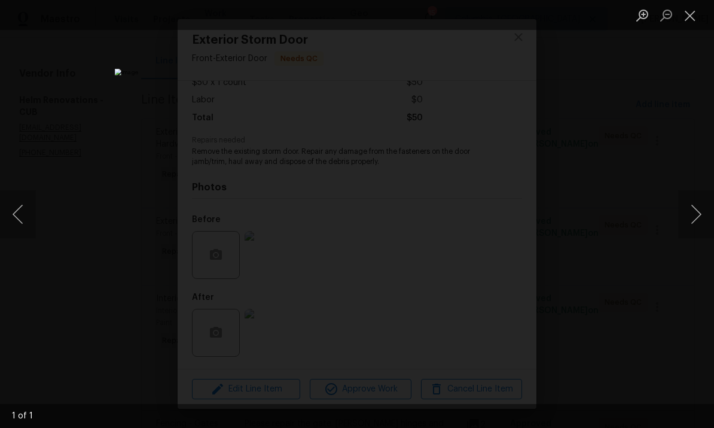
click at [692, 19] on button "Close lightbox" at bounding box center [690, 15] width 24 height 21
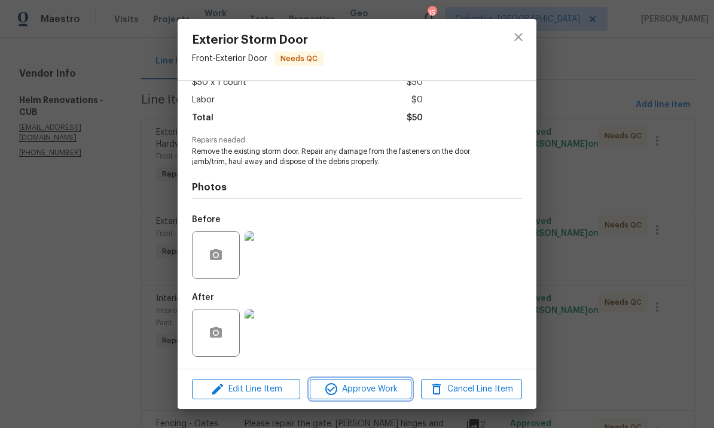
click at [382, 386] on span "Approve Work" at bounding box center [360, 389] width 94 height 15
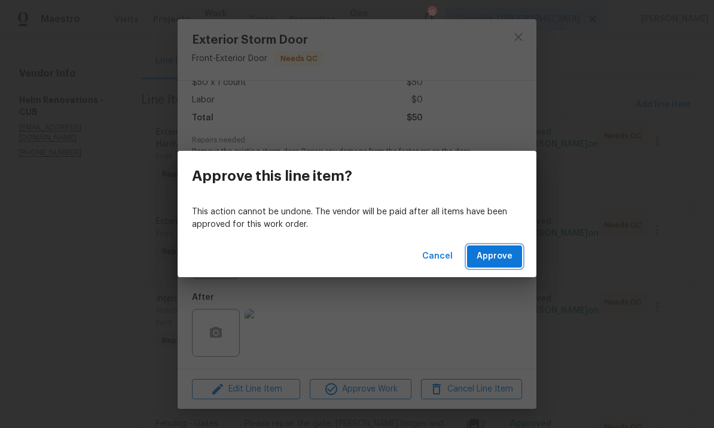
click at [504, 254] on span "Approve" at bounding box center [495, 256] width 36 height 15
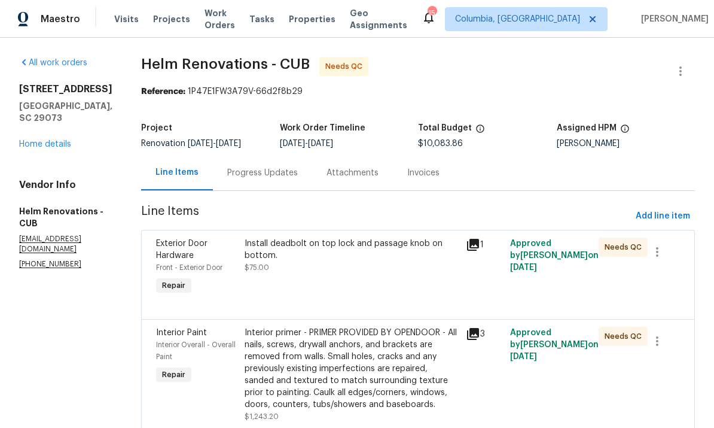
scroll to position [0, 0]
click at [385, 251] on div "Install deadbolt on top lock and passage knob on bottom." at bounding box center [352, 249] width 214 height 24
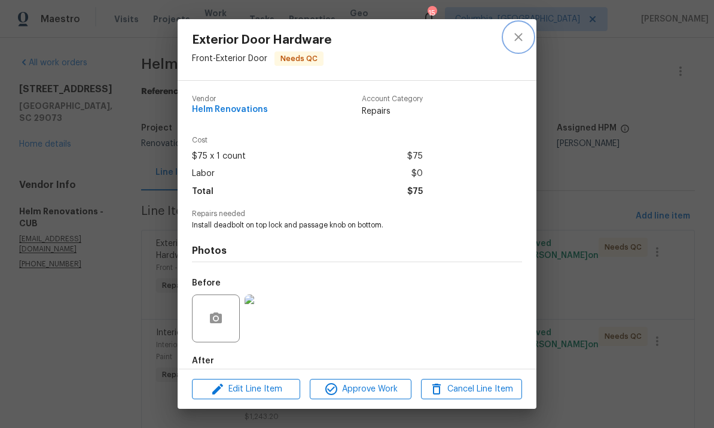
click at [522, 35] on icon "close" at bounding box center [518, 37] width 8 height 8
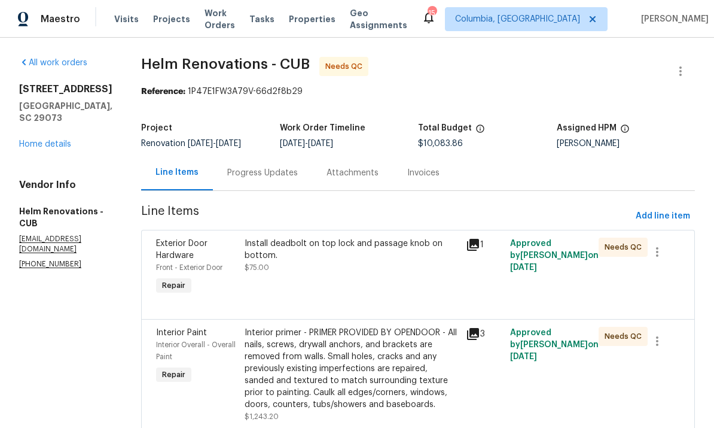
click at [336, 279] on div "Install deadbolt on top lock and passage knob on bottom. $75.00" at bounding box center [351, 267] width 221 height 67
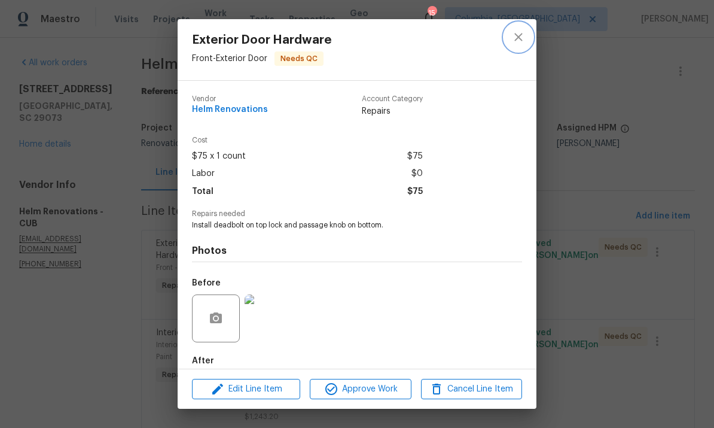
click at [521, 42] on icon "close" at bounding box center [518, 37] width 14 height 14
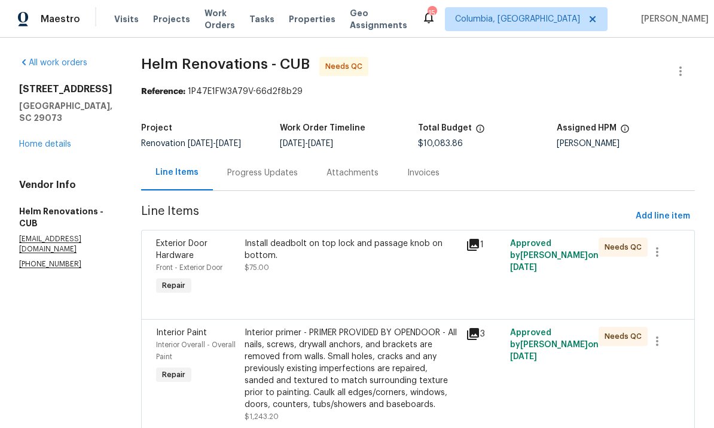
click at [36, 140] on link "Home details" at bounding box center [45, 144] width 52 height 8
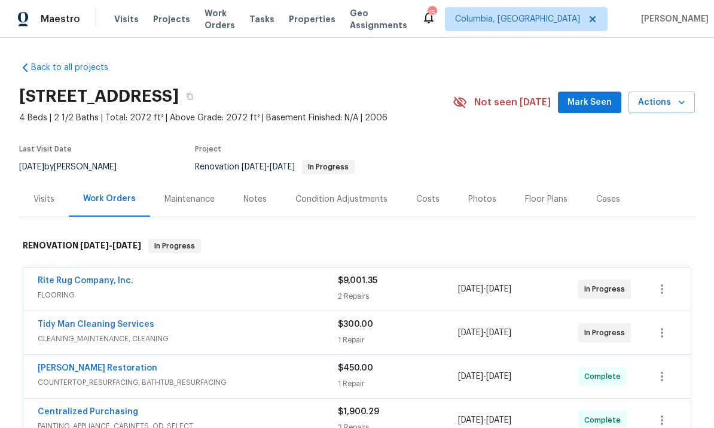
click at [255, 207] on div "Notes" at bounding box center [255, 198] width 52 height 35
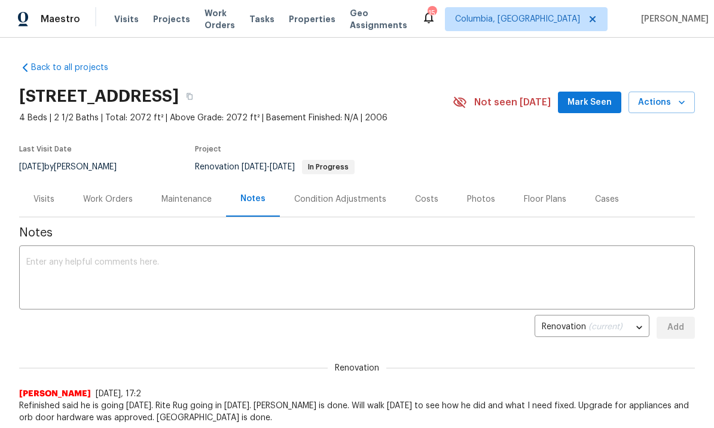
click at [305, 282] on textarea at bounding box center [357, 279] width 662 height 42
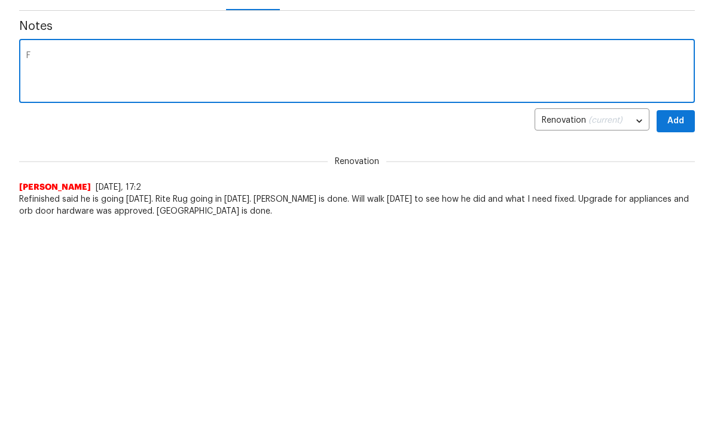
scroll to position [138, 0]
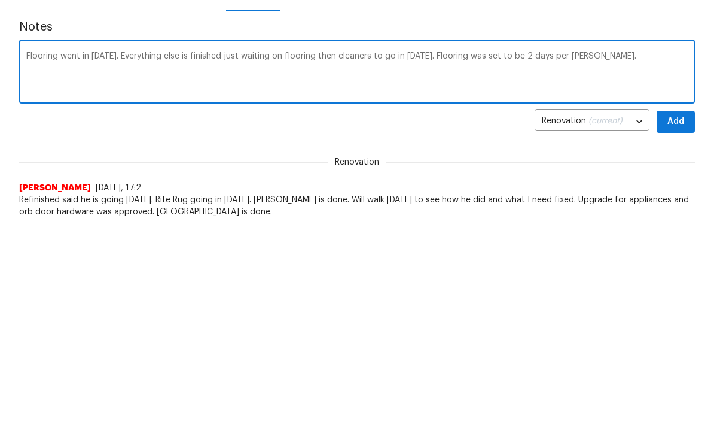
type textarea "Flooring went in [DATE]. Everything else is finished just waiting on flooring t…"
click at [669, 182] on span "Add" at bounding box center [675, 189] width 19 height 15
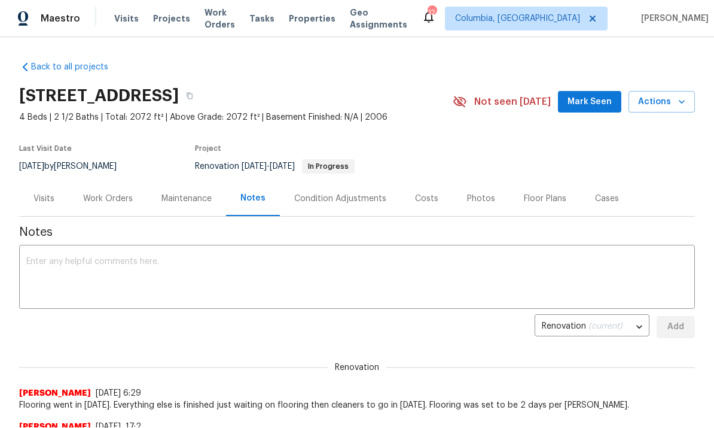
scroll to position [0, 0]
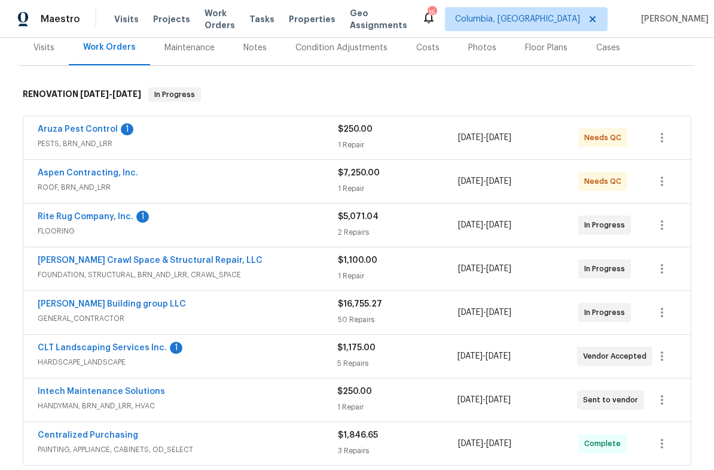
scroll to position [164, 0]
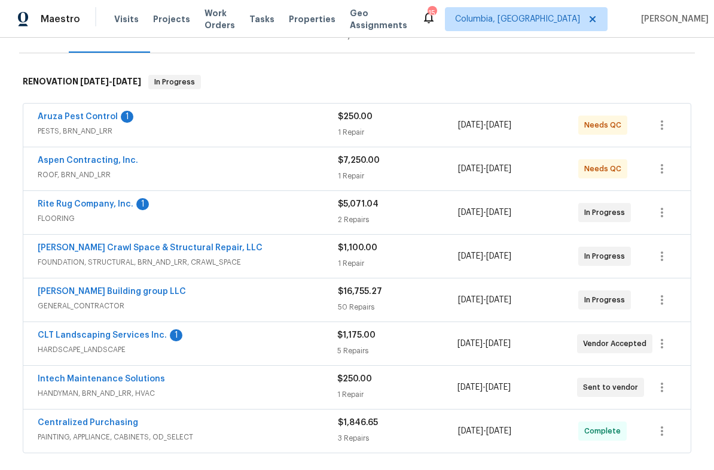
click at [90, 117] on link "Aruza Pest Control" at bounding box center [78, 116] width 80 height 8
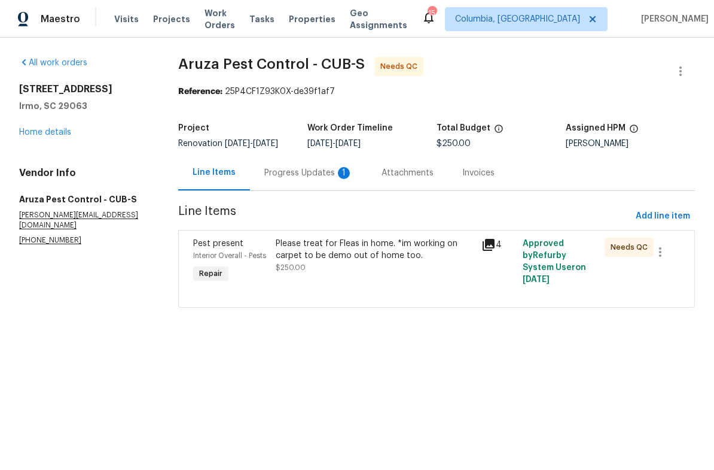
click at [301, 179] on div "Progress Updates 1" at bounding box center [308, 173] width 89 height 12
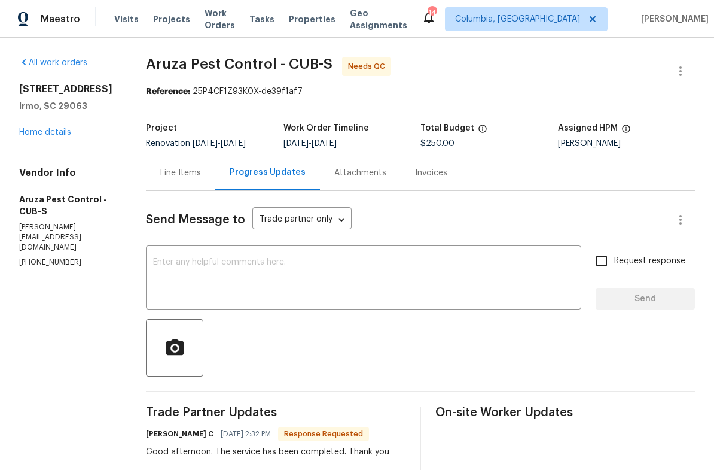
click at [183, 172] on div "Line Items" at bounding box center [180, 173] width 41 height 12
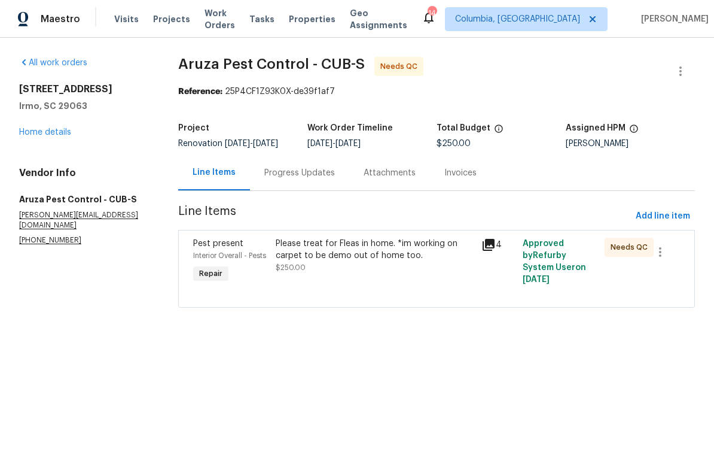
click at [377, 266] on div "Please treat for Fleas in home. *im working on carpet to be demo out of home to…" at bounding box center [375, 255] width 199 height 36
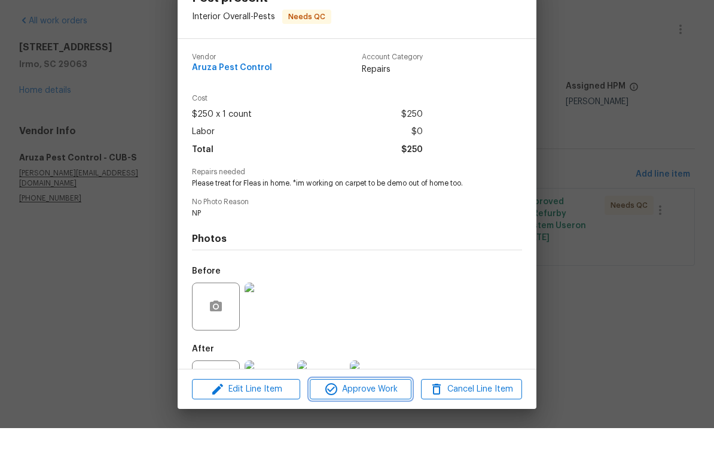
click at [346, 423] on span "Approve Work" at bounding box center [360, 430] width 94 height 15
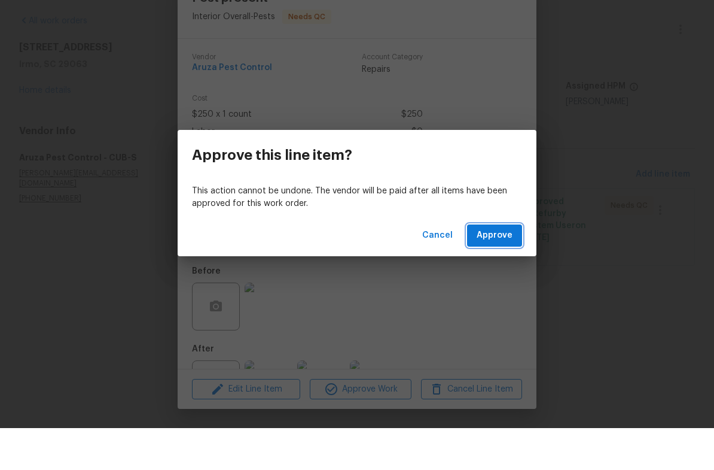
click at [505, 266] on button "Approve" at bounding box center [494, 277] width 55 height 22
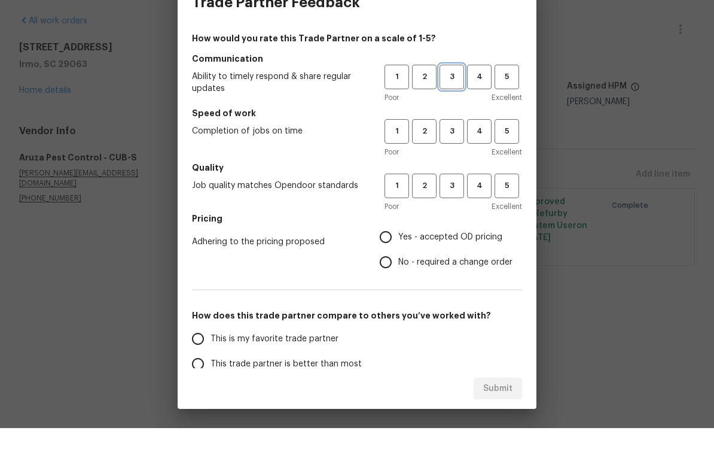
click at [453, 112] on span "3" at bounding box center [452, 119] width 22 height 14
click at [453, 166] on span "3" at bounding box center [452, 173] width 22 height 14
click at [450, 221] on span "3" at bounding box center [452, 228] width 22 height 14
click at [388, 266] on input "Yes - accepted OD pricing" at bounding box center [385, 278] width 25 height 25
radio input "true"
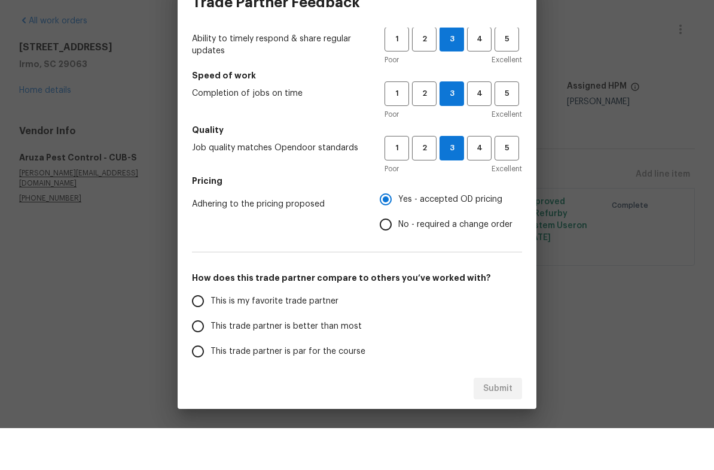
scroll to position [46, 0]
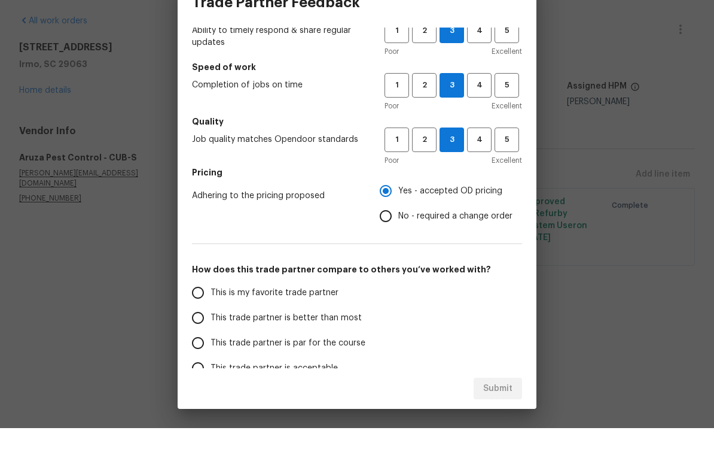
click at [209, 372] on input "This trade partner is par for the course" at bounding box center [197, 384] width 25 height 25
click at [501, 423] on span "Submit" at bounding box center [497, 430] width 29 height 15
radio input "true"
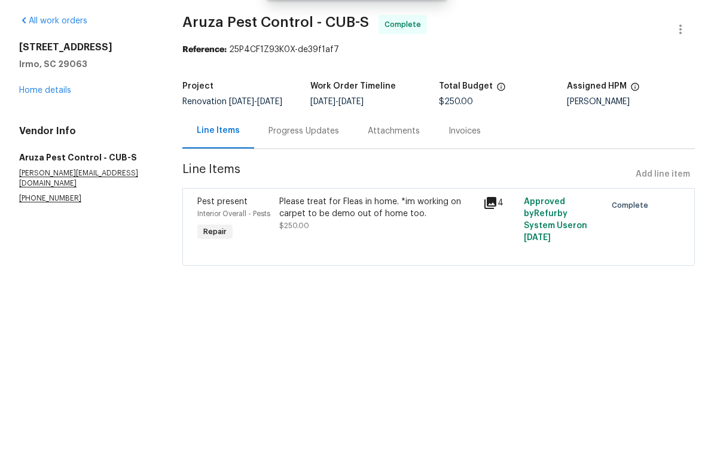
radio input "false"
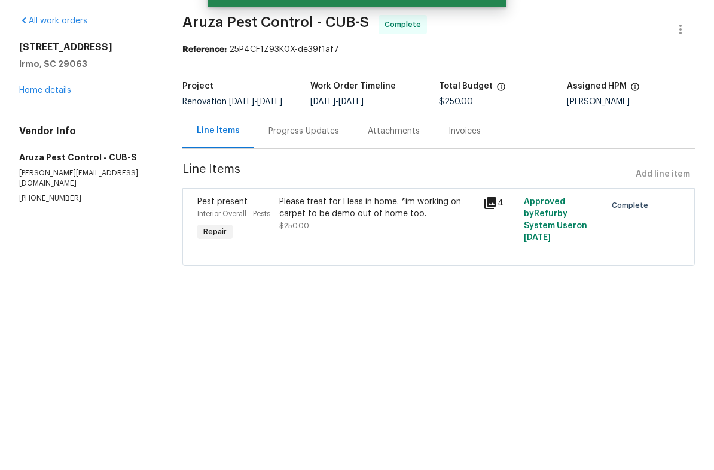
click at [48, 128] on link "Home details" at bounding box center [45, 132] width 52 height 8
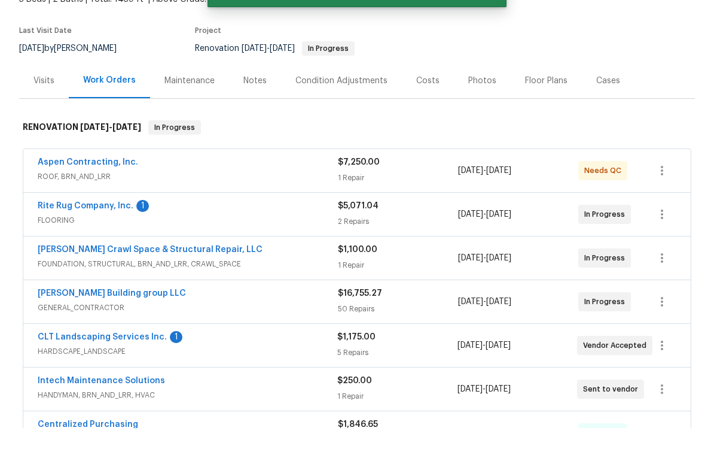
scroll to position [80, 0]
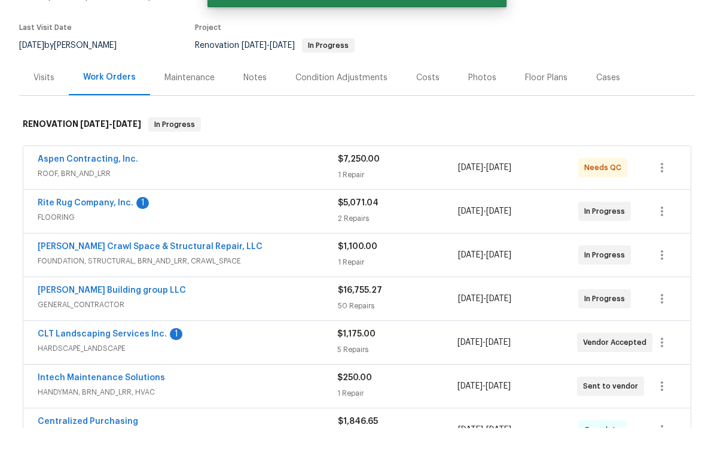
click at [99, 240] on link "Rite Rug Company, Inc." at bounding box center [86, 244] width 96 height 8
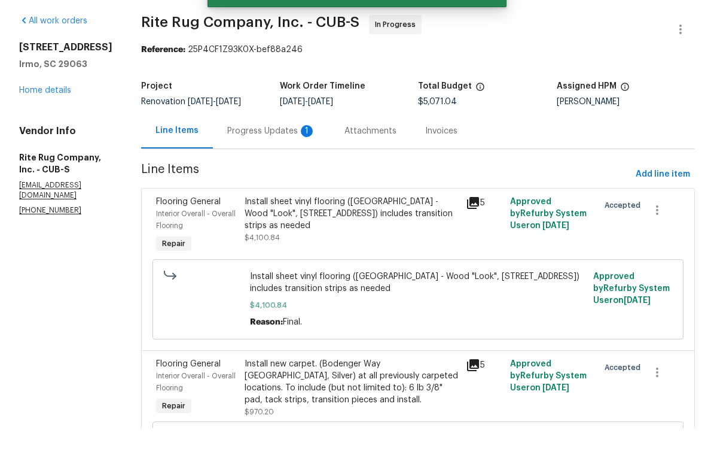
click at [255, 167] on div "Progress Updates 1" at bounding box center [271, 173] width 89 height 12
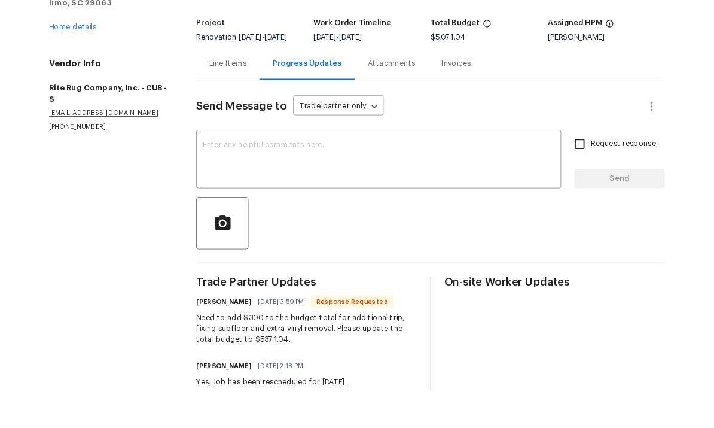
scroll to position [40, 0]
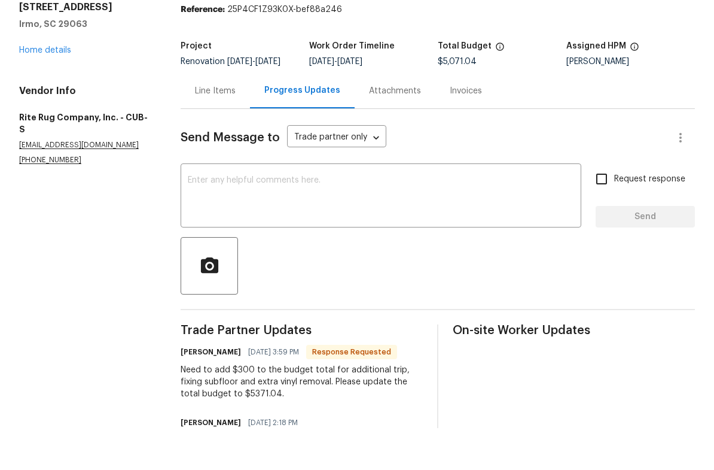
click at [208, 127] on div "Line Items" at bounding box center [215, 133] width 41 height 12
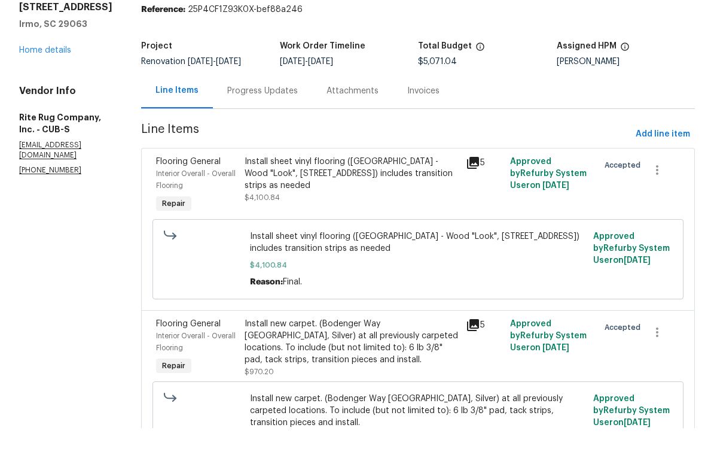
click at [361, 197] on div "Install sheet vinyl flooring (Sugar Valley - Wood "Look", 565 Beacon Hill) incl…" at bounding box center [352, 221] width 214 height 48
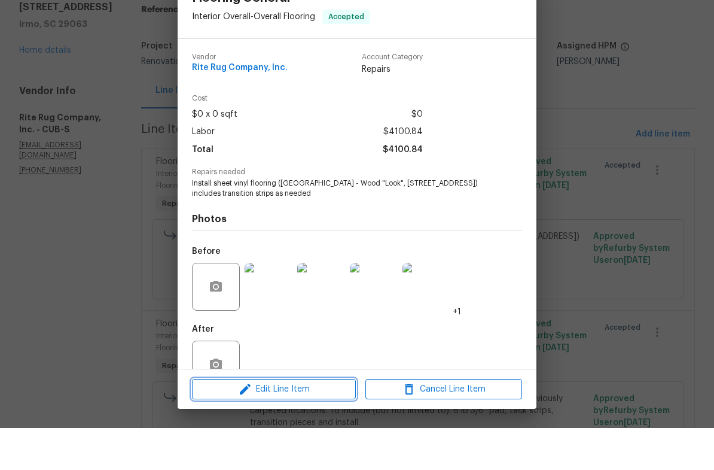
click at [309, 423] on span "Edit Line Item" at bounding box center [274, 430] width 157 height 15
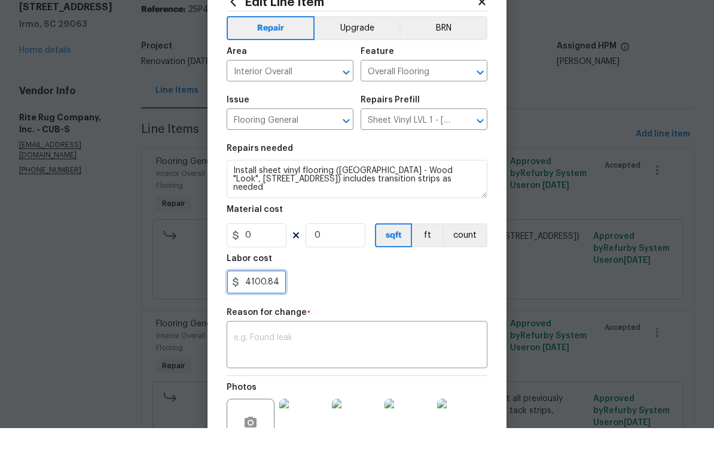
click at [252, 312] on input "4100.84" at bounding box center [257, 324] width 60 height 24
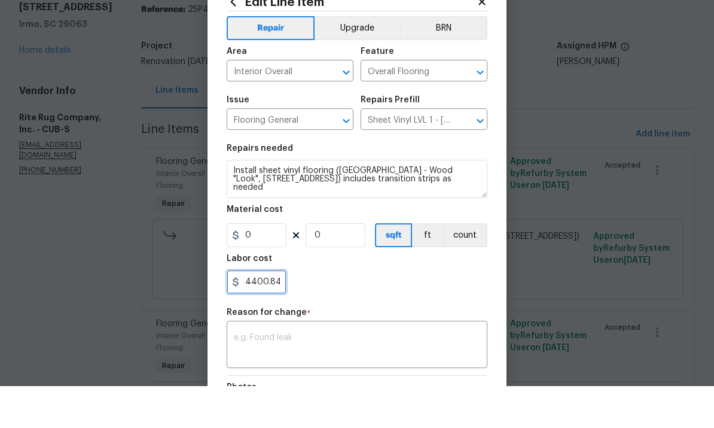
type input "4400.84"
click at [357, 375] on textarea at bounding box center [357, 387] width 246 height 25
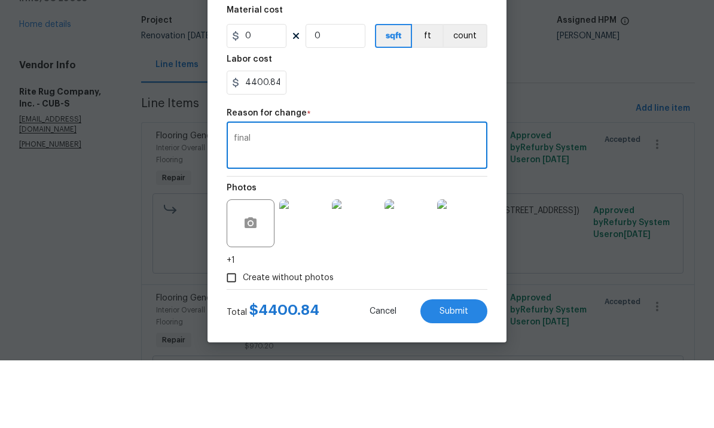
scroll to position [176, 0]
type textarea "final"
click at [455, 374] on span "Submit" at bounding box center [454, 378] width 29 height 9
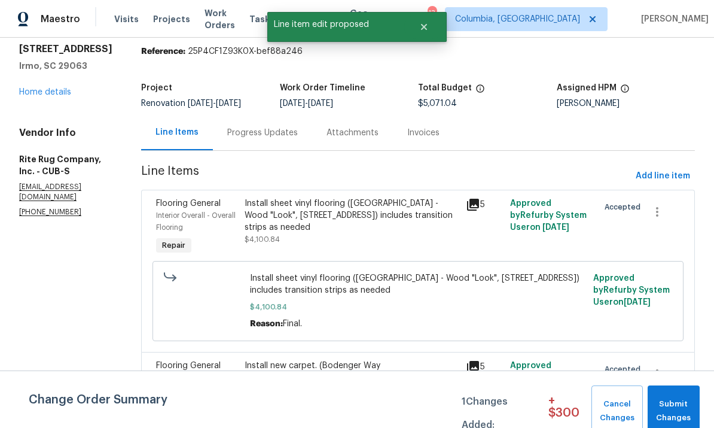
scroll to position [0, 0]
click at [673, 396] on button "Submit Changes" at bounding box center [674, 410] width 52 height 51
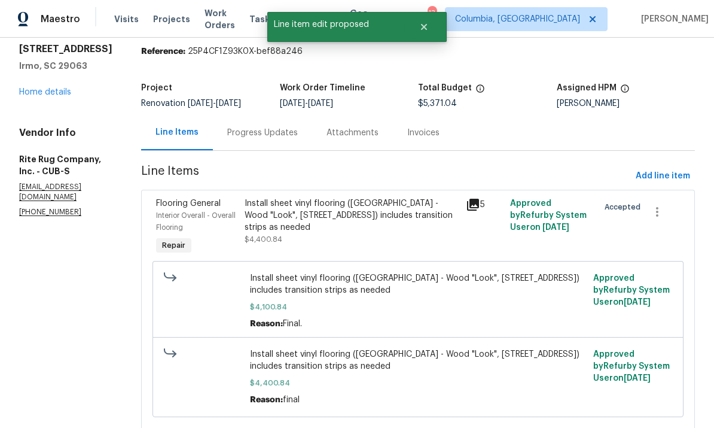
click at [50, 88] on link "Home details" at bounding box center [45, 92] width 52 height 8
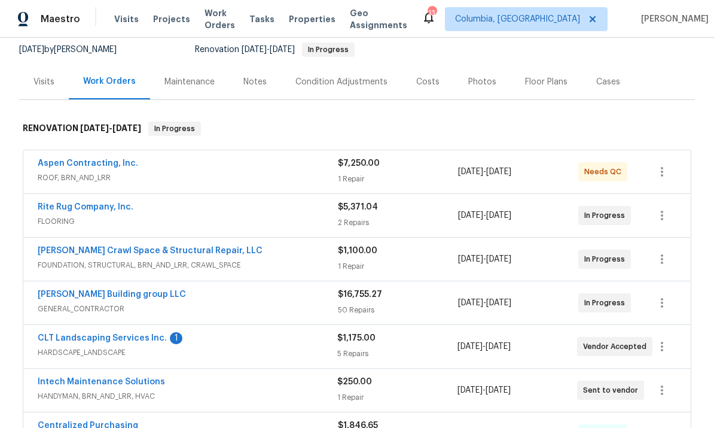
scroll to position [117, 0]
click at [150, 334] on link "CLT Landscaping Services Inc." at bounding box center [102, 338] width 129 height 8
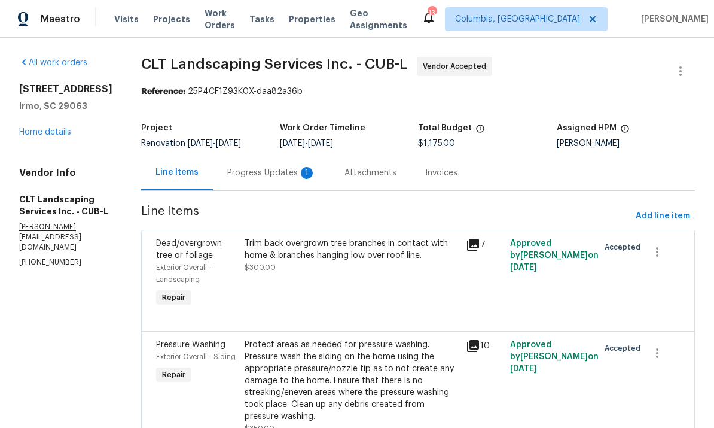
click at [277, 177] on div "Progress Updates 1" at bounding box center [271, 173] width 89 height 12
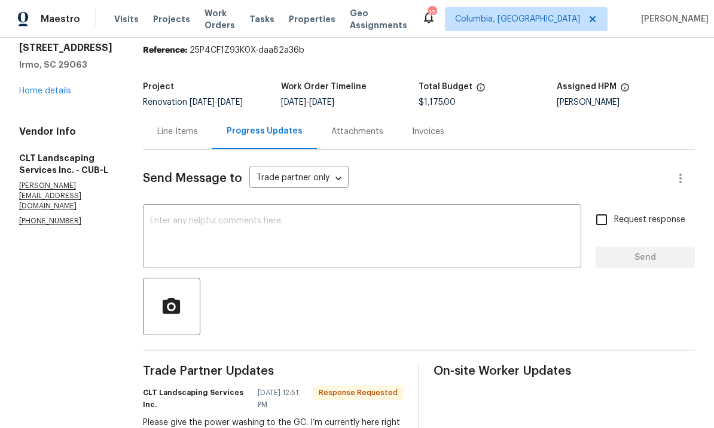
scroll to position [26, 0]
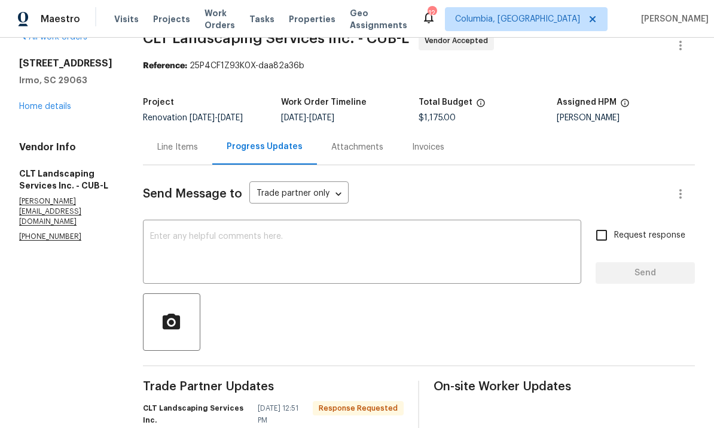
click at [167, 145] on div "Line Items" at bounding box center [177, 147] width 41 height 12
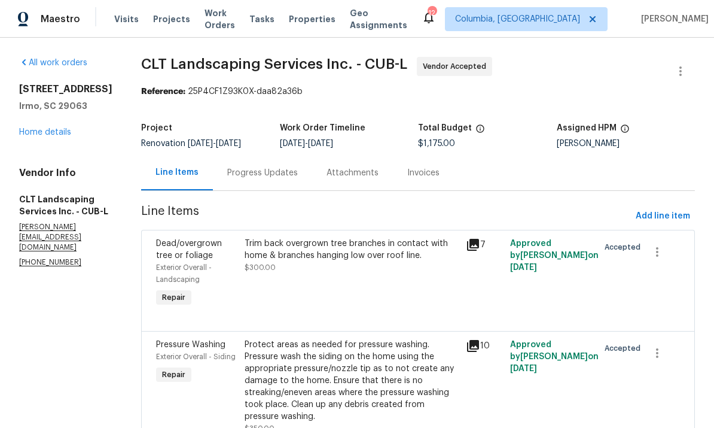
click at [36, 129] on link "Home details" at bounding box center [45, 132] width 52 height 8
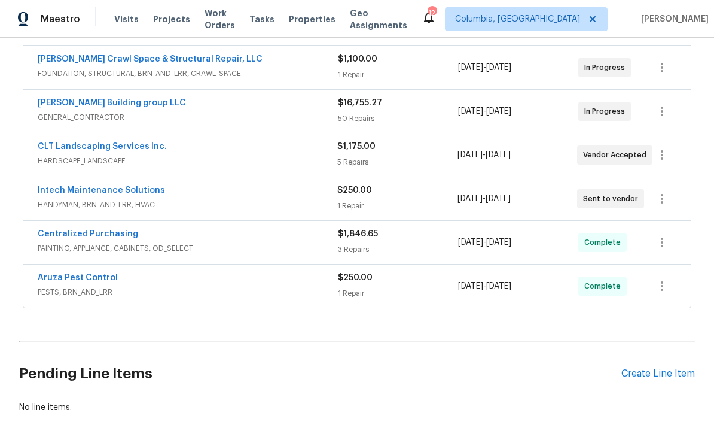
scroll to position [309, 0]
click at [119, 193] on link "Intech Maintenance Solutions" at bounding box center [101, 189] width 127 height 8
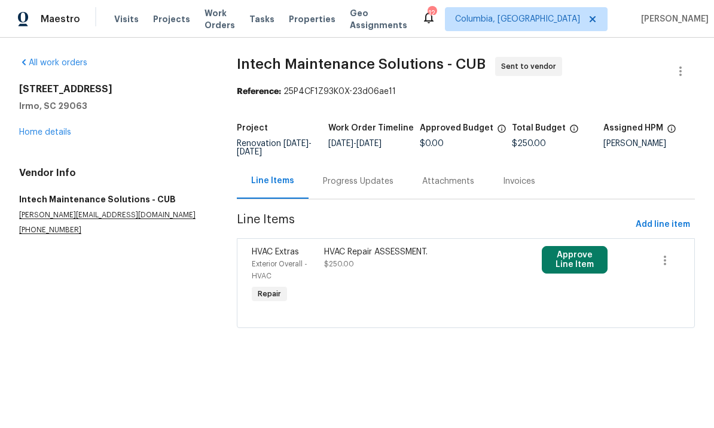
click at [581, 265] on button "Approve Line Item" at bounding box center [574, 260] width 65 height 28
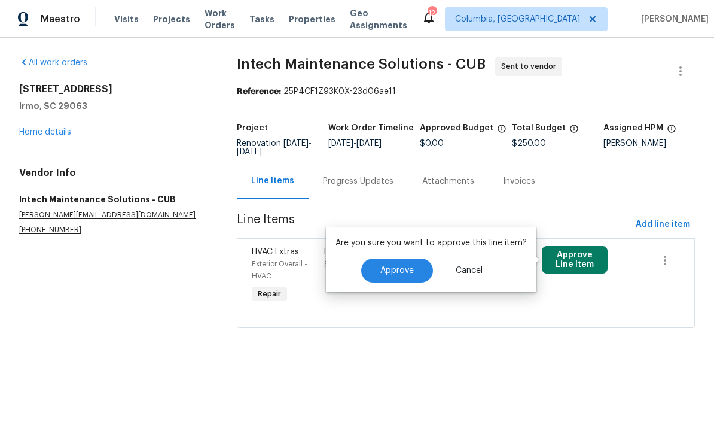
click at [402, 270] on span "Approve" at bounding box center [396, 270] width 33 height 9
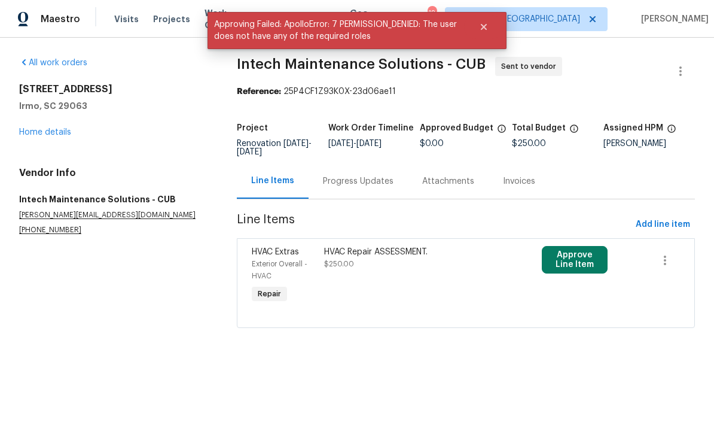
click at [346, 184] on div "Progress Updates" at bounding box center [358, 181] width 71 height 12
